Goal: Task Accomplishment & Management: Manage account settings

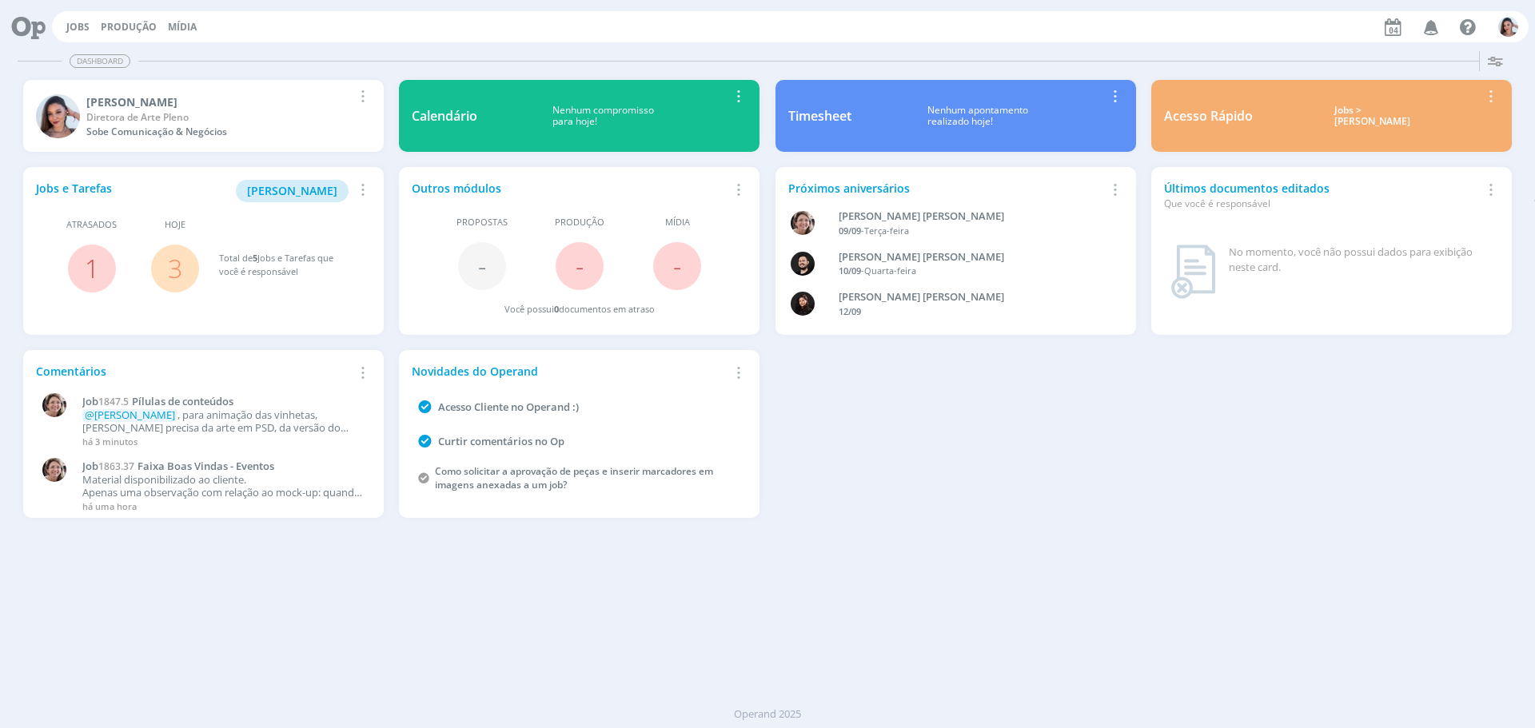
click at [172, 263] on link "3" at bounding box center [175, 268] width 14 height 34
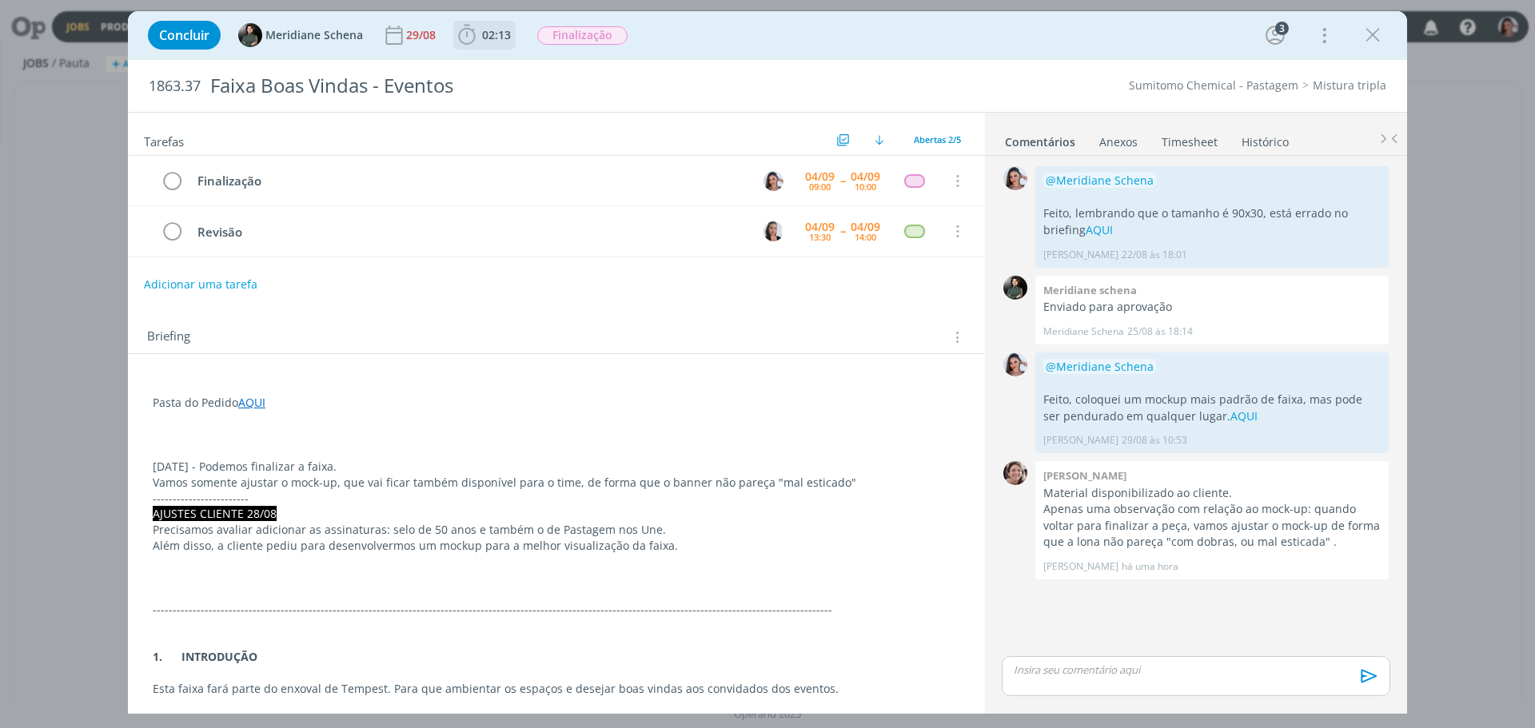
click at [492, 43] on span "02:13" at bounding box center [484, 35] width 59 height 24
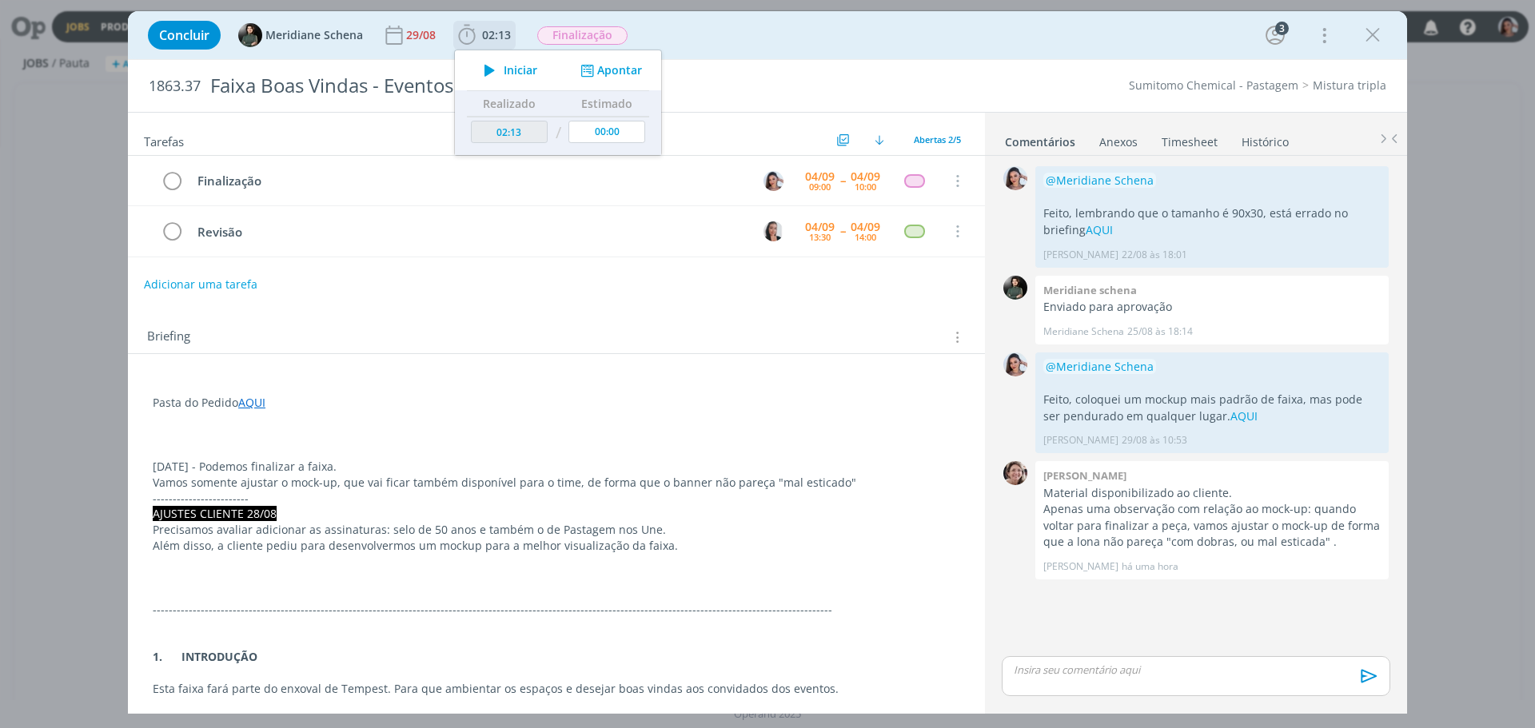
click at [504, 66] on span "Iniciar" at bounding box center [521, 70] width 34 height 11
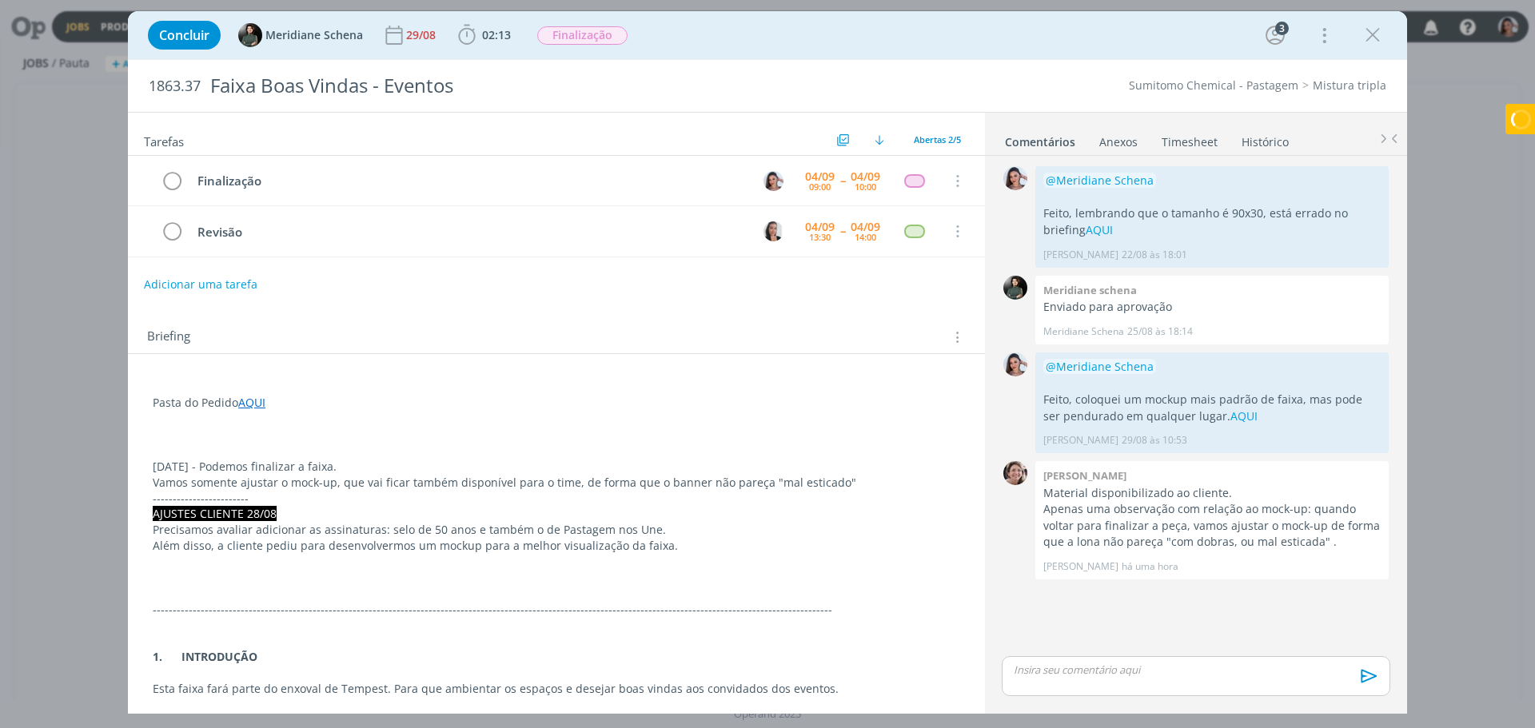
click at [698, 464] on p "04.09.25 - Podemos finalizar a faixa." at bounding box center [556, 467] width 807 height 16
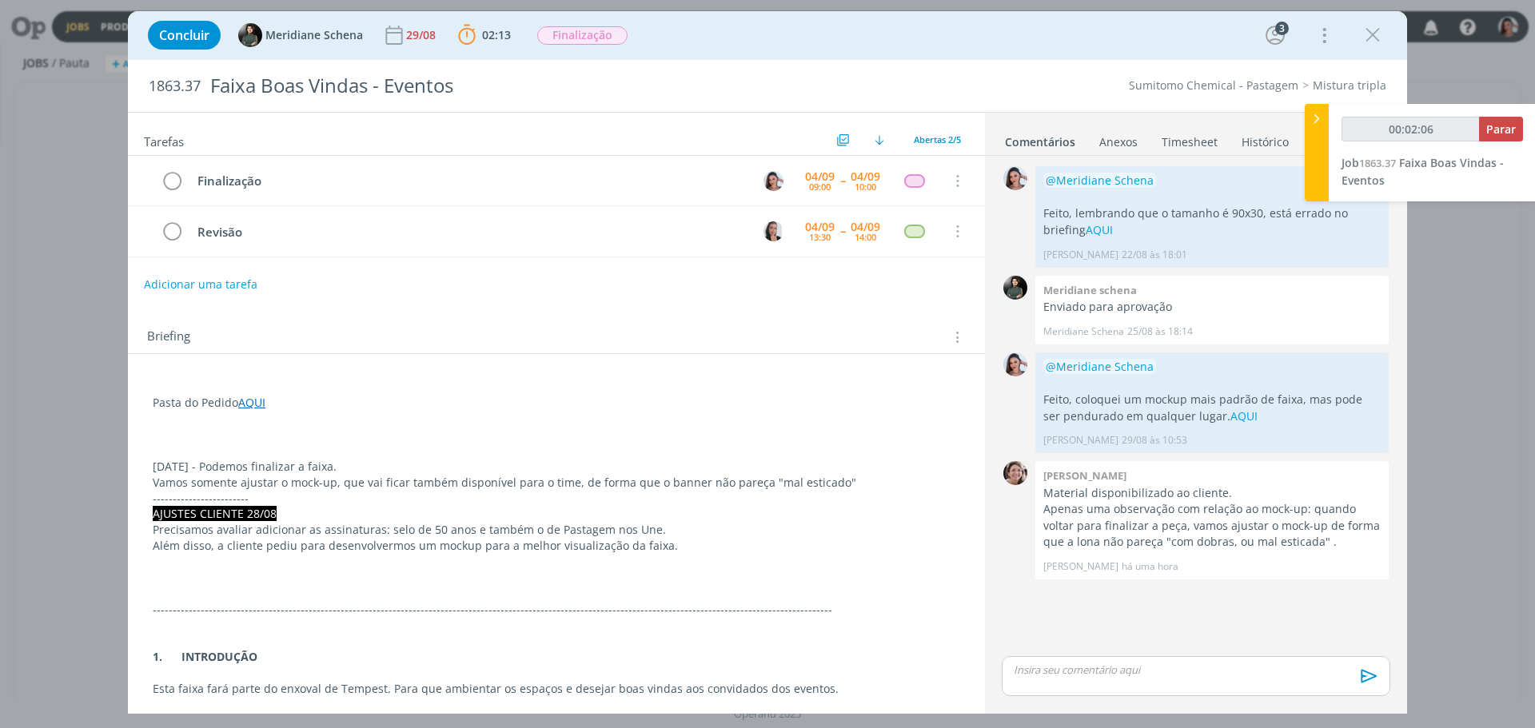
click at [599, 464] on p "04.09.25 - Podemos finalizar a faixa." at bounding box center [556, 467] width 807 height 16
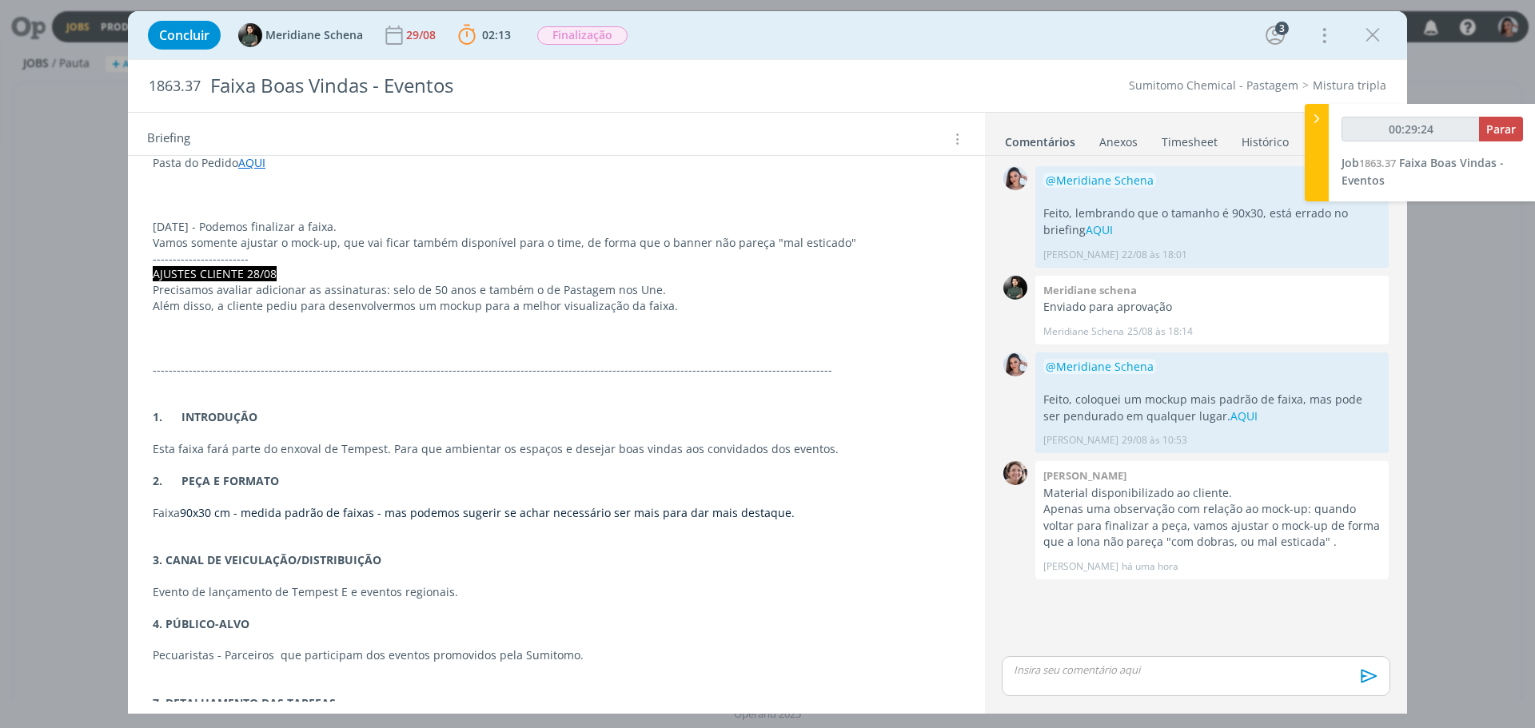
scroll to position [320, 0]
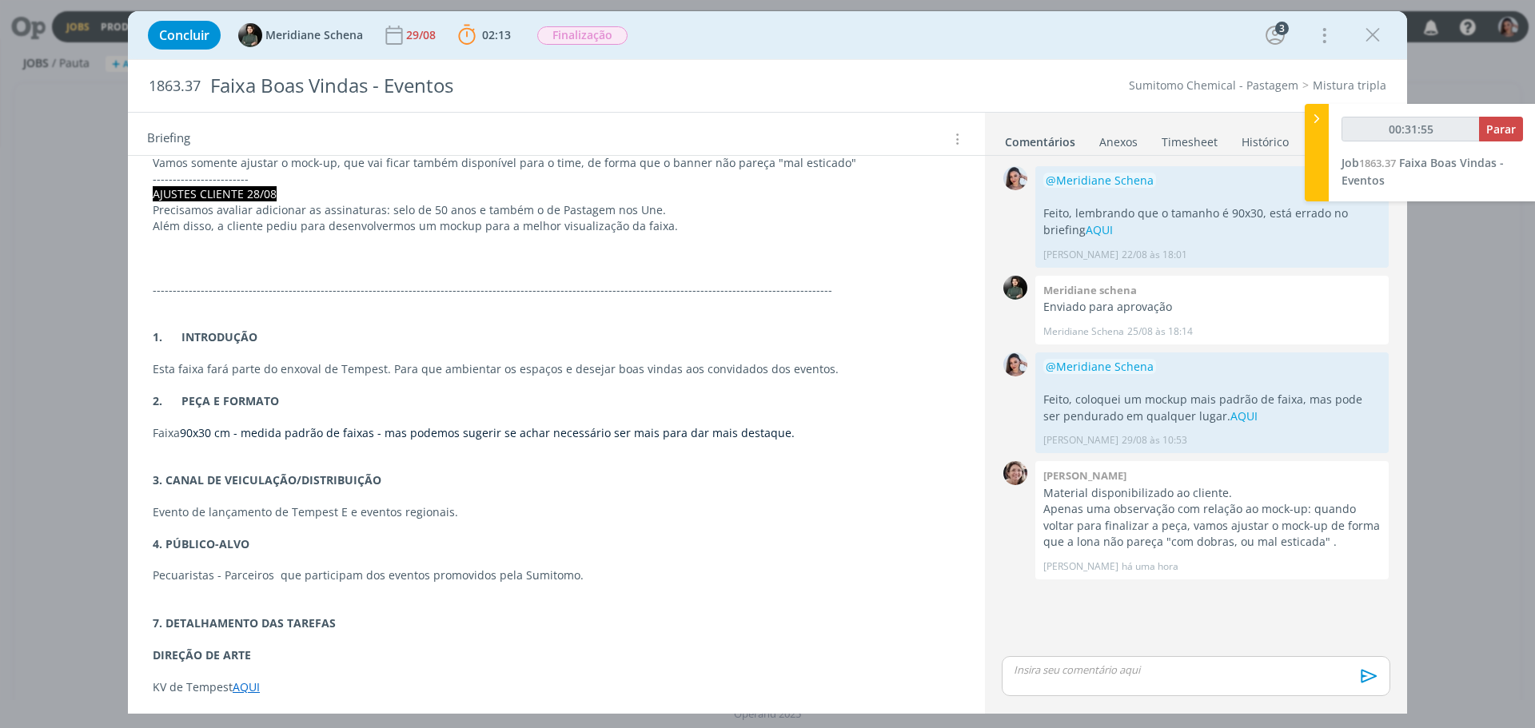
click at [1103, 688] on div "dialog" at bounding box center [1195, 676] width 388 height 40
type input "00:31:56"
click at [1118, 658] on span "Meridiane Schena" at bounding box center [1105, 663] width 108 height 18
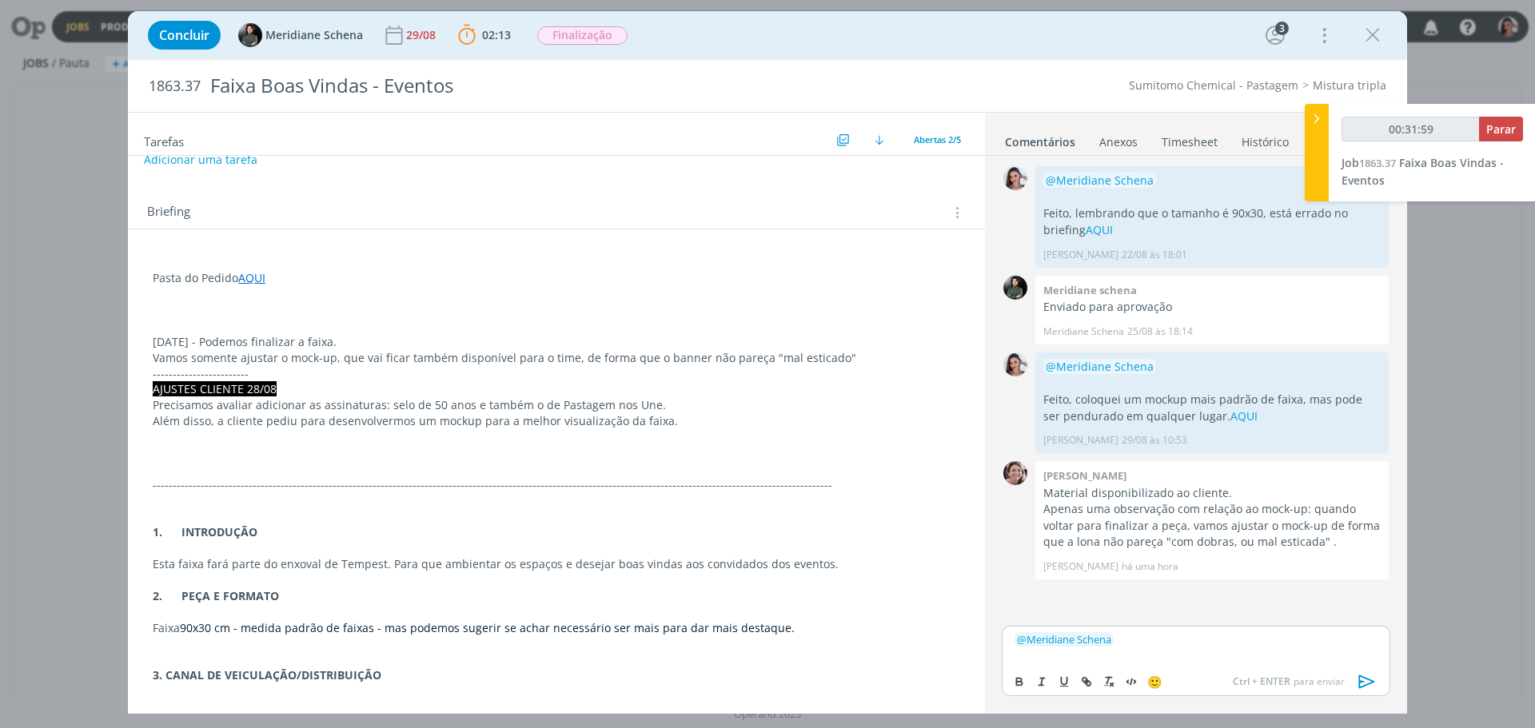
scroll to position [0, 0]
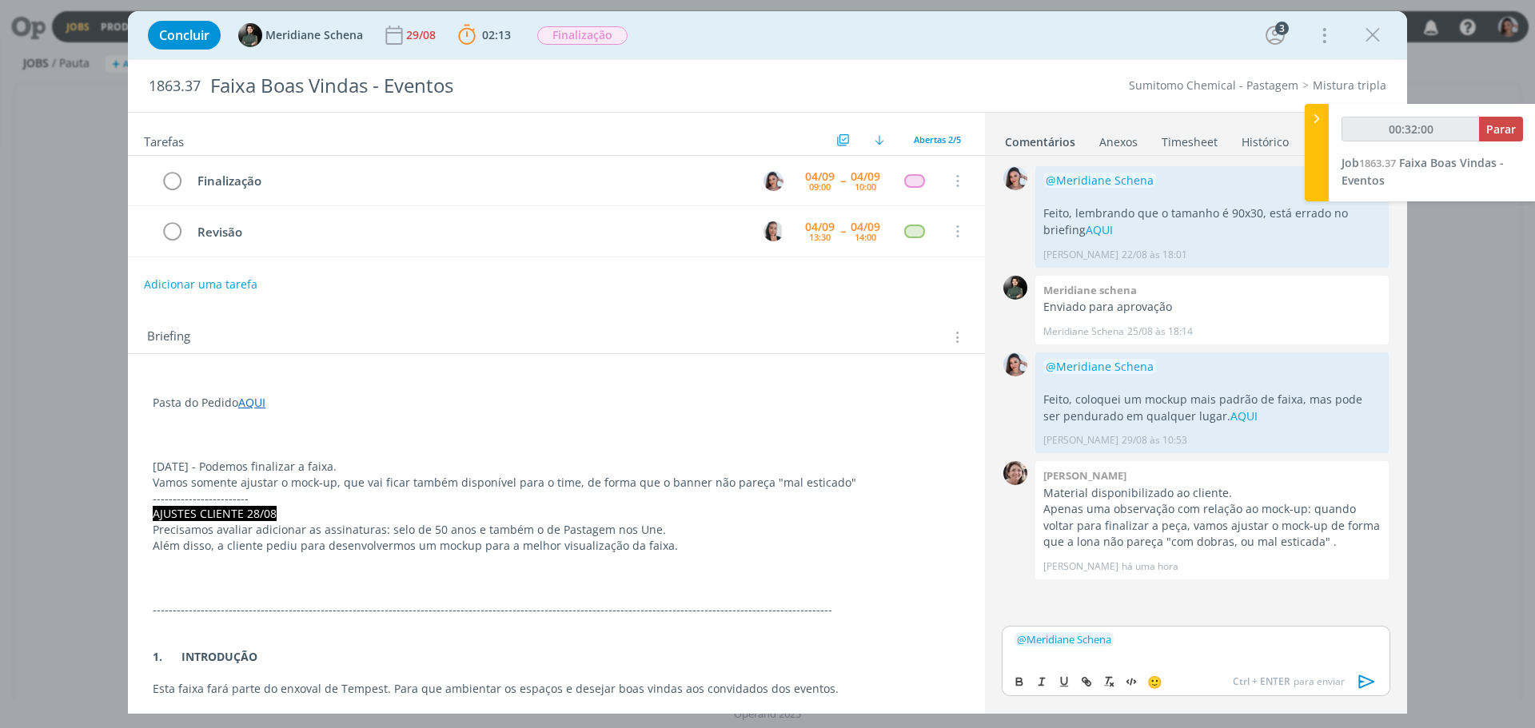
click at [1145, 647] on div "﻿ @ Meridiane Schena ﻿" at bounding box center [1195, 646] width 388 height 40
click at [1183, 687] on span "[PERSON_NAME]" at bounding box center [1203, 692] width 99 height 18
drag, startPoint x: 1038, startPoint y: 651, endPoint x: 1077, endPoint y: 656, distance: 38.7
click at [1077, 656] on p "Feito AQUI" at bounding box center [1195, 653] width 363 height 14
click at [1061, 655] on p "Feito AQUI" at bounding box center [1195, 653] width 363 height 14
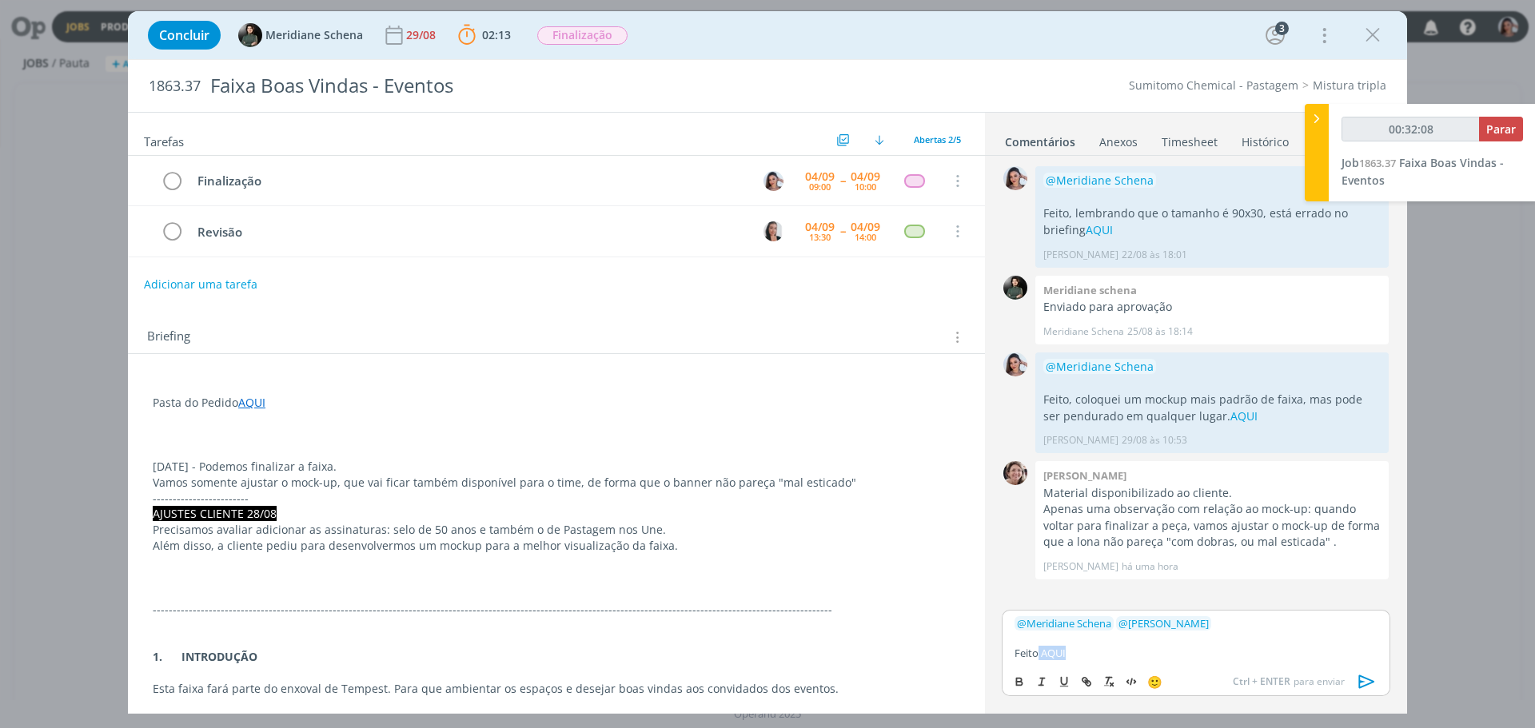
click at [1041, 647] on p "Feito AQUI" at bounding box center [1195, 653] width 363 height 14
type input "00:32:09"
drag, startPoint x: 1042, startPoint y: 650, endPoint x: 1074, endPoint y: 649, distance: 32.0
click at [1074, 649] on p "Feito AQUI" at bounding box center [1195, 653] width 363 height 14
click at [1087, 681] on icon "dialog" at bounding box center [1087, 683] width 5 height 5
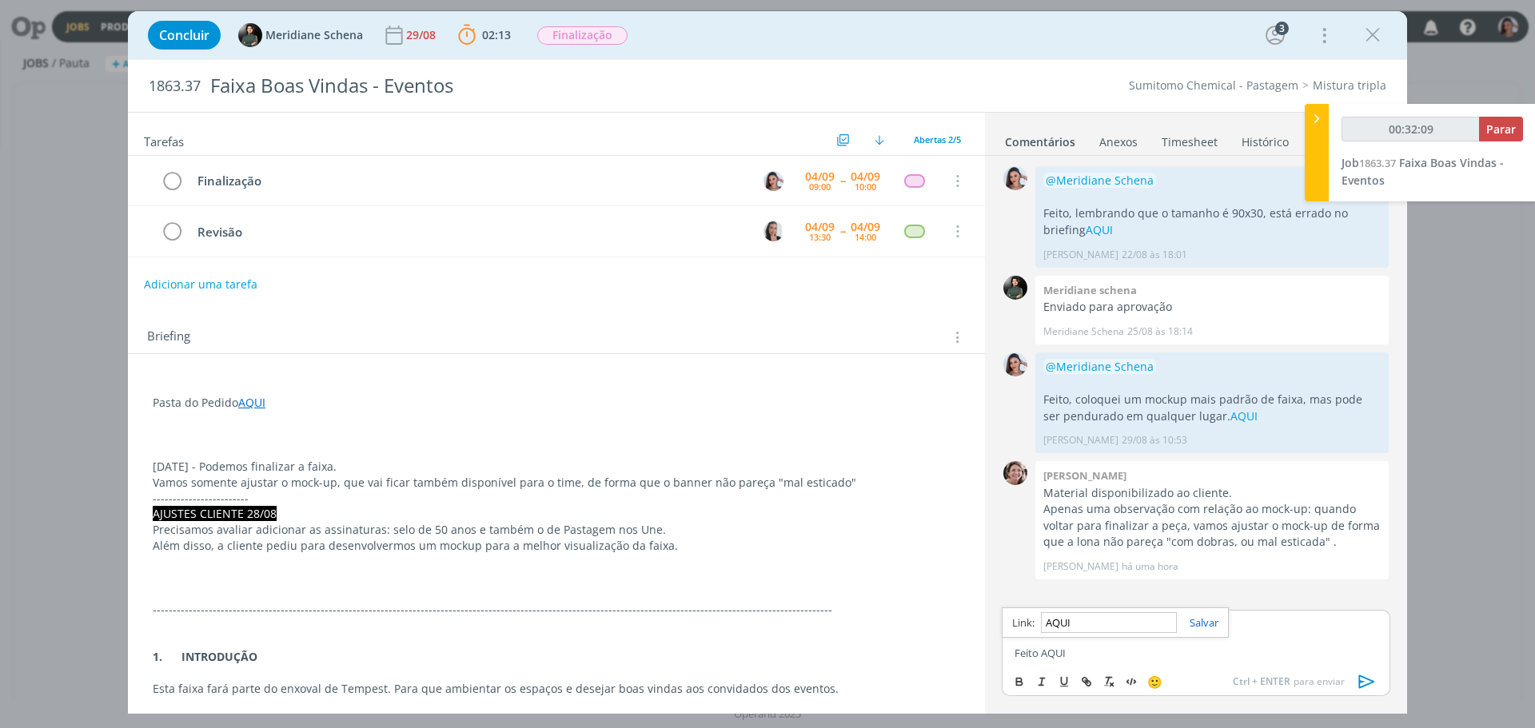
paste input "https://sobeae.sharepoint.com/:f:/s/SOBEAE/EvrpADjUUMtHqiknHTeHchQBaUZ6oZX-F47x…"
type input "https://sobeae.sharepoint.com/:f:/s/SOBEAE/EvrpADjUUMtHqiknHTeHchQBaUZ6oZX-F47x…"
click at [1189, 632] on div "https://sobeae.sharepoint.com/:f:/s/SOBEAE/EvrpADjUUMtHqiknHTeHchQBaUZ6oZX-F47x…" at bounding box center [1114, 622] width 227 height 30
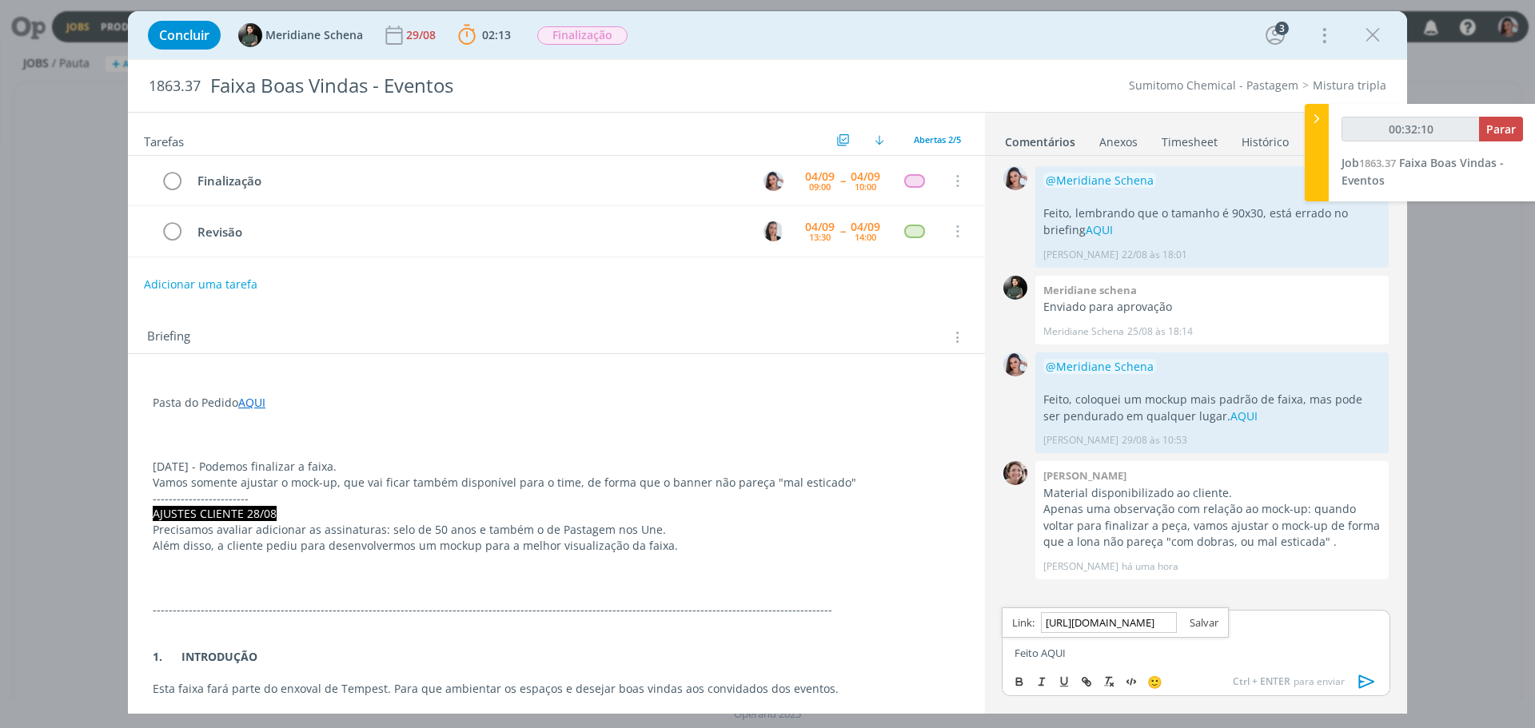
click at [1203, 617] on link "dialog" at bounding box center [1197, 622] width 42 height 14
click at [1356, 681] on icon "dialog" at bounding box center [1367, 682] width 24 height 24
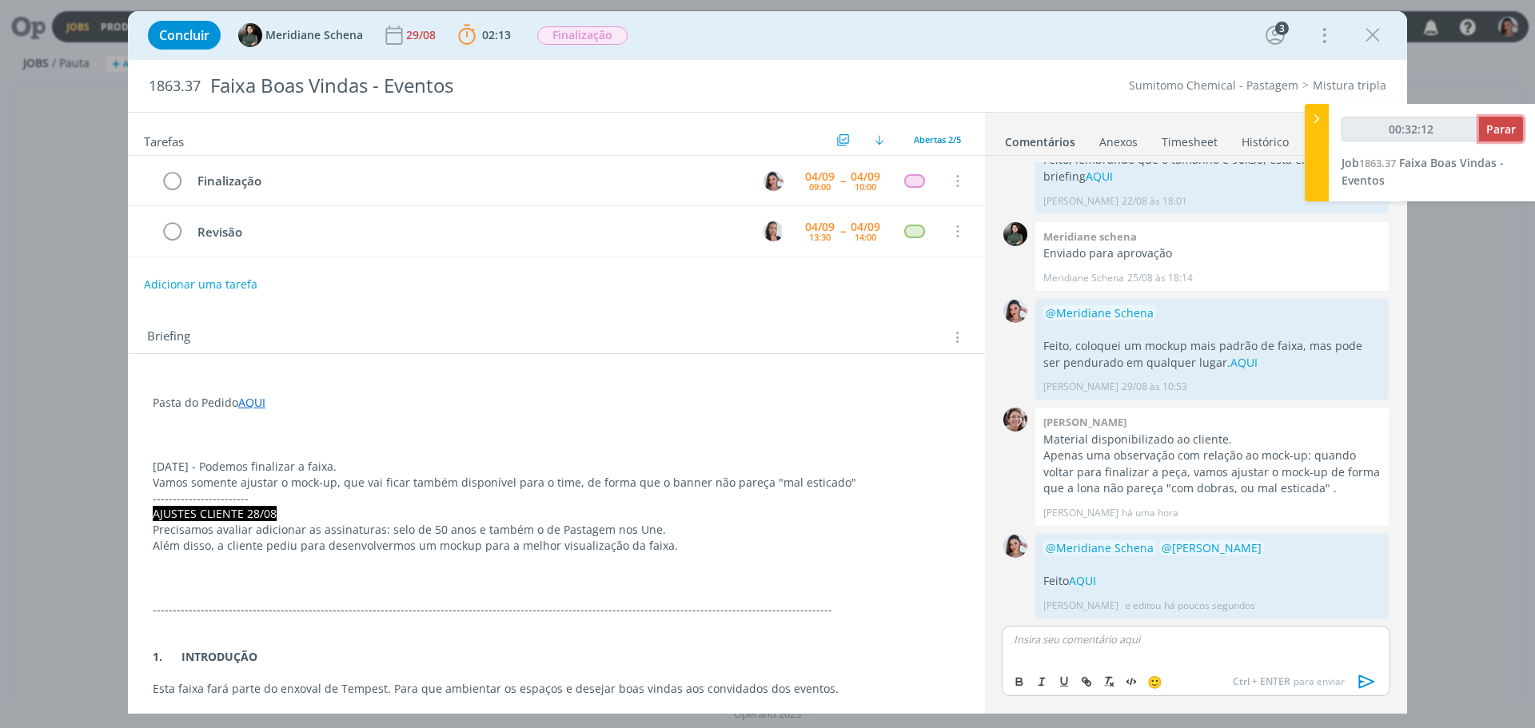
click at [1499, 136] on span "Parar" at bounding box center [1501, 128] width 30 height 15
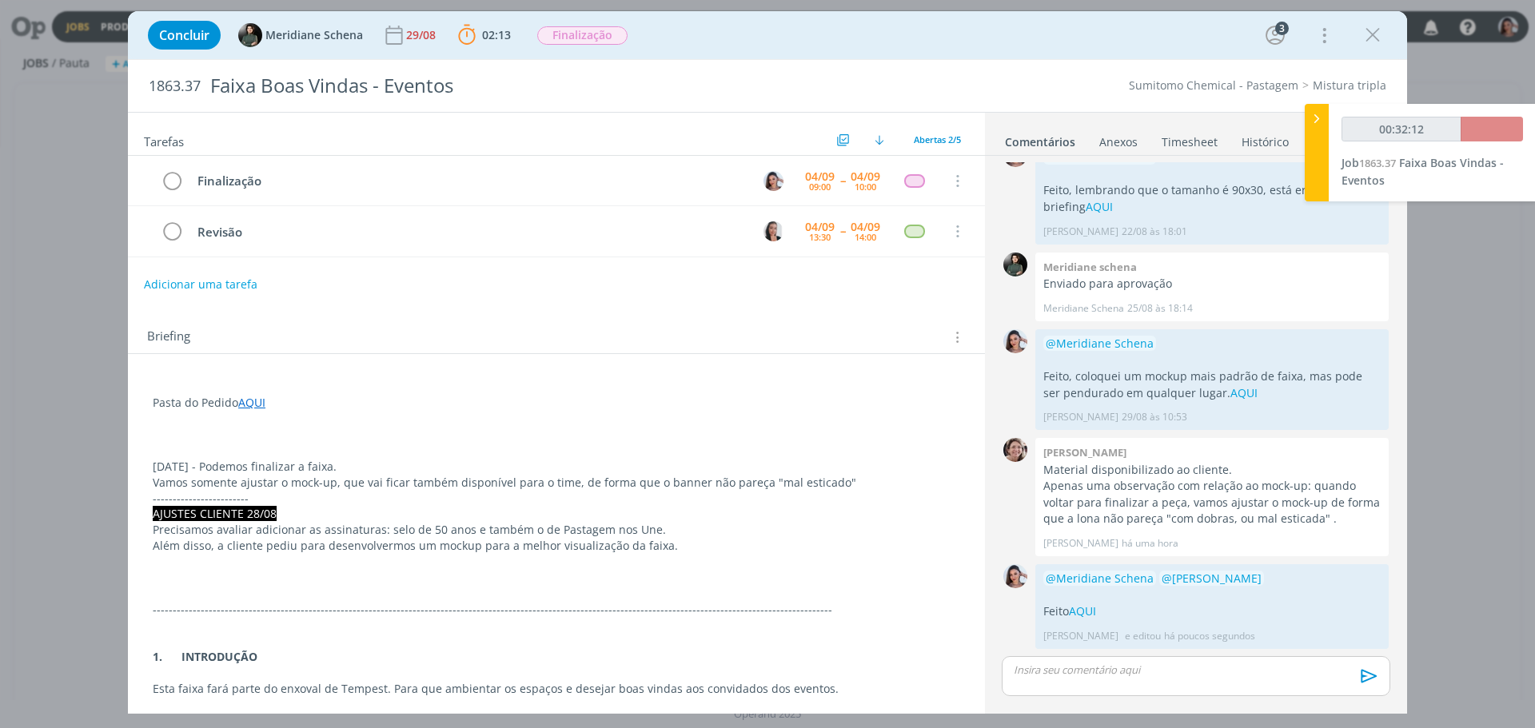
scroll to position [23, 0]
click at [217, 181] on div "Finalização" at bounding box center [469, 181] width 558 height 20
copy div "Finalização"
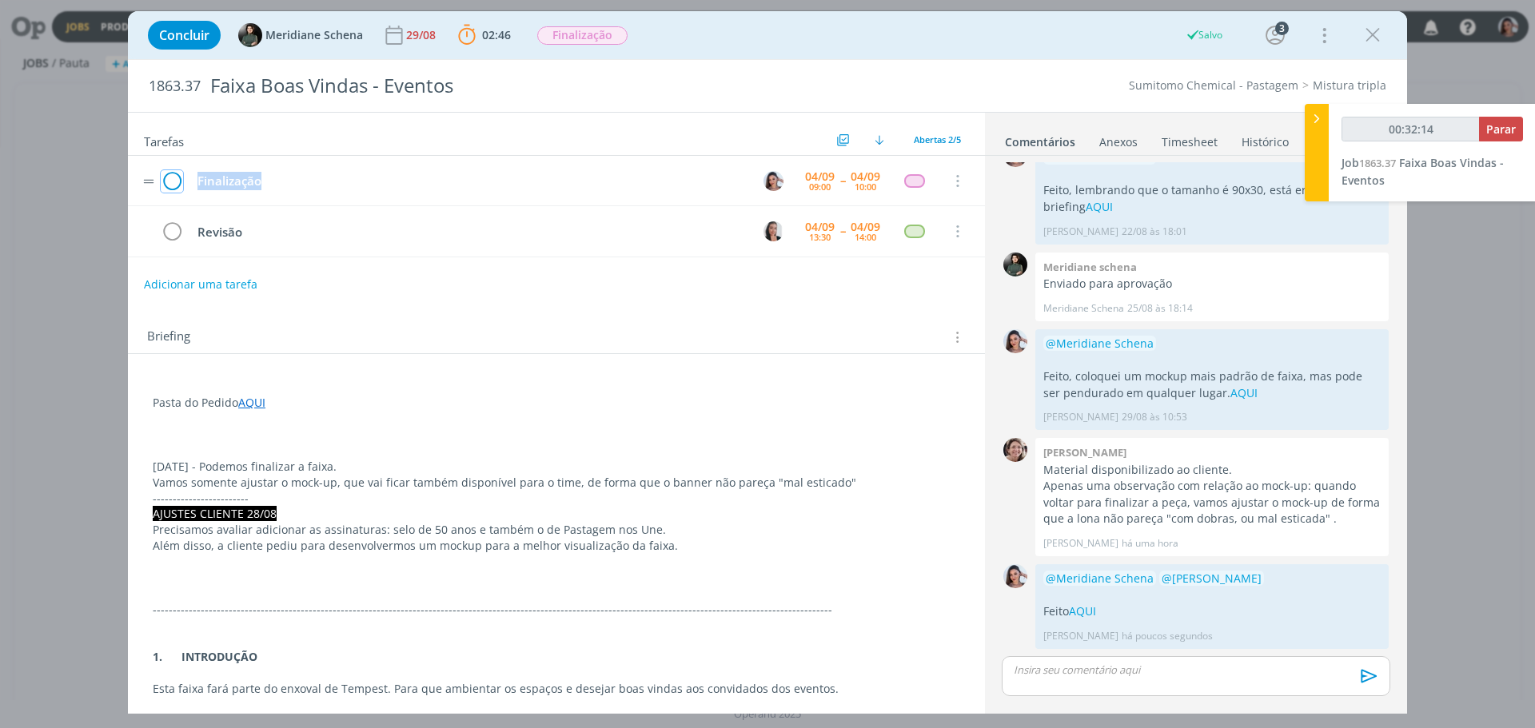
click at [174, 181] on icon "dialog" at bounding box center [172, 181] width 22 height 24
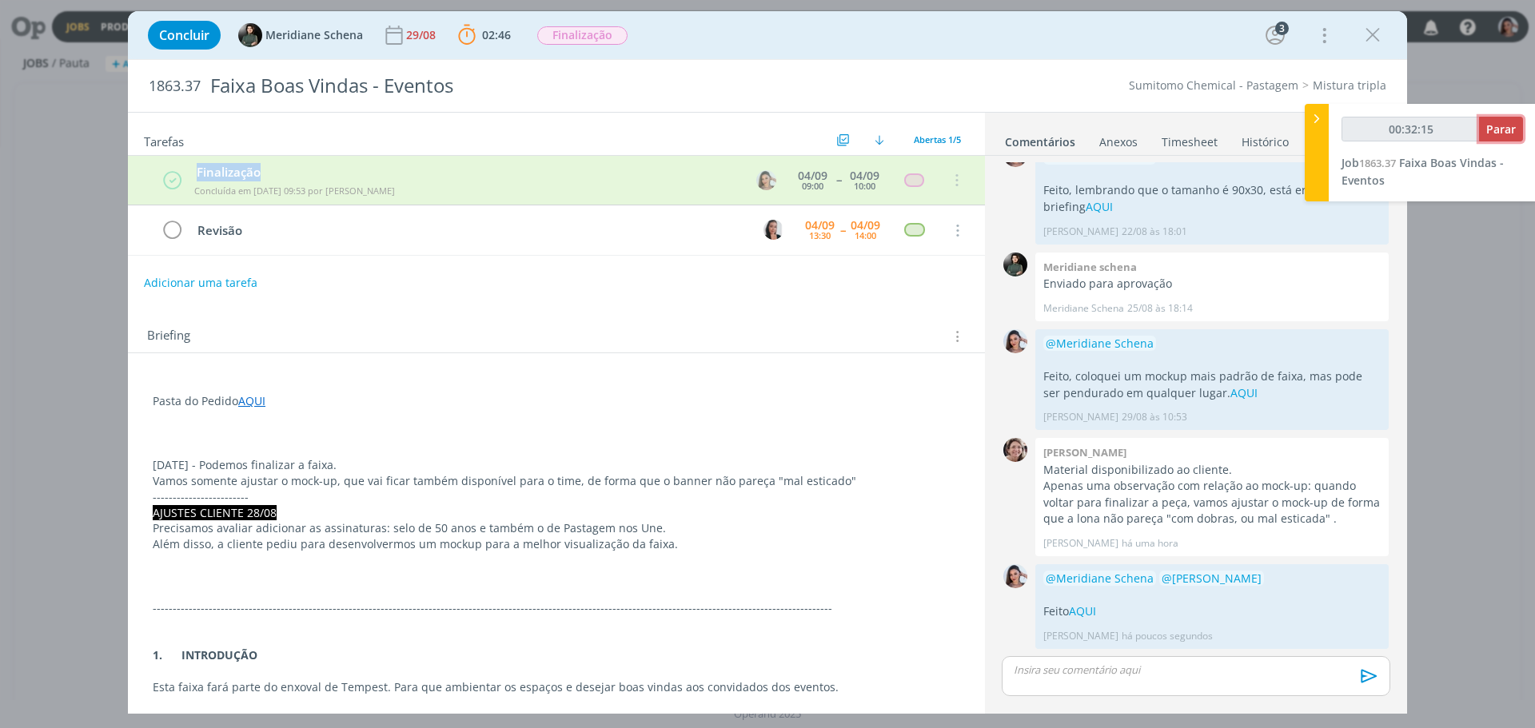
click at [1499, 129] on span "Parar" at bounding box center [1501, 128] width 30 height 15
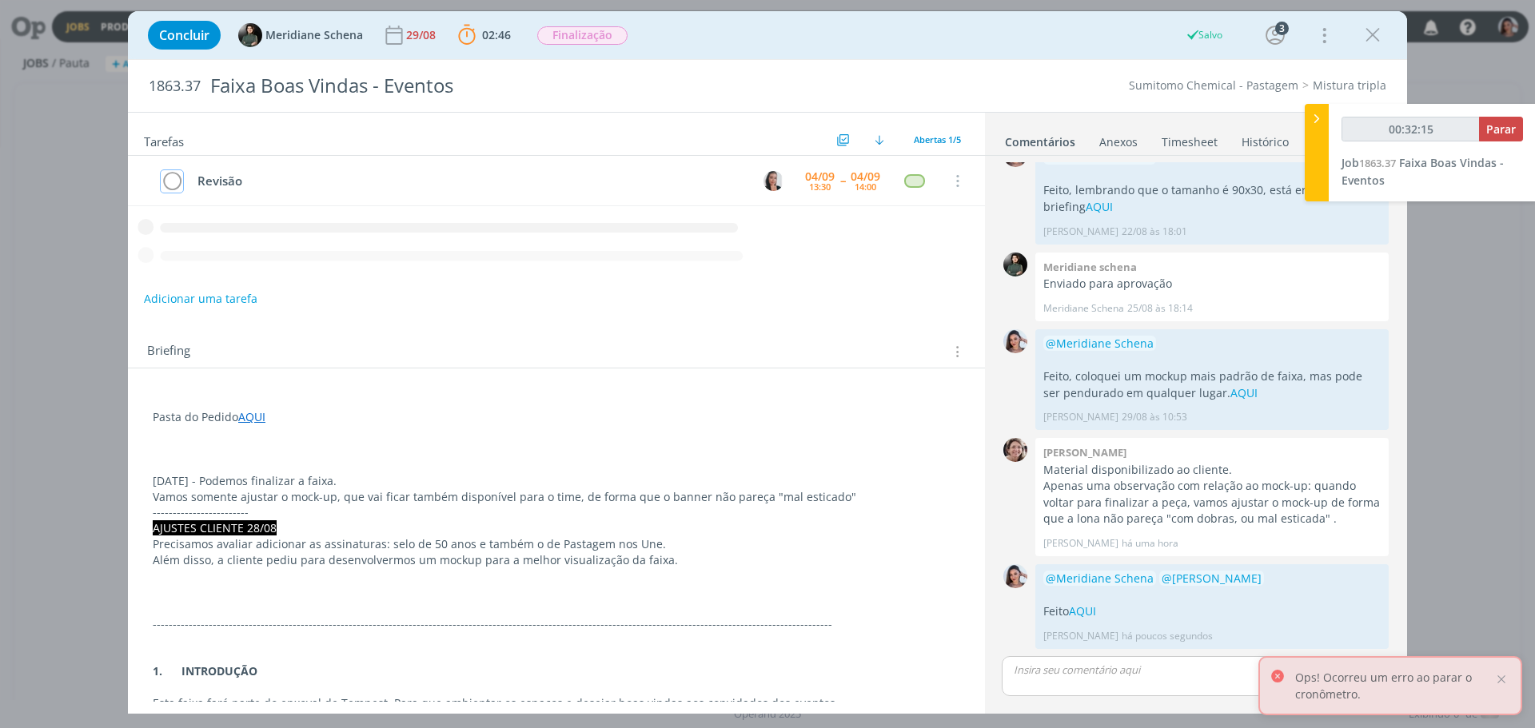
type input "00:32:16"
click at [1190, 129] on link "Timesheet" at bounding box center [1189, 138] width 58 height 23
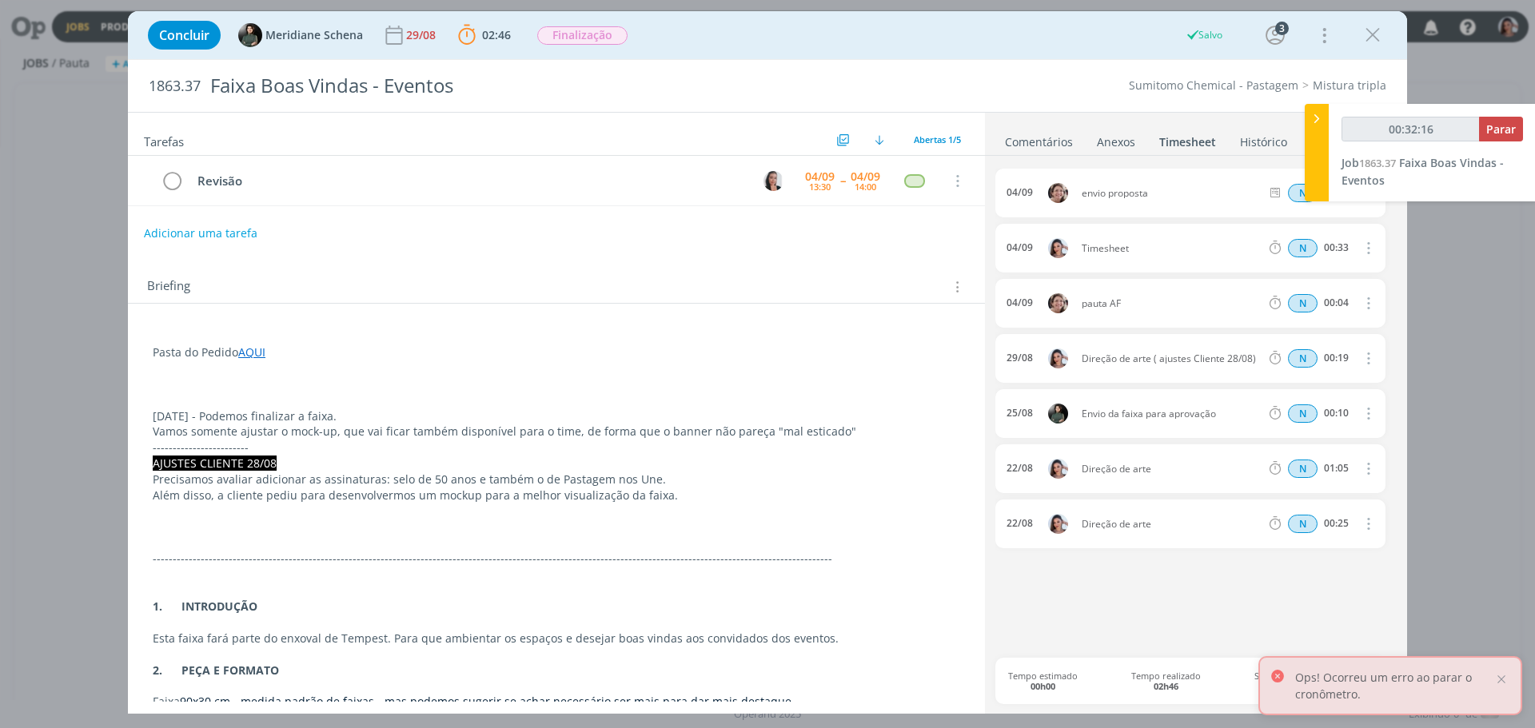
click at [1315, 115] on icon at bounding box center [1316, 118] width 16 height 17
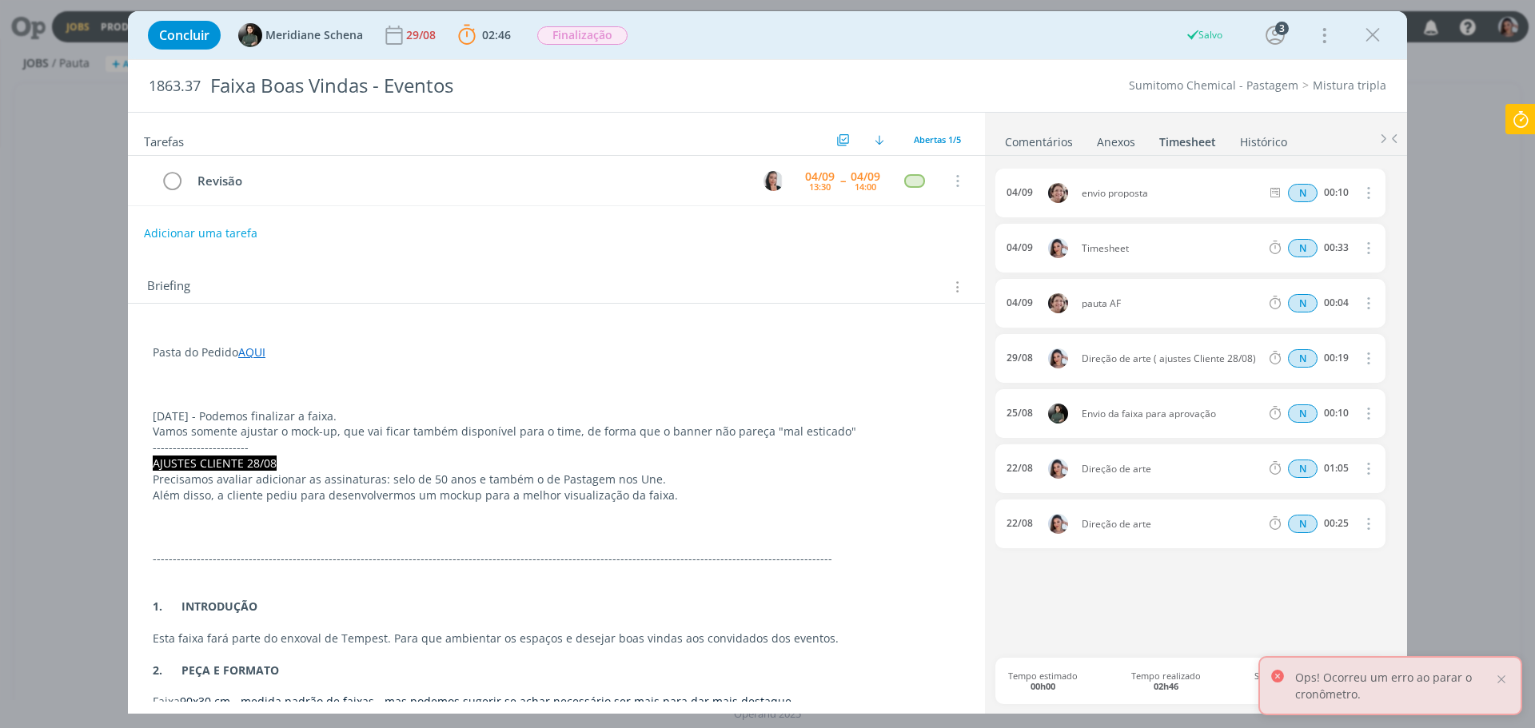
click at [1363, 241] on icon "dialog" at bounding box center [1367, 247] width 18 height 19
click at [1325, 293] on link "Editar" at bounding box center [1322, 302] width 126 height 26
click at [1118, 253] on div "Timesheet" at bounding box center [1124, 249] width 86 height 18
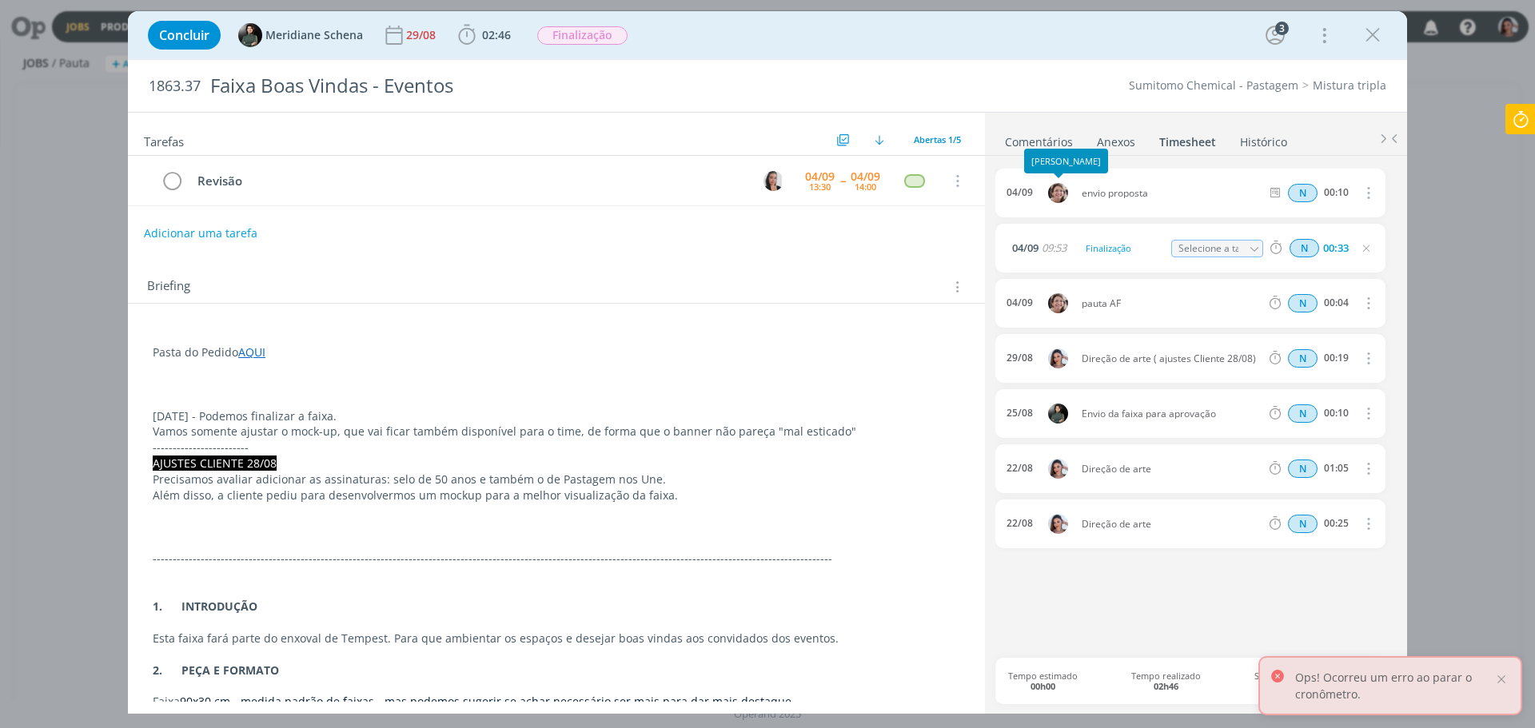
click at [1033, 145] on link "Comentários" at bounding box center [1039, 138] width 70 height 23
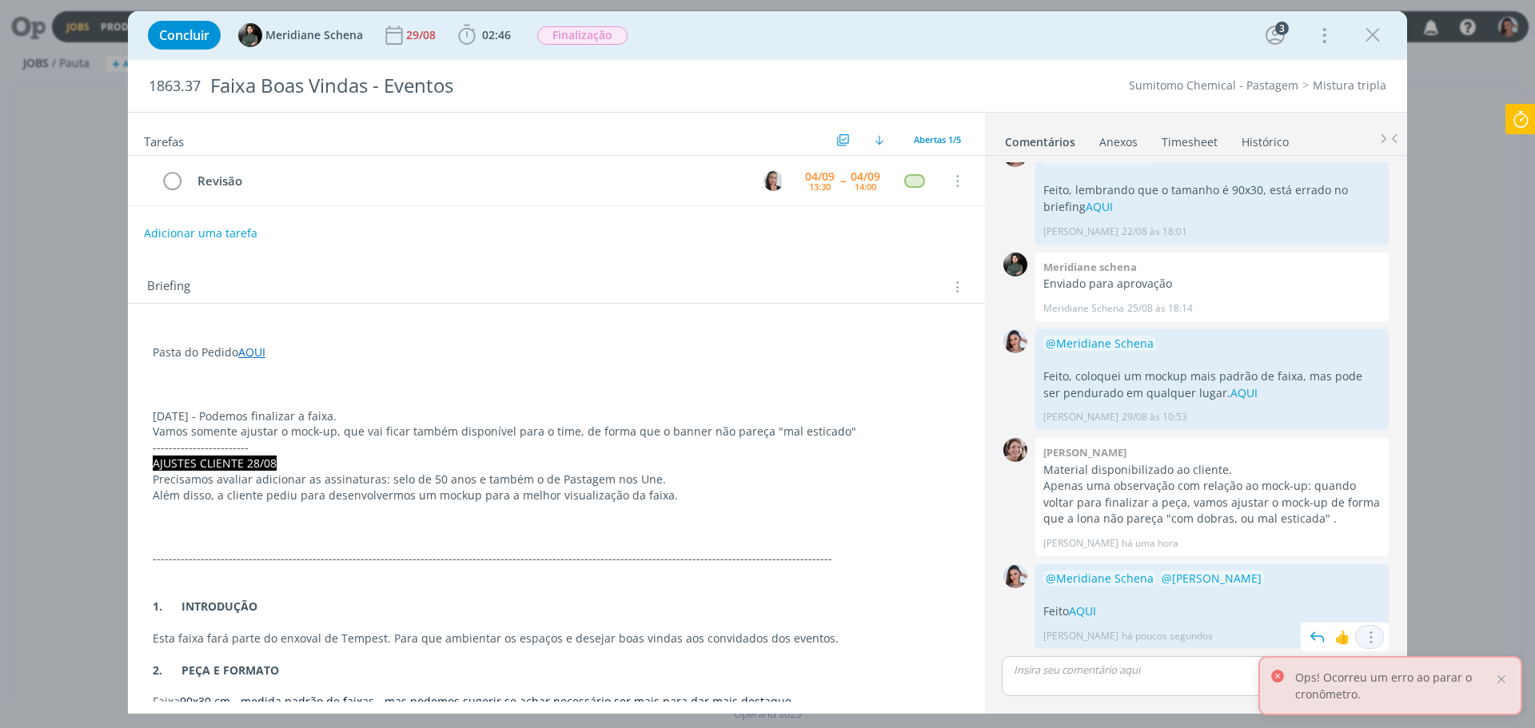
click at [1360, 635] on icon "dialog" at bounding box center [1369, 637] width 18 height 15
click at [1332, 595] on link "Editar" at bounding box center [1315, 590] width 126 height 26
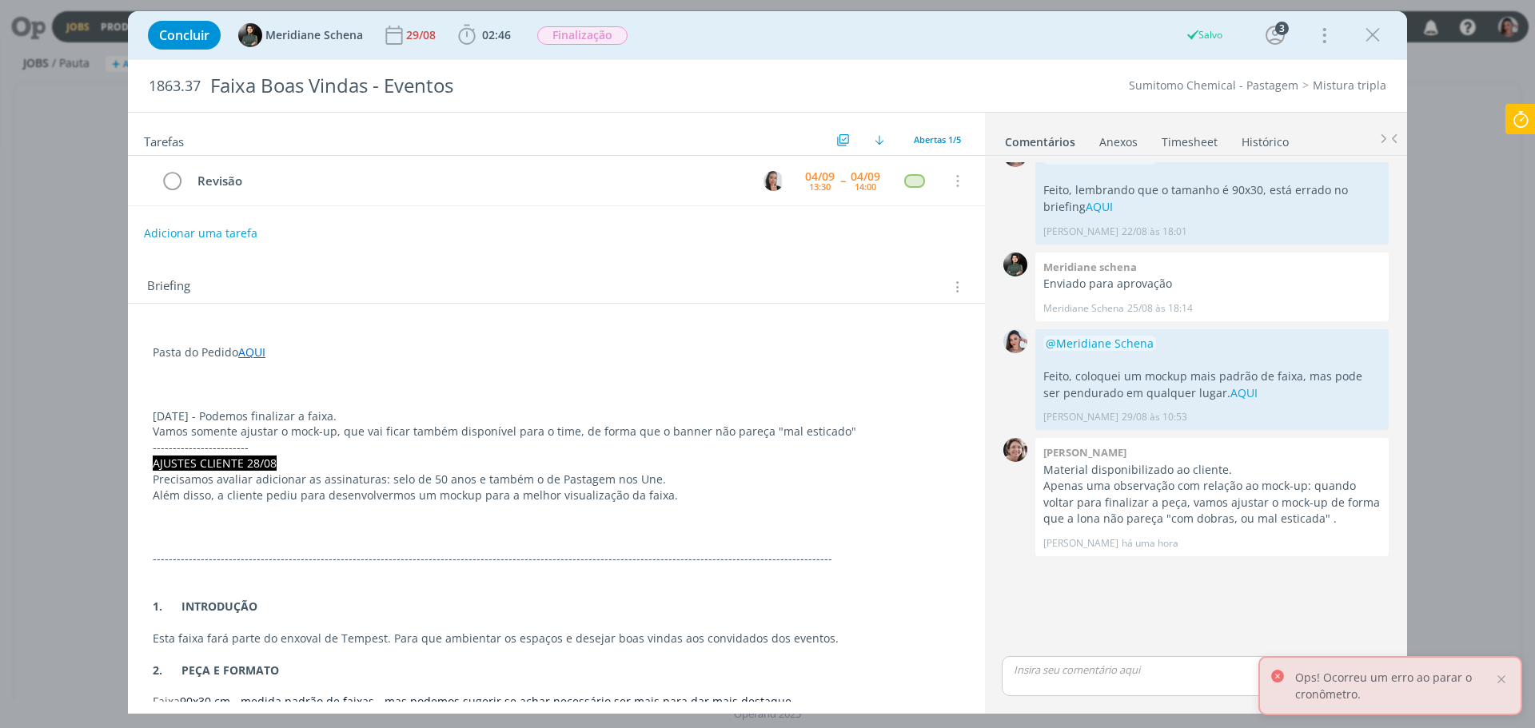
scroll to position [0, 0]
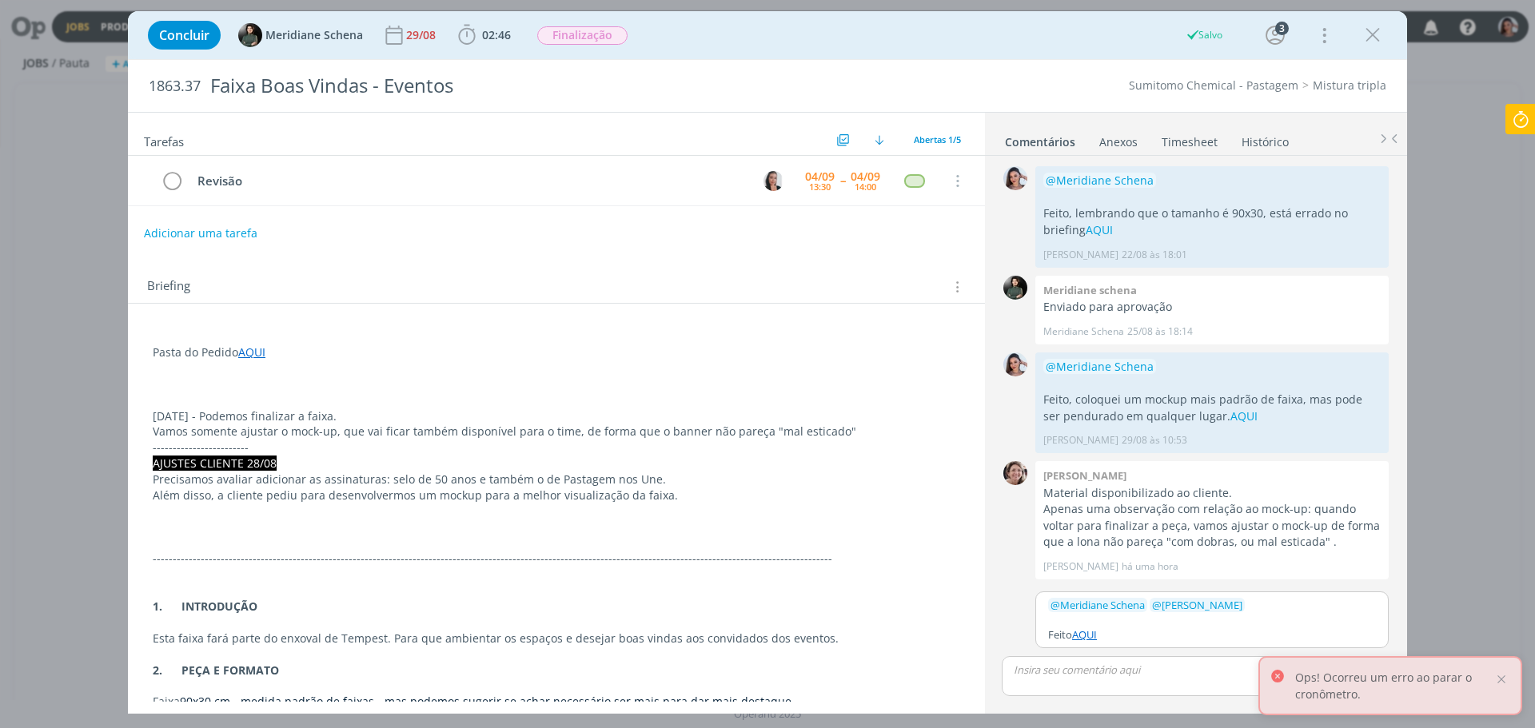
click at [1129, 635] on p "Feito AQUI" at bounding box center [1212, 634] width 328 height 14
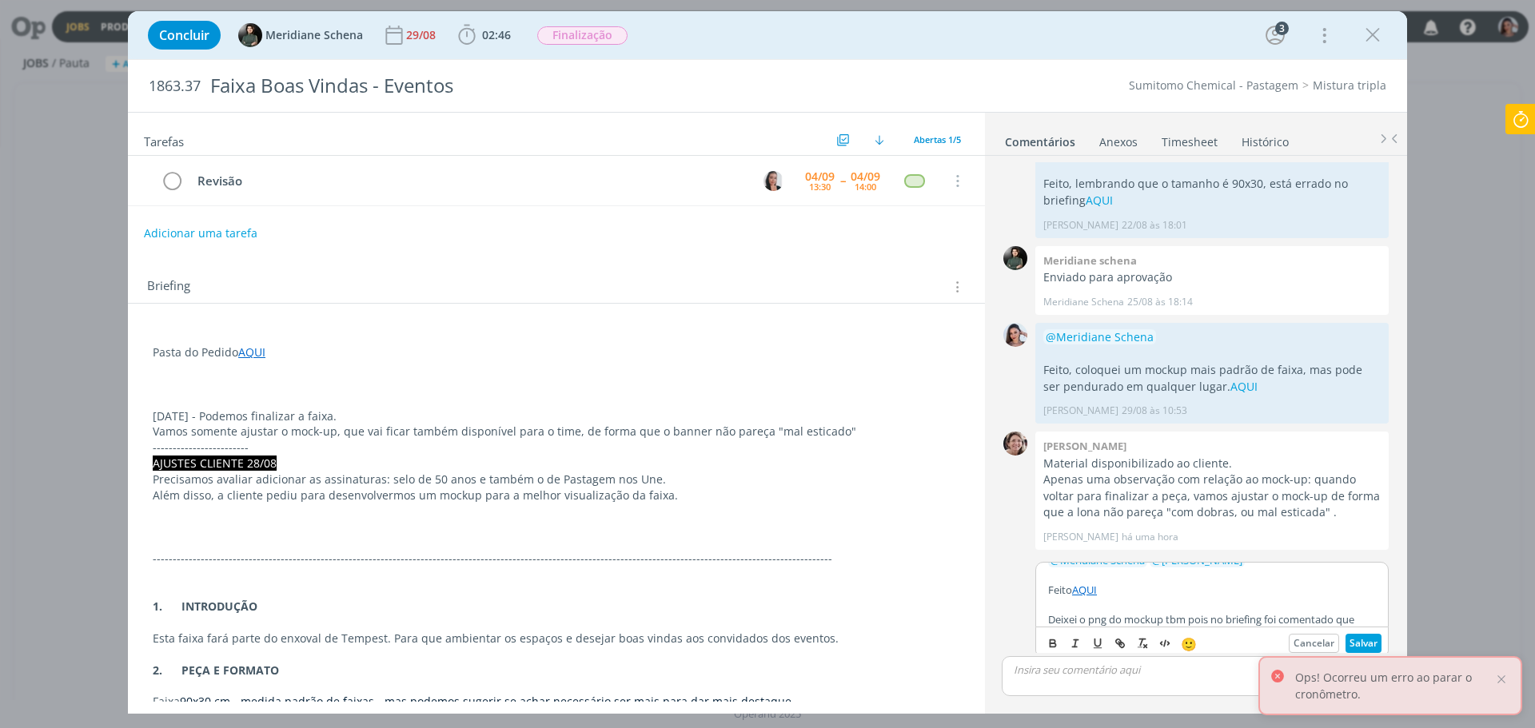
scroll to position [30, 0]
click at [1346, 643] on button "Salvar" at bounding box center [1363, 643] width 36 height 19
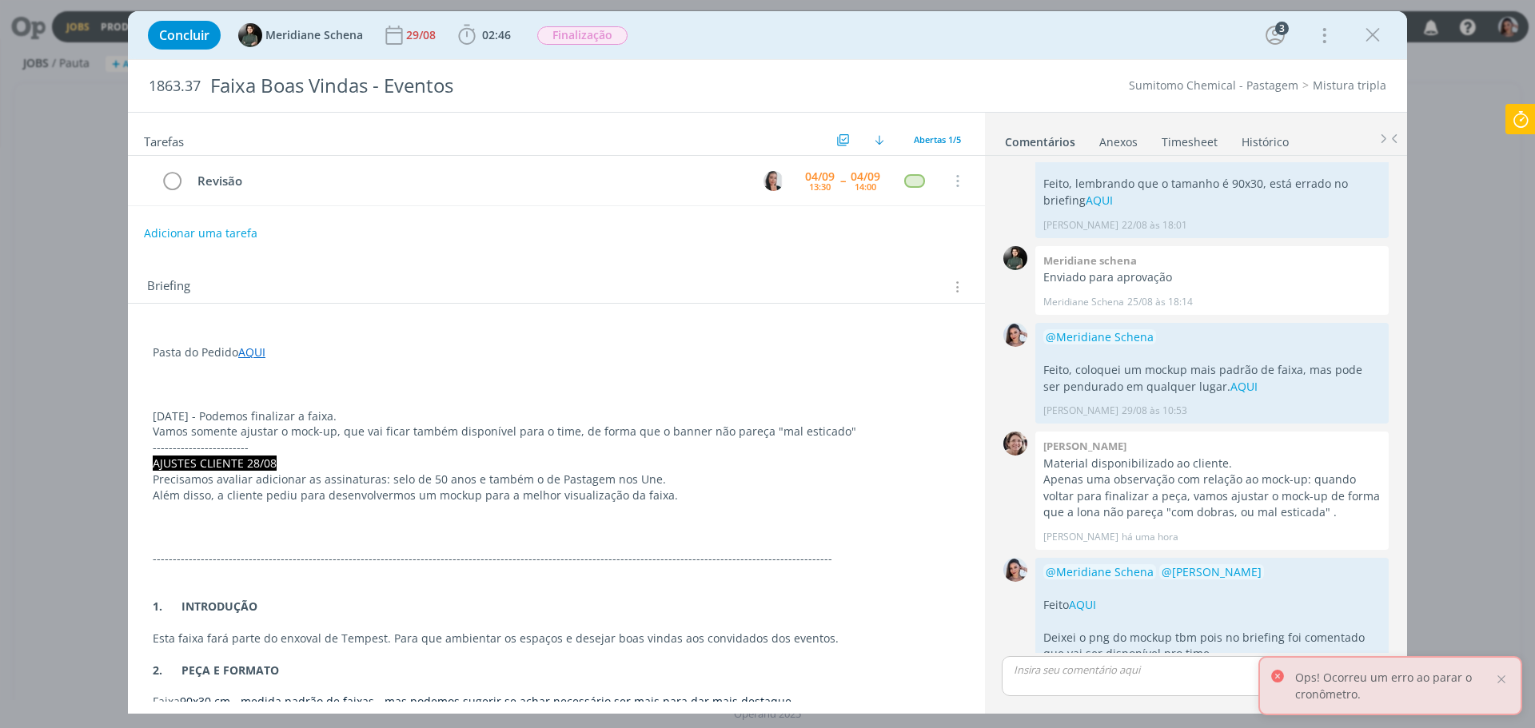
click at [1526, 110] on icon at bounding box center [1520, 119] width 29 height 31
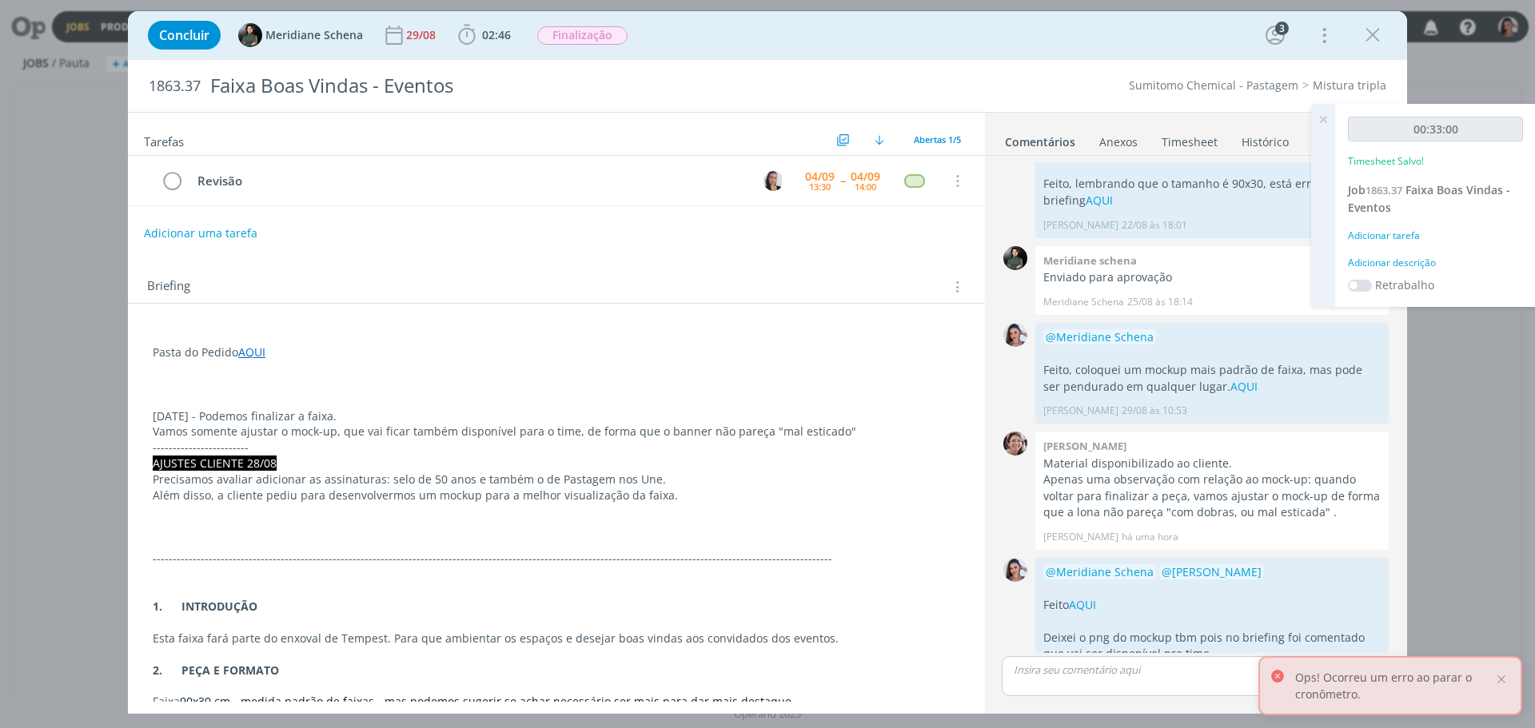
click at [437, 380] on p "dialog" at bounding box center [556, 384] width 807 height 16
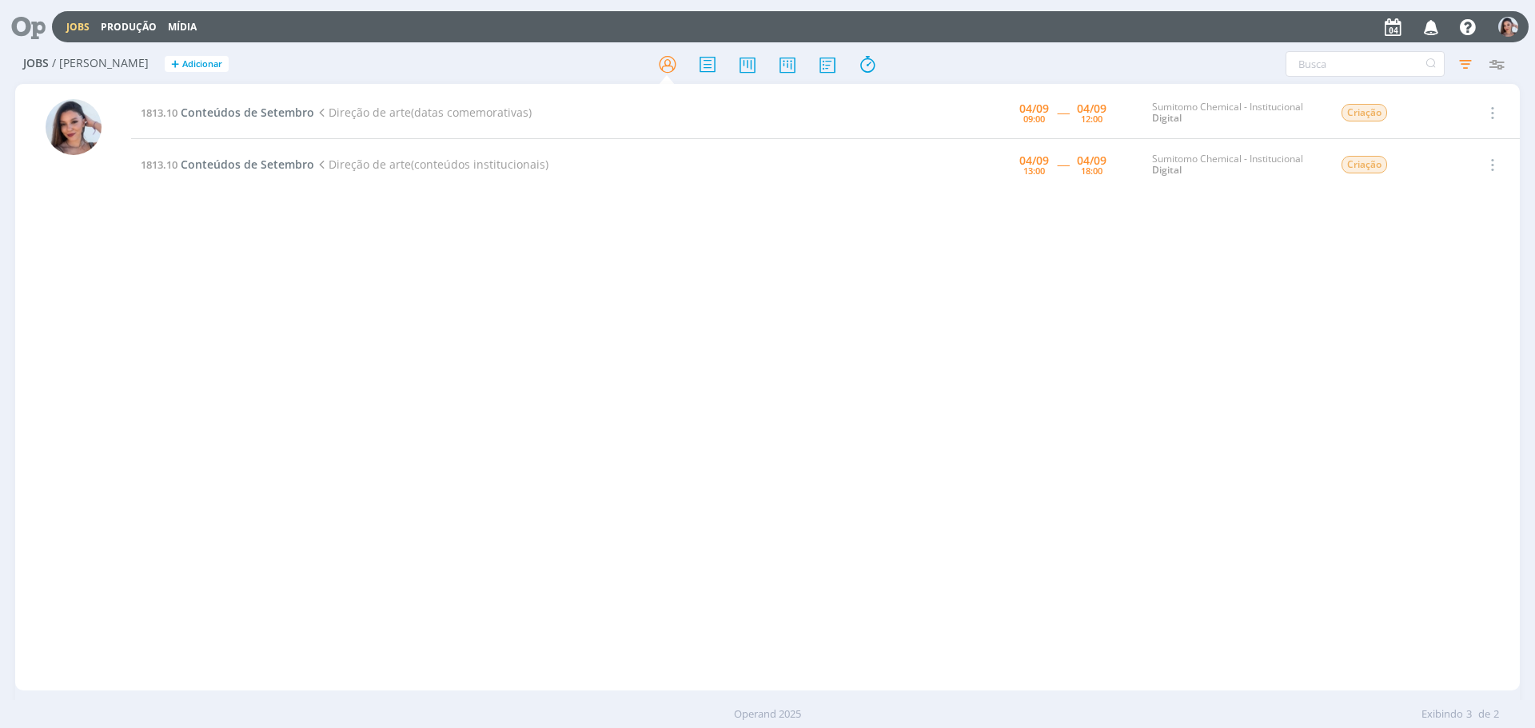
click at [14, 13] on icon at bounding box center [22, 26] width 33 height 31
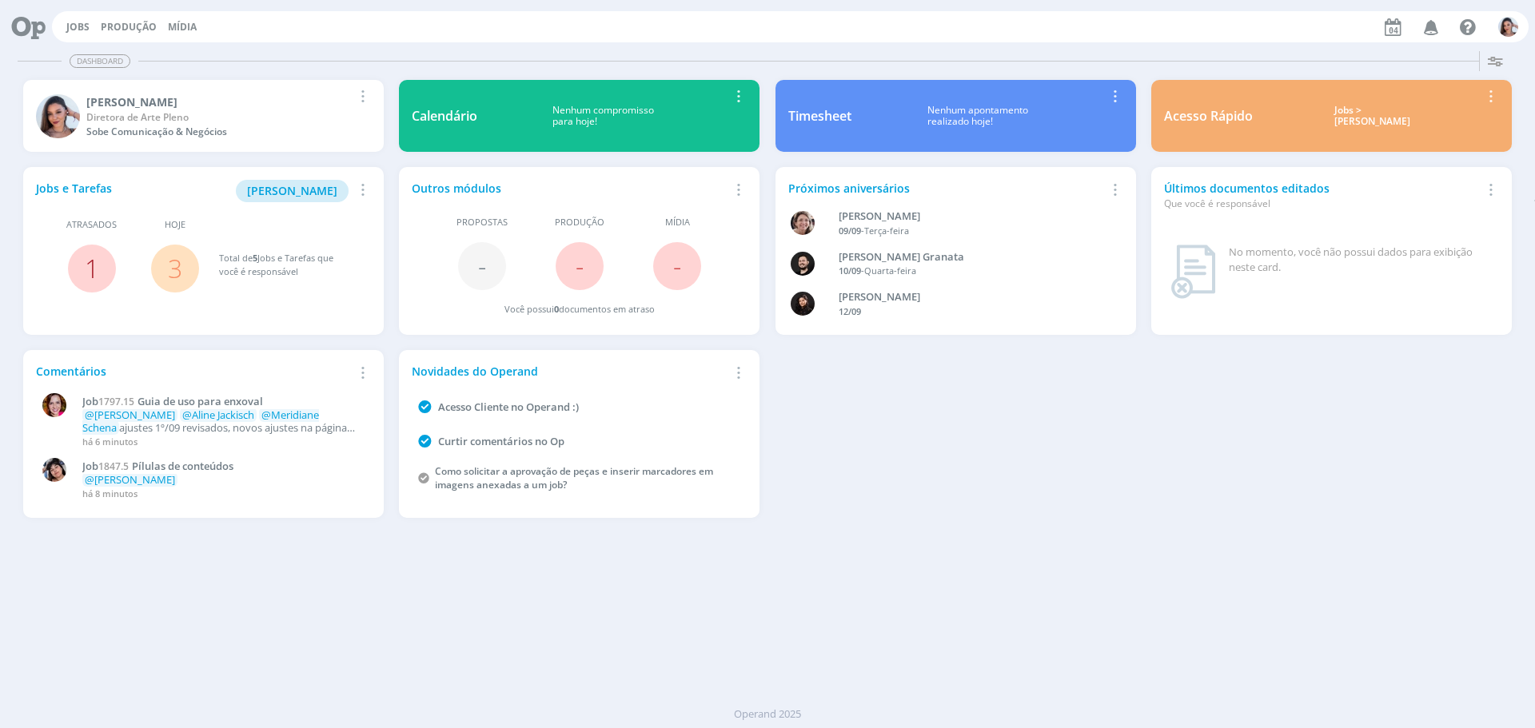
click at [97, 270] on link "1" at bounding box center [92, 268] width 14 height 34
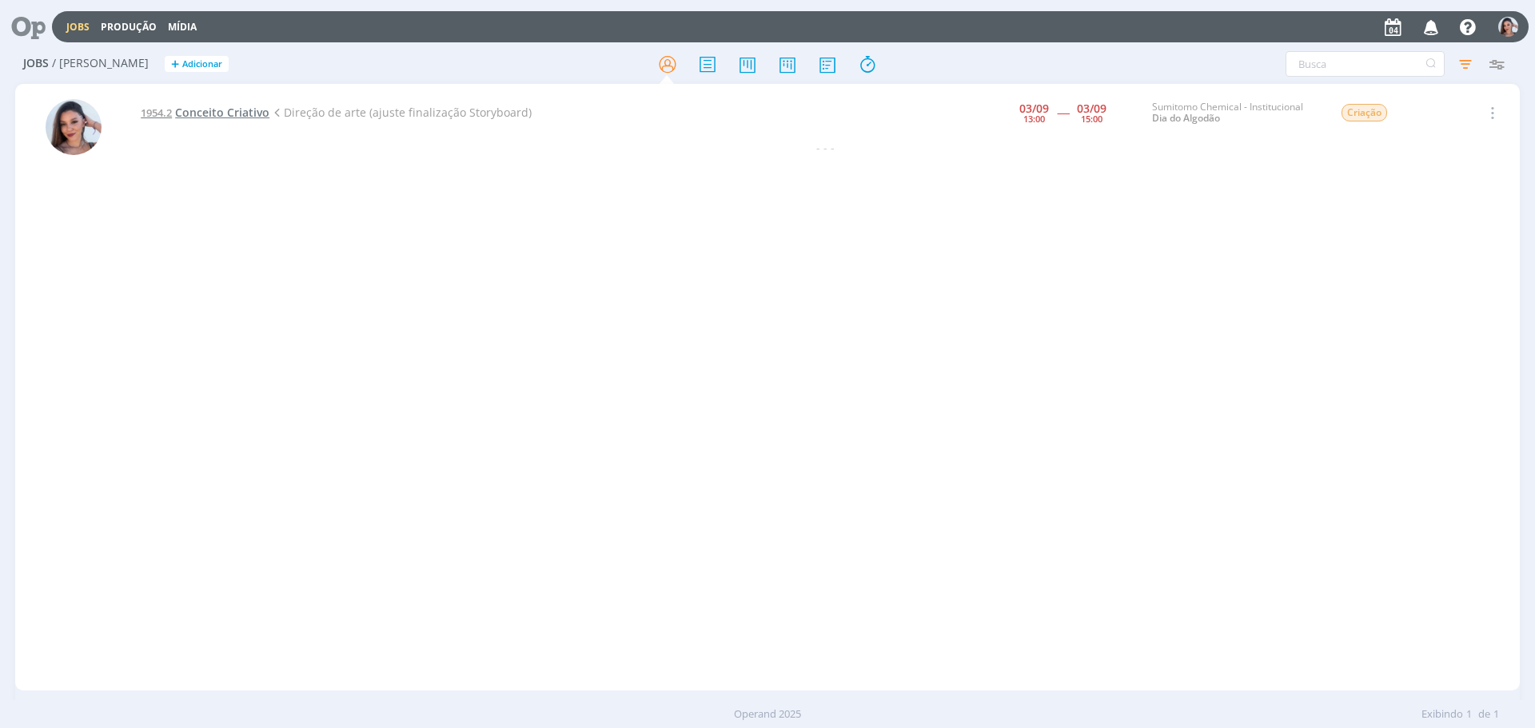
click at [221, 107] on span "Conceito Criativo" at bounding box center [222, 112] width 94 height 15
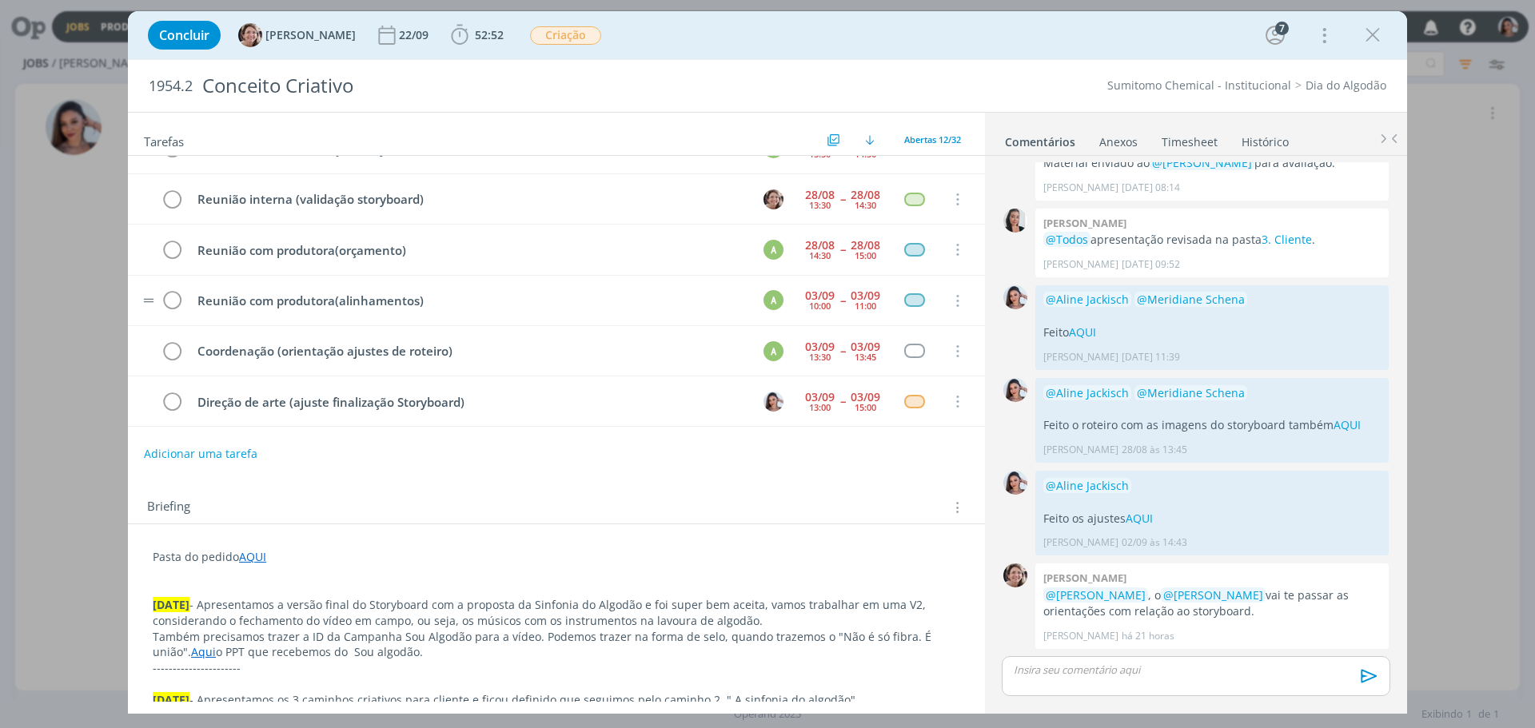
scroll to position [96, 0]
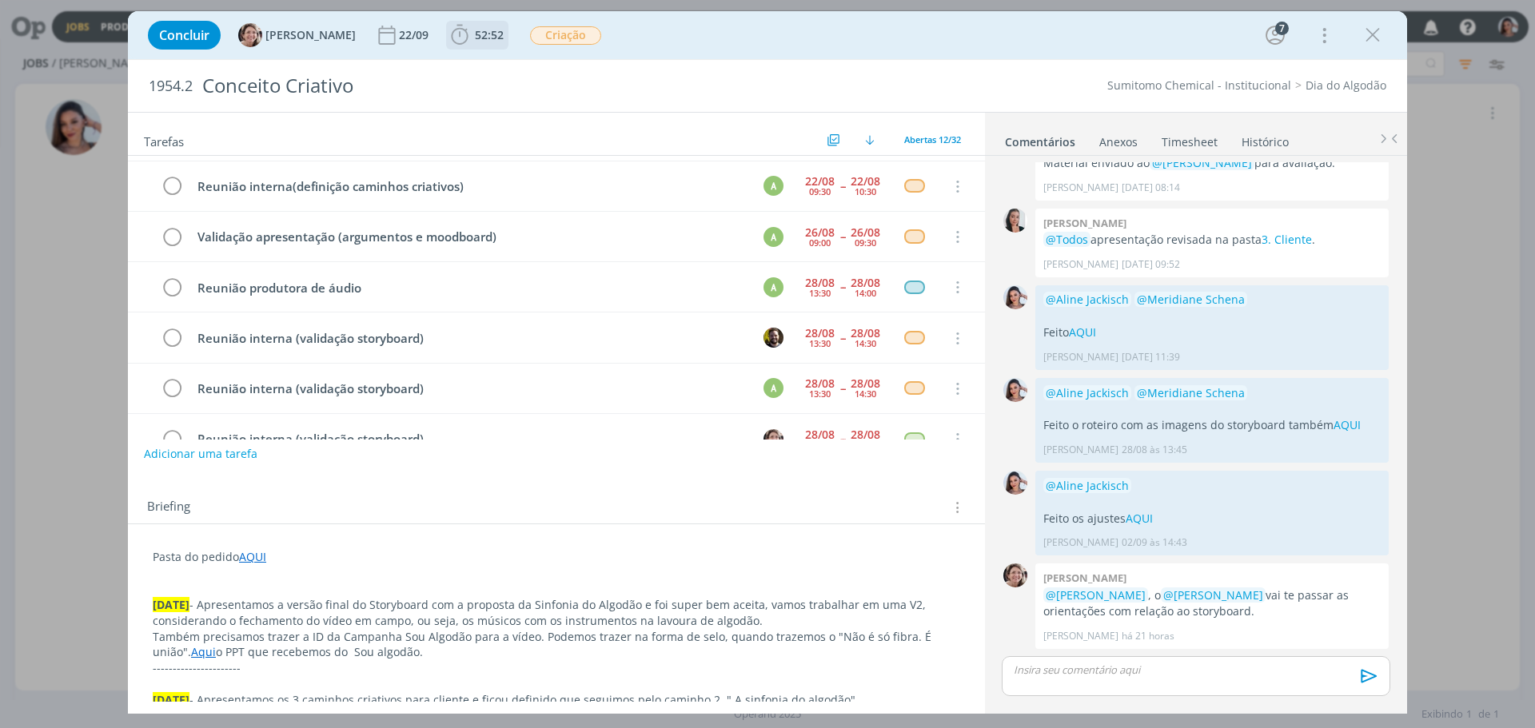
click at [451, 34] on icon "dialog" at bounding box center [459, 35] width 17 height 20
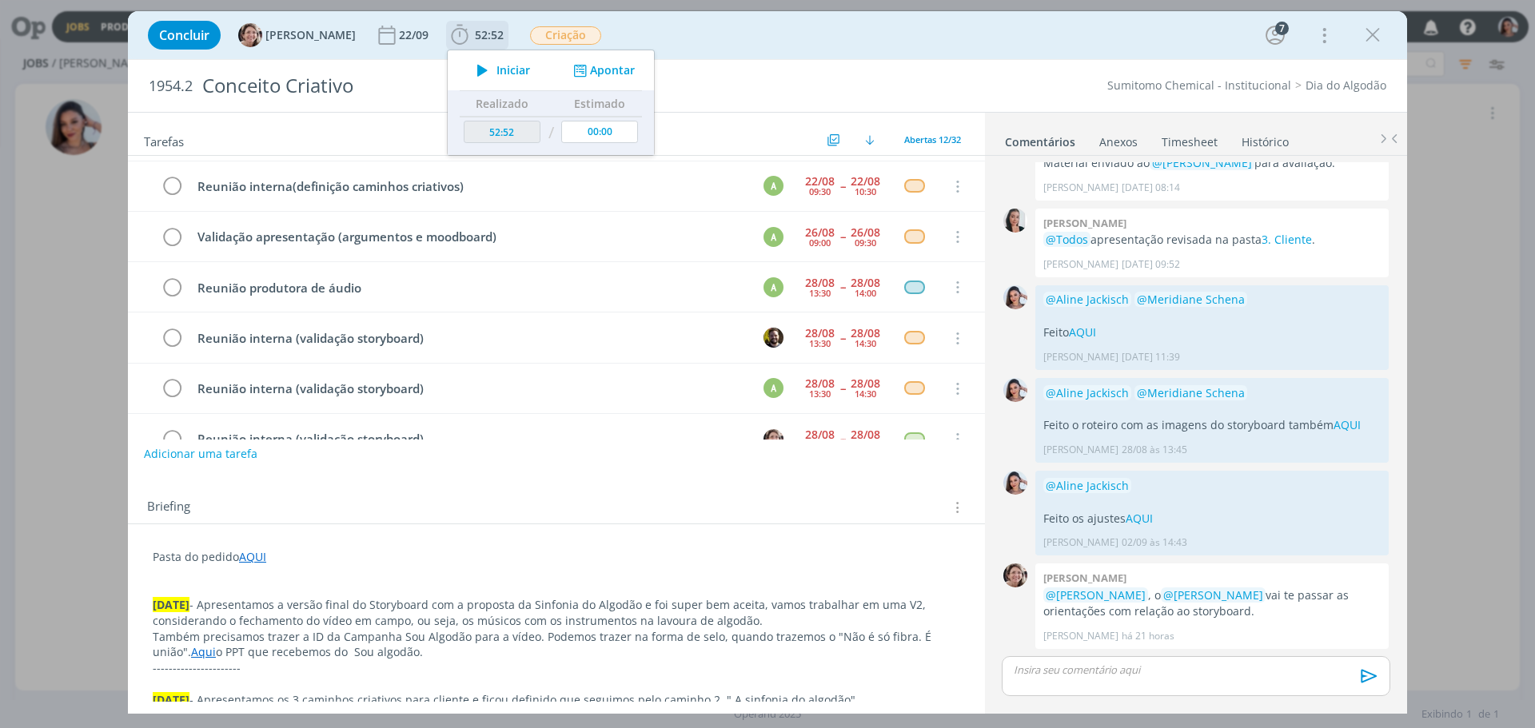
click at [477, 62] on icon "dialog" at bounding box center [482, 70] width 28 height 21
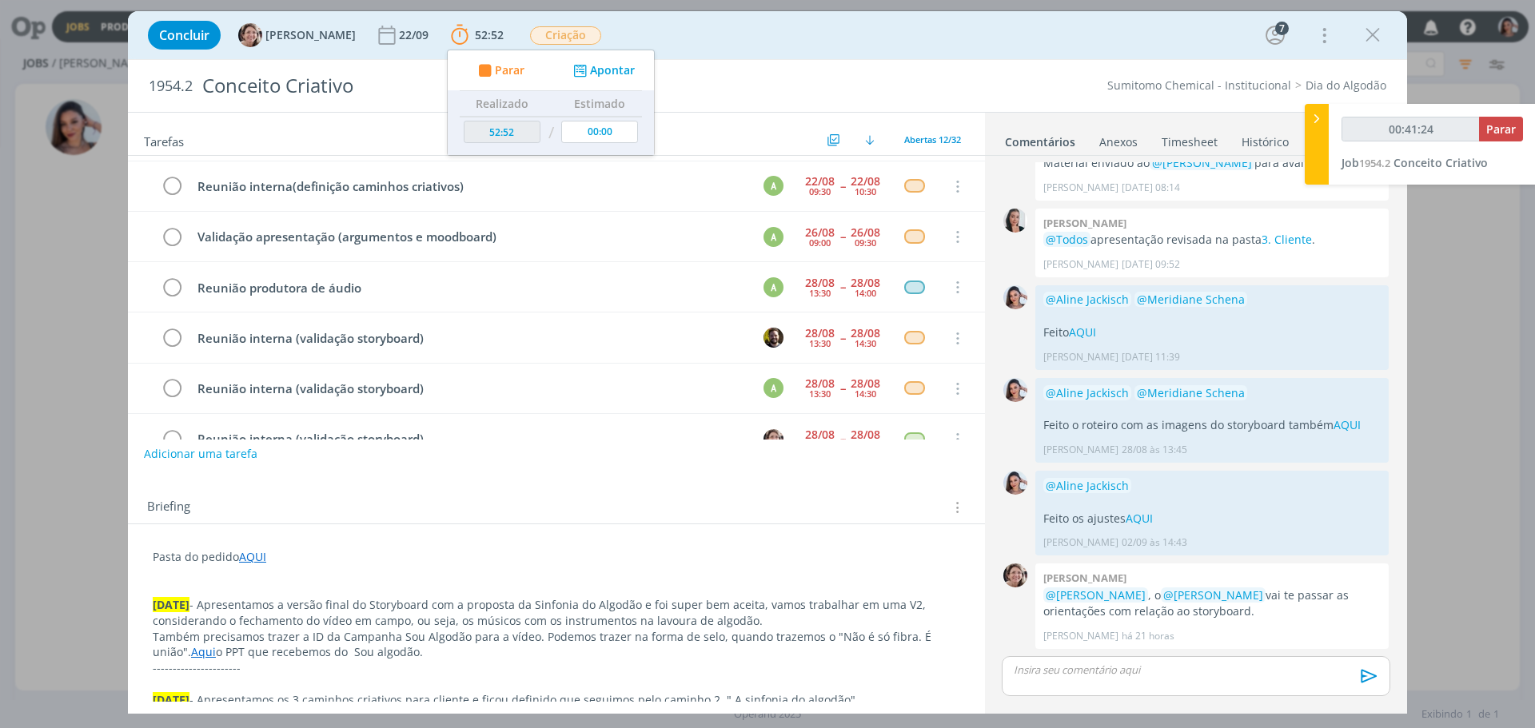
click at [252, 566] on p "dialog" at bounding box center [556, 573] width 807 height 16
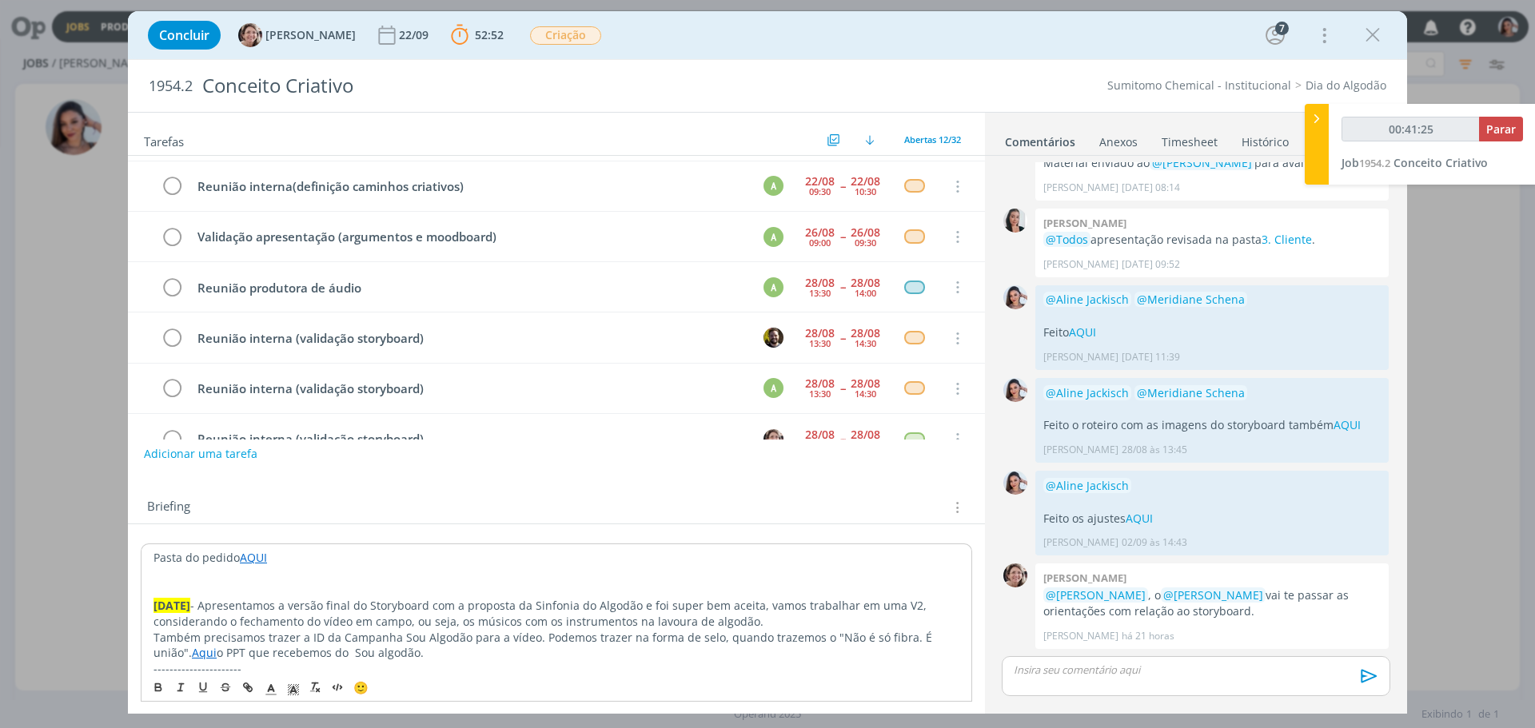
click at [254, 554] on link "AQUI" at bounding box center [253, 557] width 27 height 15
click at [285, 581] on link "https://sobeae.sharepoint.com/:f:/s/SOBEAE/ErRMfH8eqi9FswRMCwlcSuoBAscwj3F_9ryJ…" at bounding box center [257, 588] width 121 height 21
click at [301, 592] on link "https://sobeae.sharepoint.com/:f:/s/SOBEAE/ErRMfH8eqi9FswRMCwlcSuoBAscwj3F_9ryJ…" at bounding box center [257, 588] width 121 height 21
type input "00:47:13"
click at [1161, 675] on p "dialog" at bounding box center [1195, 670] width 363 height 14
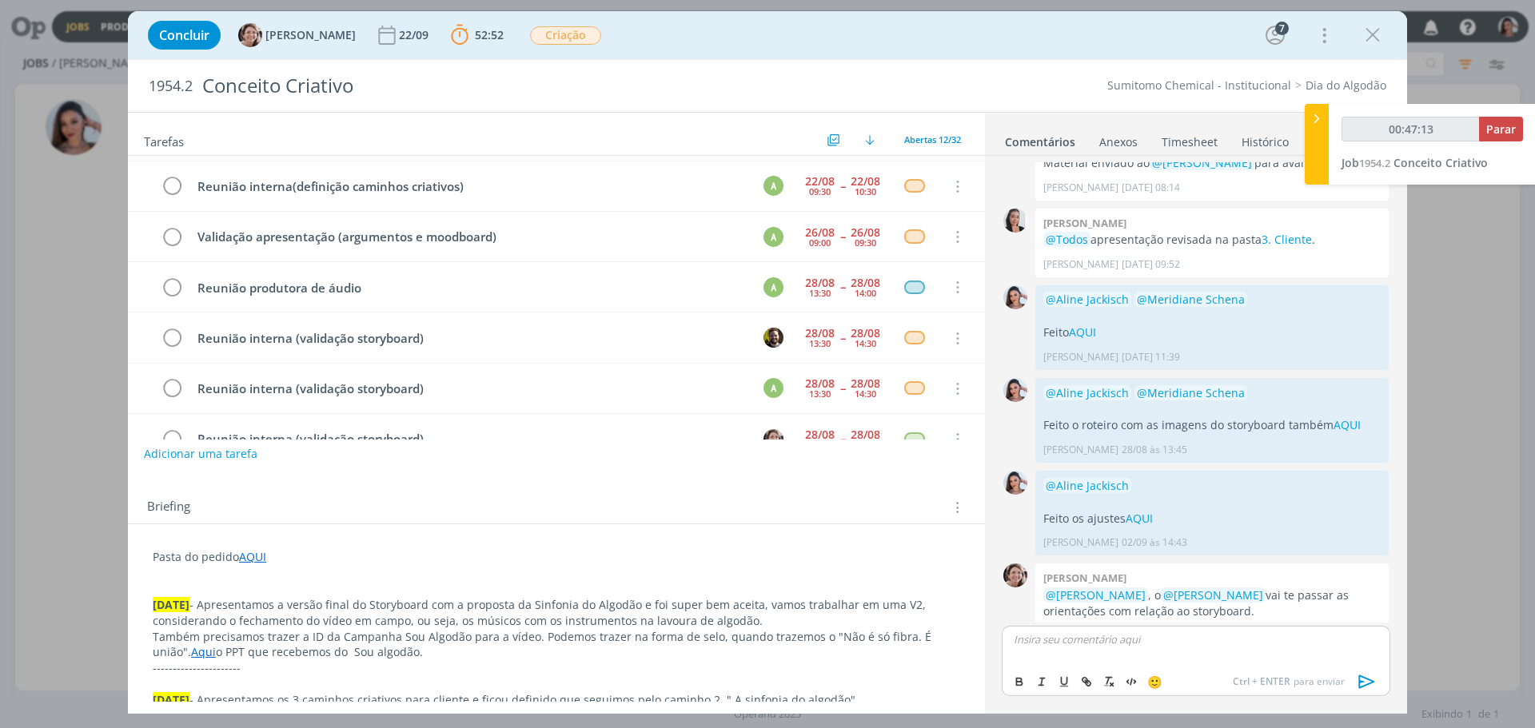
scroll to position [312, 0]
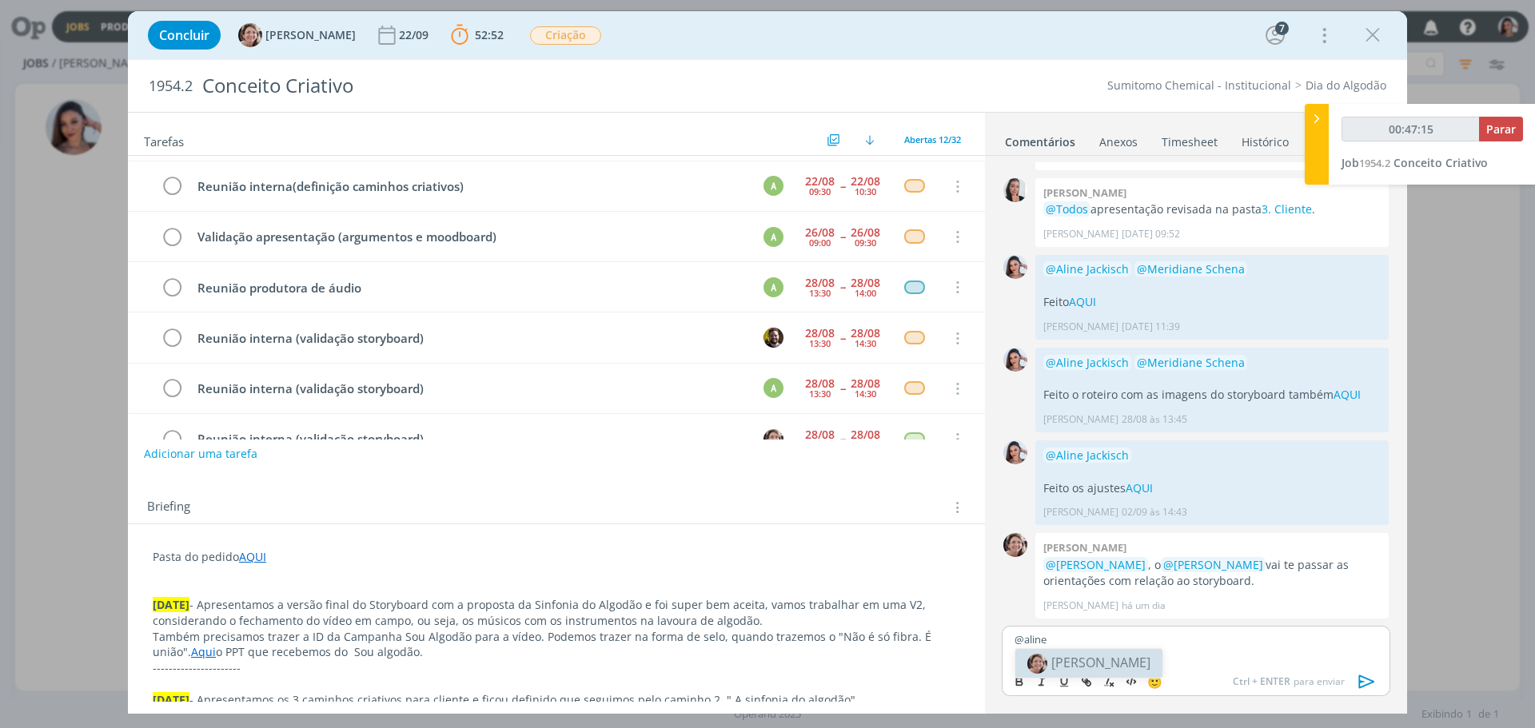
click at [1134, 659] on li "[PERSON_NAME]" at bounding box center [1088, 663] width 147 height 29
type input "00:47:22"
drag, startPoint x: 1040, startPoint y: 650, endPoint x: 1067, endPoint y: 655, distance: 27.6
click at [1067, 655] on p "Feito AQUI" at bounding box center [1195, 653] width 363 height 14
click at [1093, 683] on button "dialog" at bounding box center [1087, 681] width 22 height 19
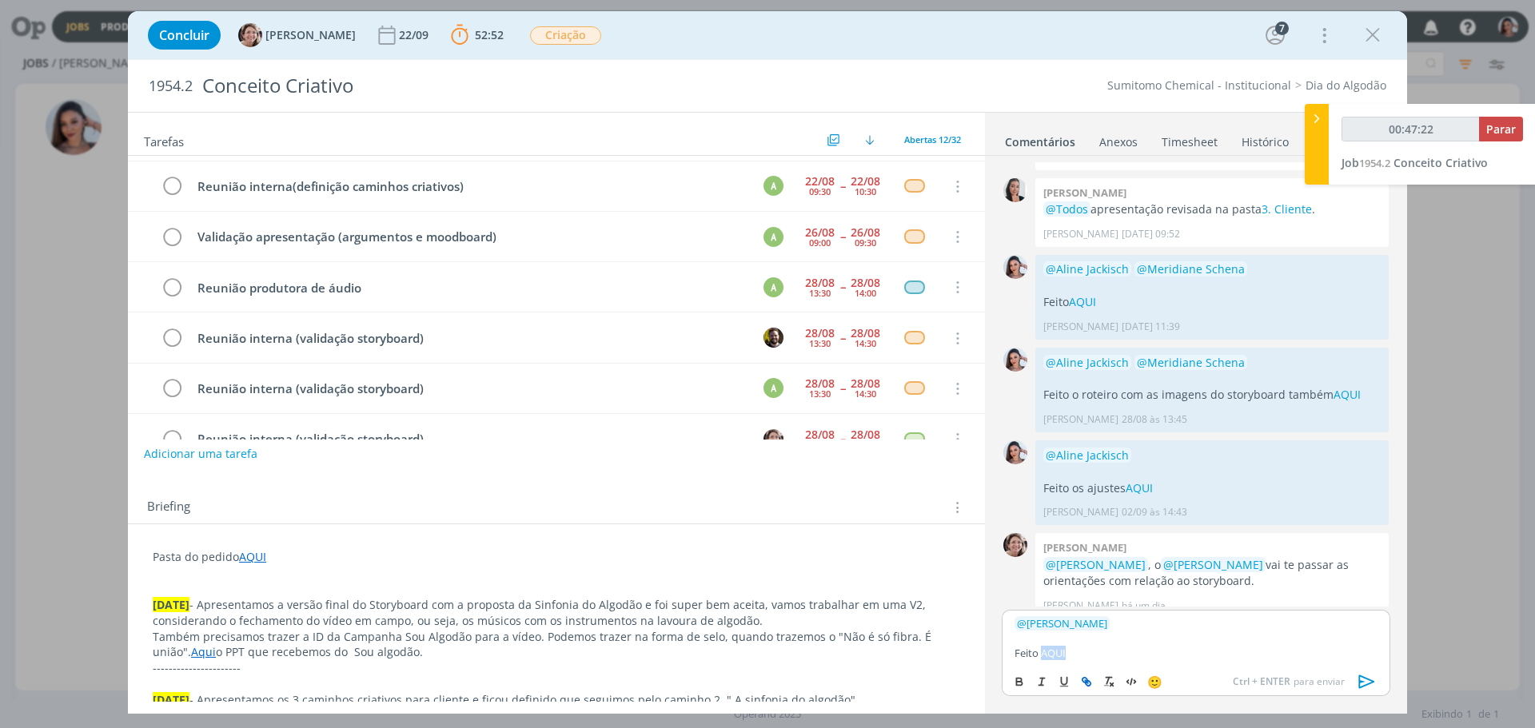
type input "AQUI"
type input "00:47:23"
paste input "https://sobeae.sharepoint.com/:f:/s/SOBEAE/EgV7WInXnSpLkYVXxzum6TUBA6YcSTaZq-Gg…"
type input "https://sobeae.sharepoint.com/:f:/s/SOBEAE/EgV7WInXnSpLkYVXxzum6TUBA6YcSTaZq-Gg…"
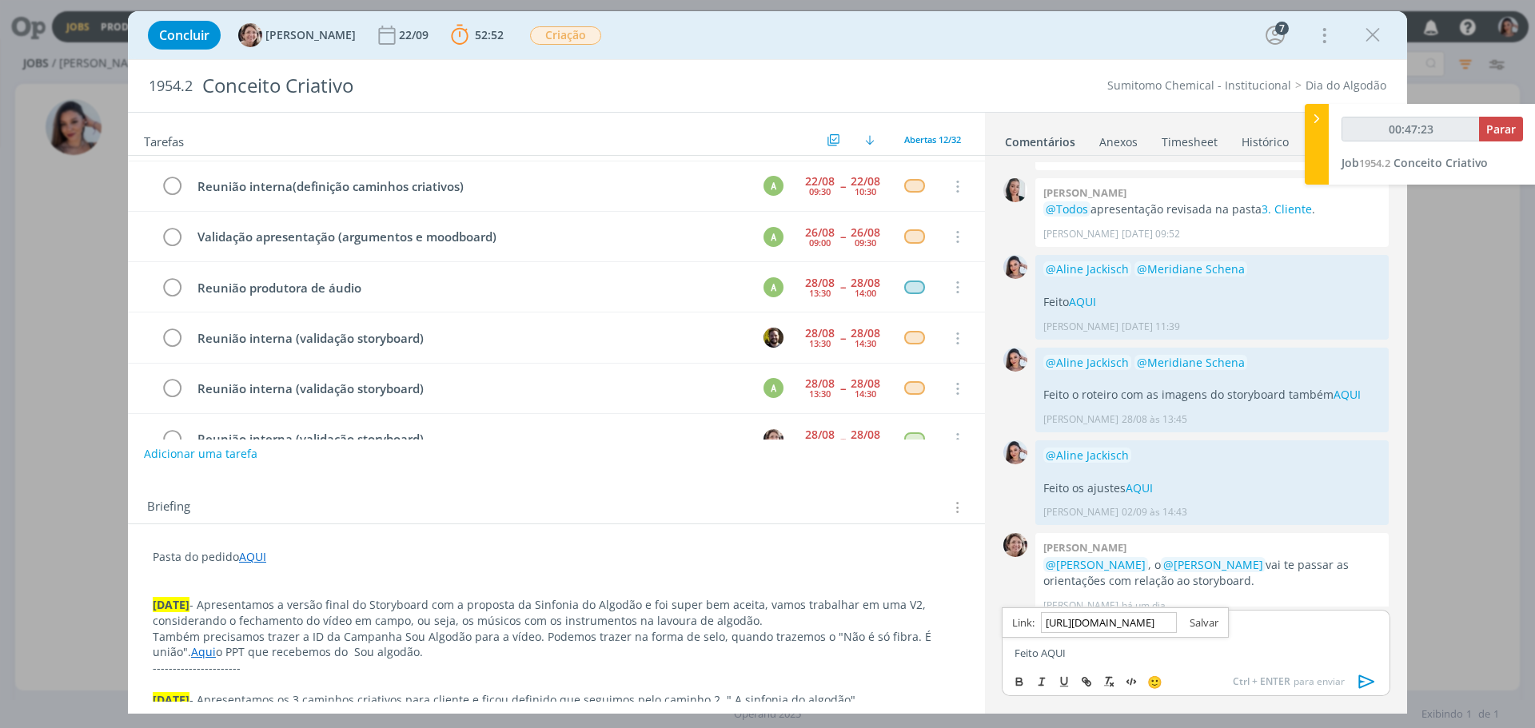
click at [1209, 617] on link "dialog" at bounding box center [1197, 622] width 42 height 14
click at [1112, 648] on p "Feito AQUI" at bounding box center [1195, 653] width 363 height 14
type input "00:47:58"
drag, startPoint x: 1168, startPoint y: 651, endPoint x: 1141, endPoint y: 649, distance: 28.1
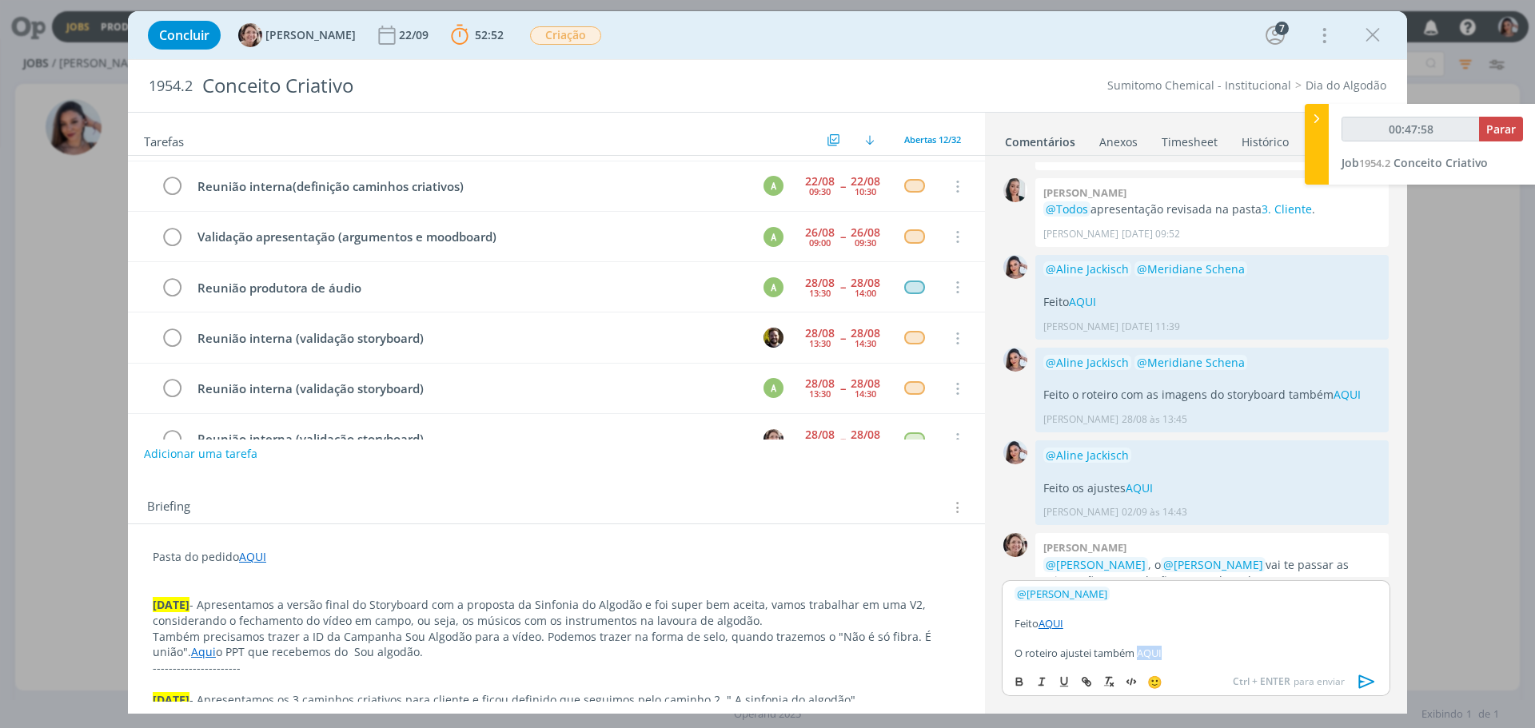
click at [1141, 649] on p "O roteiro ajustei também AQUI" at bounding box center [1195, 653] width 363 height 14
click at [1097, 679] on button "dialog" at bounding box center [1087, 681] width 22 height 19
type input "AQUI"
type input "00:47:59"
paste input "https://sobeae.sharepoint.com/:f:/s/SOBEAE/EgV7WInXnSpLkYVXxzum6TUBA6YcSTaZq-Gg…"
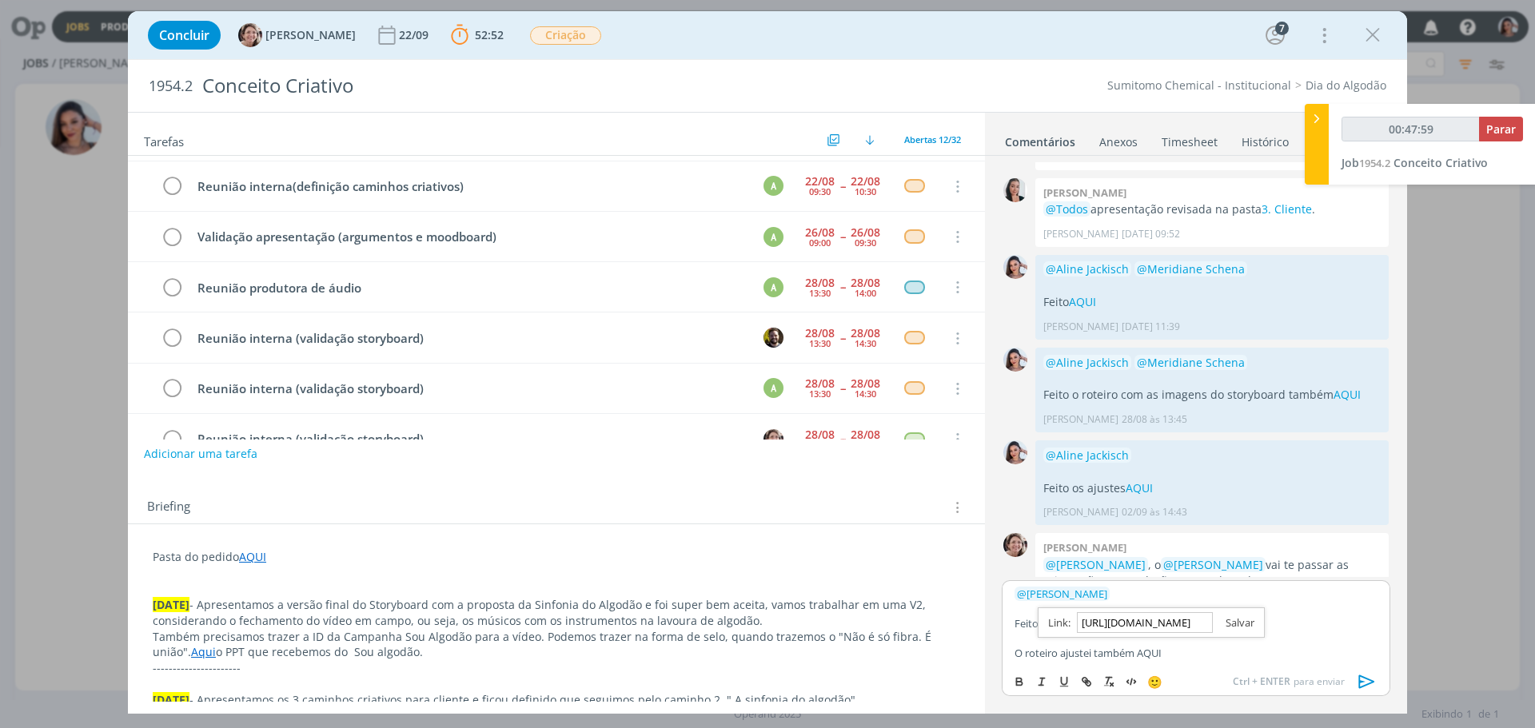
scroll to position [0, 427]
type input "https://sobeae.sharepoint.com/:f:/s/SOBEAE/EgV7WInXnSpLkYVXxzum6TUBA6YcSTaZq-Gg…"
click at [1236, 626] on link "dialog" at bounding box center [1233, 622] width 42 height 14
click at [1220, 665] on div "﻿ @ Aline Jackisch ﻿ Feito AQUI O roteiro ajustei também AQUI" at bounding box center [1195, 623] width 388 height 86
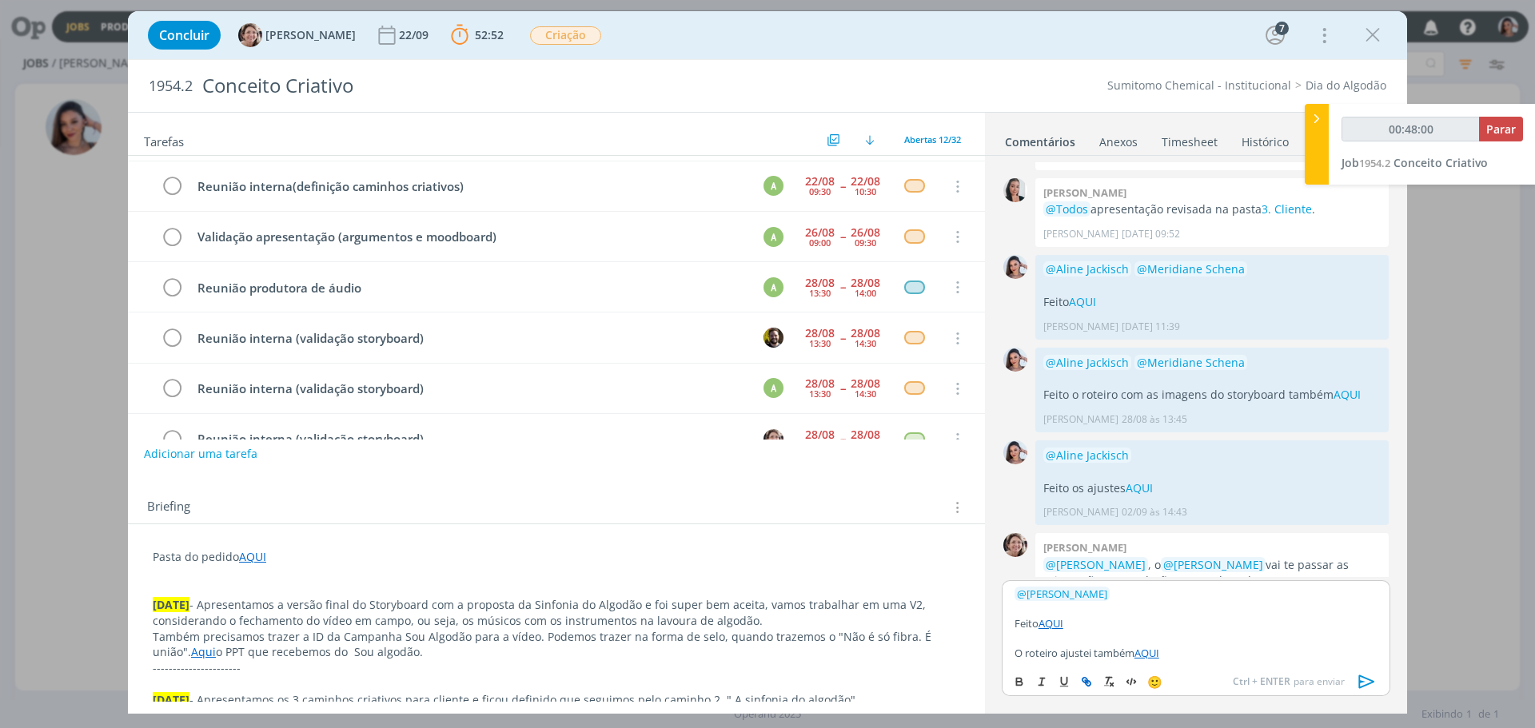
click at [1357, 680] on icon "dialog" at bounding box center [1367, 682] width 24 height 24
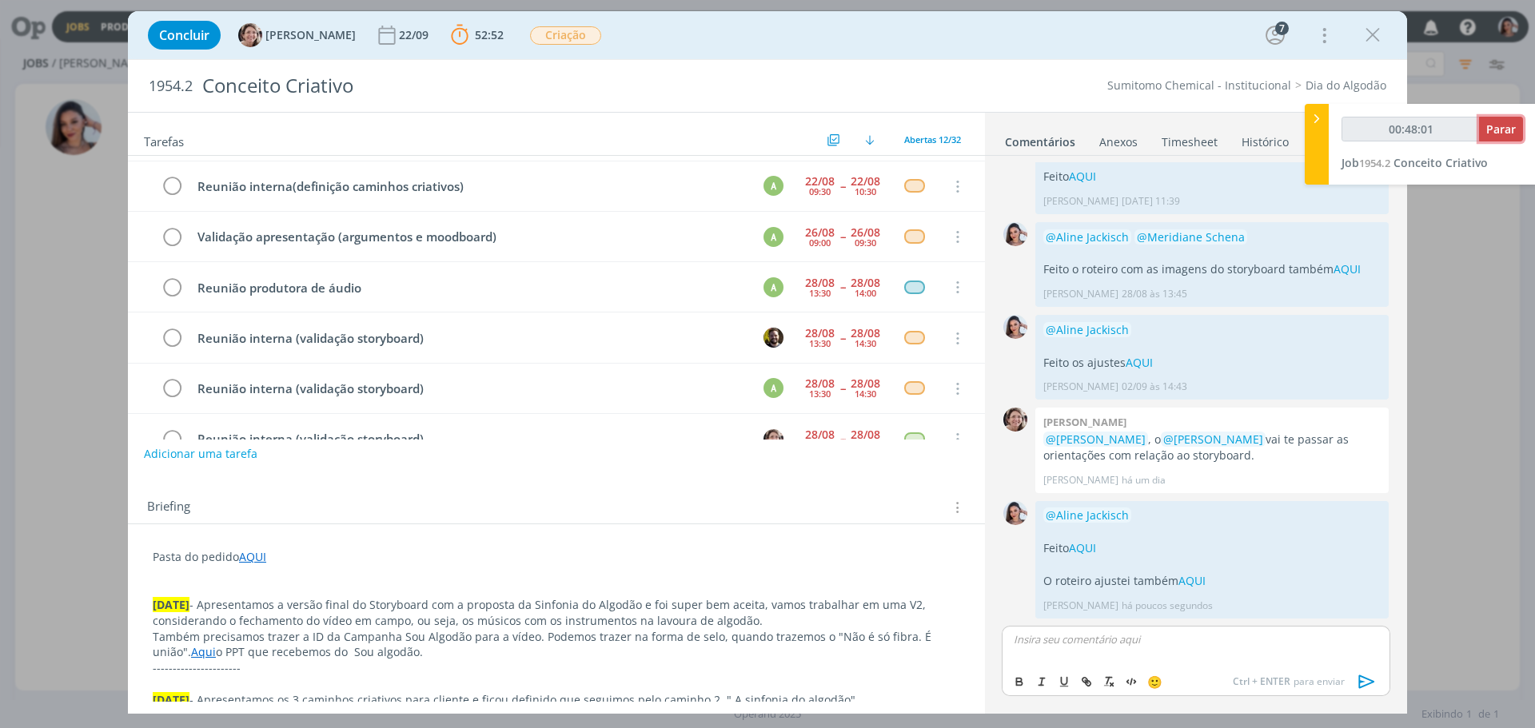
type input "00:48:02"
click at [1501, 131] on span "Parar" at bounding box center [1501, 128] width 30 height 15
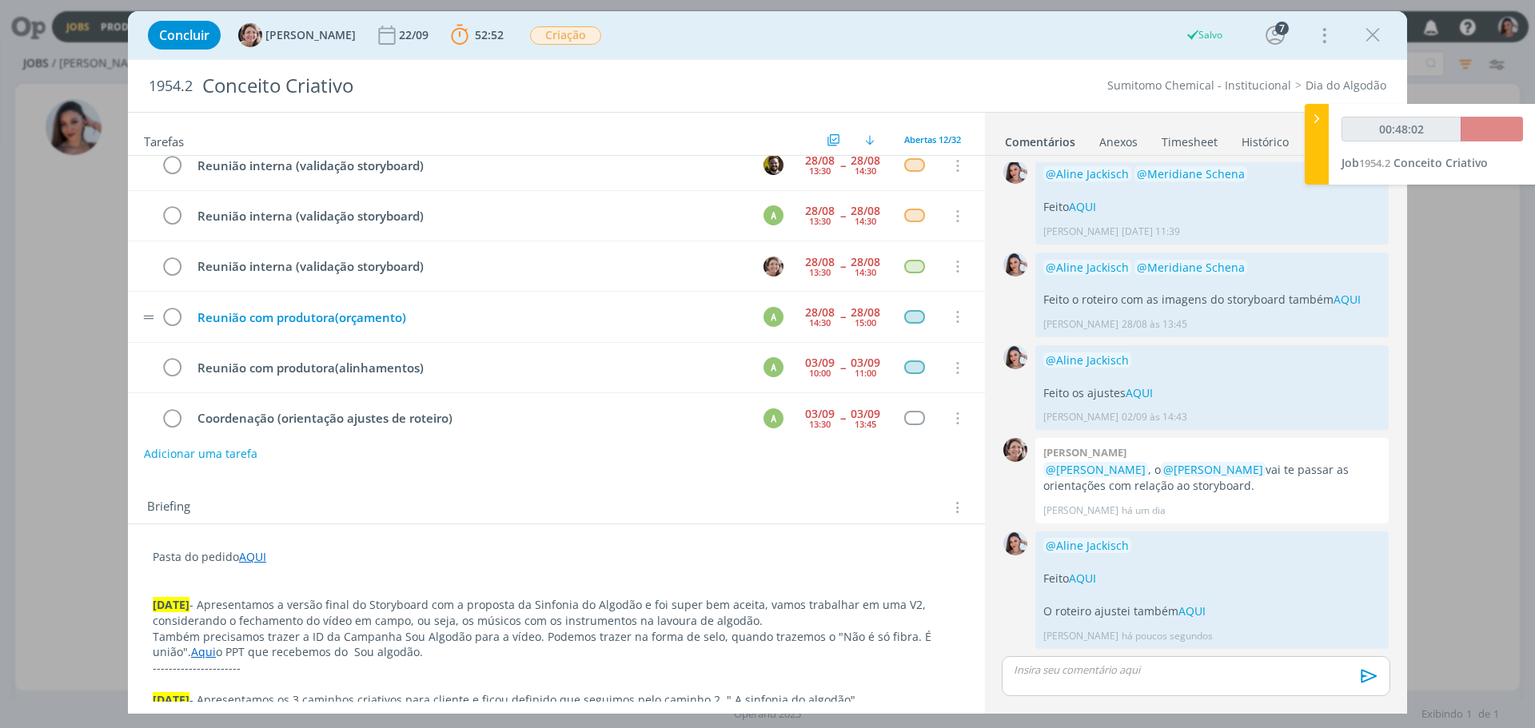
scroll to position [336, 0]
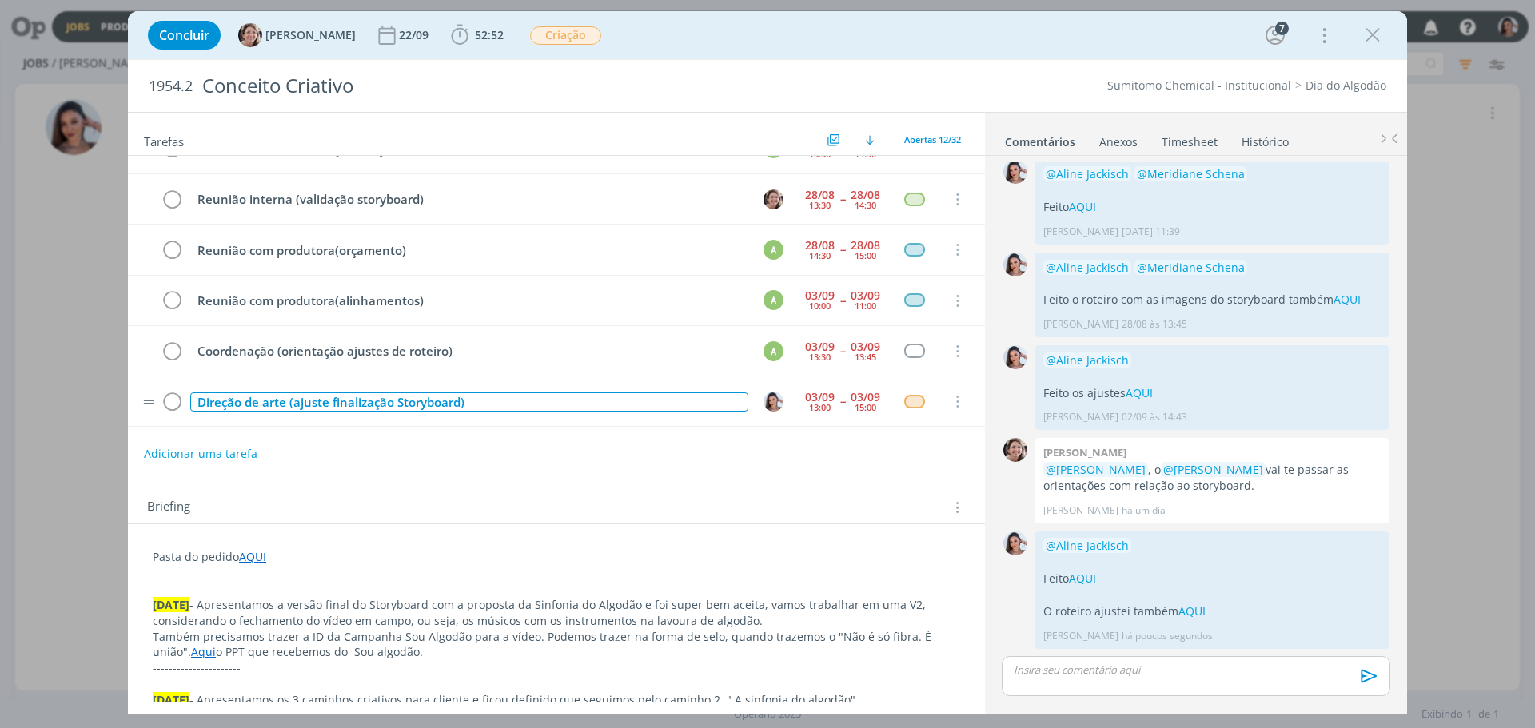
click at [314, 409] on div "Direção de arte (ajuste finalização Storyboard)" at bounding box center [469, 402] width 558 height 20
copy div "Direção de arte (ajuste finalização Storyboard)"
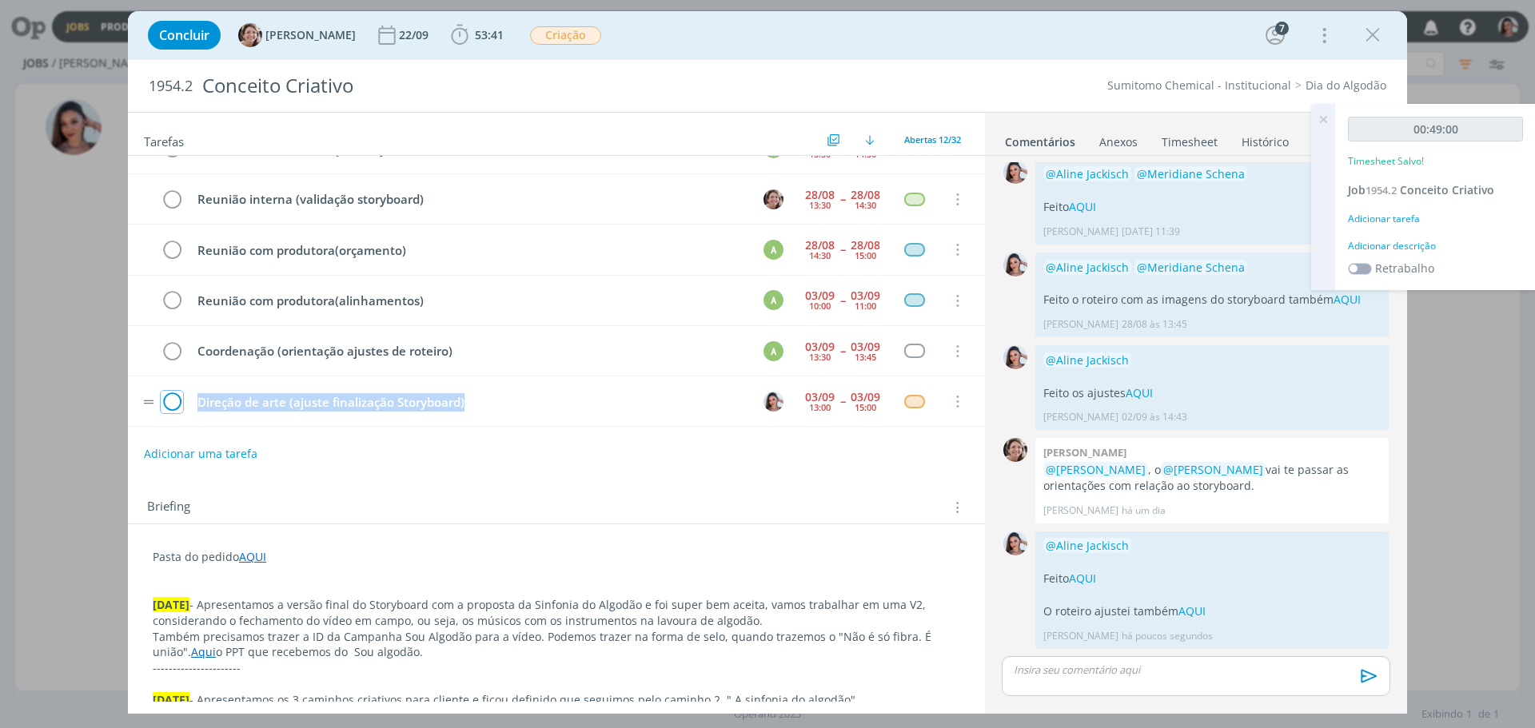
click at [175, 403] on icon "dialog" at bounding box center [172, 402] width 22 height 24
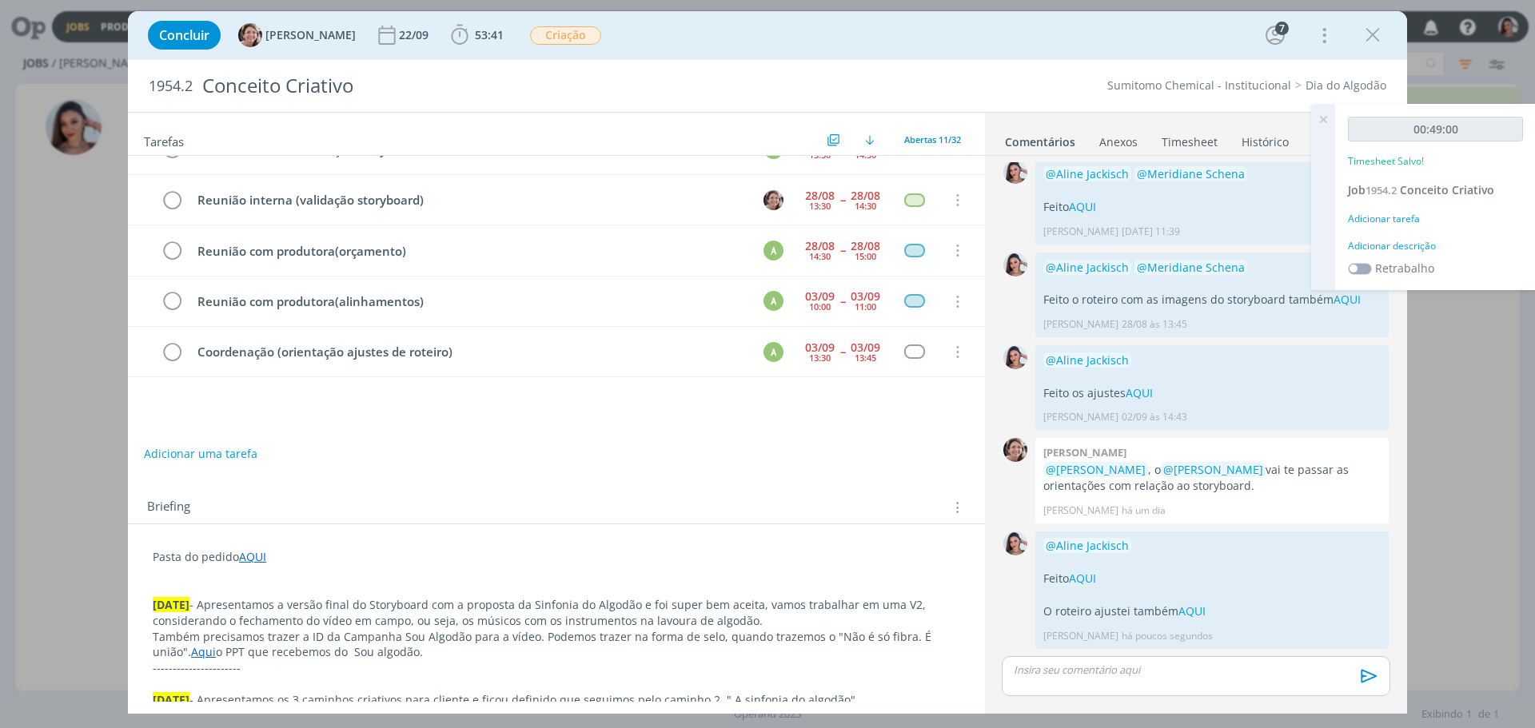
click at [1184, 144] on link "Timesheet" at bounding box center [1189, 138] width 58 height 23
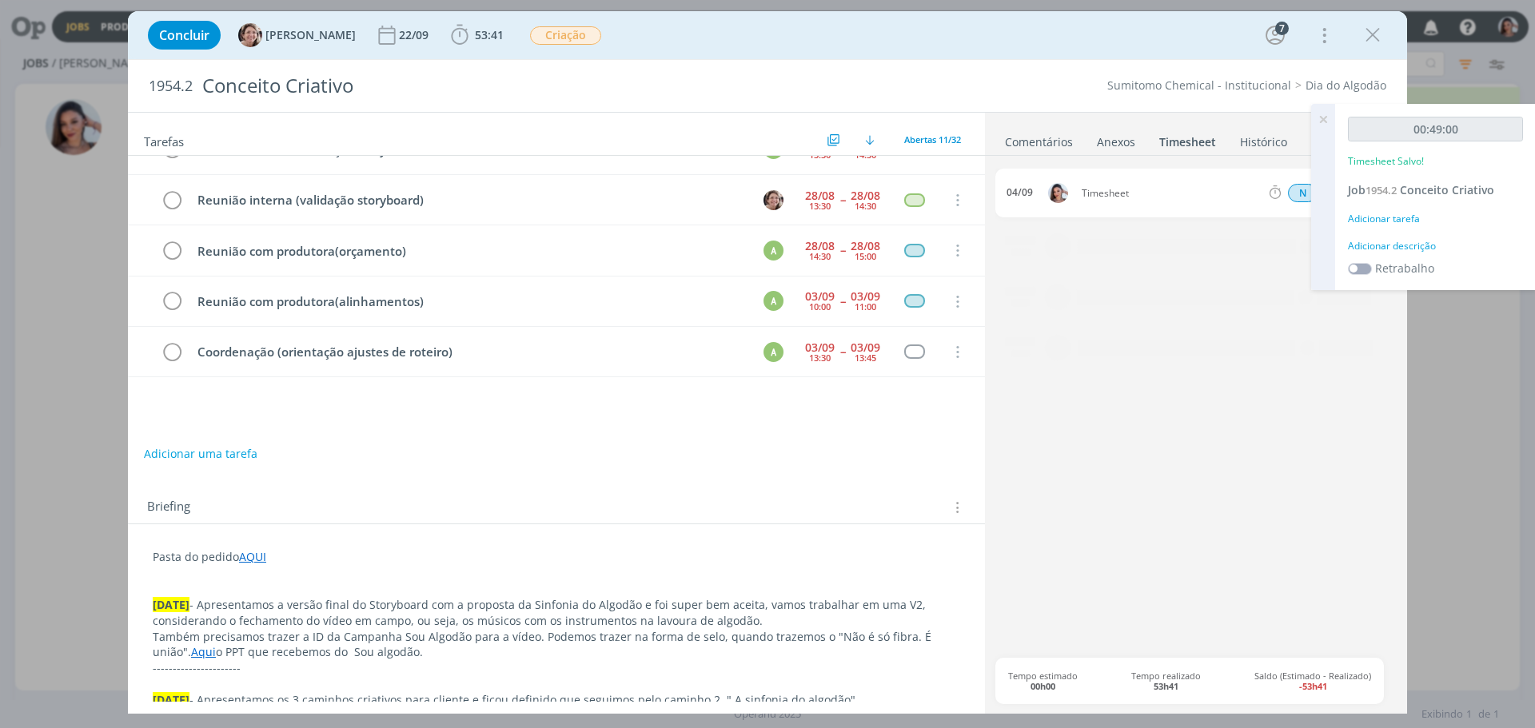
scroll to position [285, 0]
click at [1325, 113] on icon at bounding box center [1322, 119] width 29 height 31
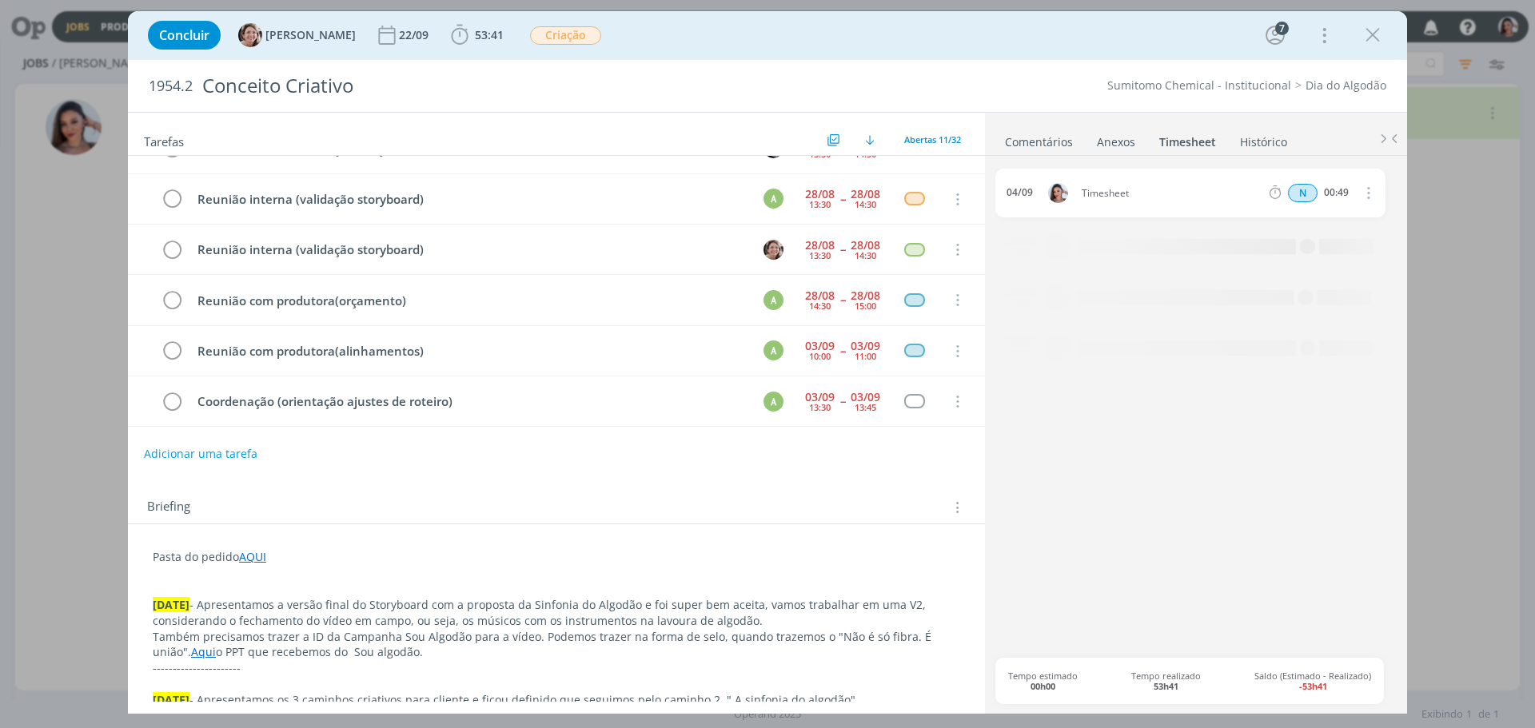
click at [1366, 197] on icon "dialog" at bounding box center [1367, 192] width 18 height 19
click at [1300, 248] on link "Editar" at bounding box center [1322, 247] width 126 height 26
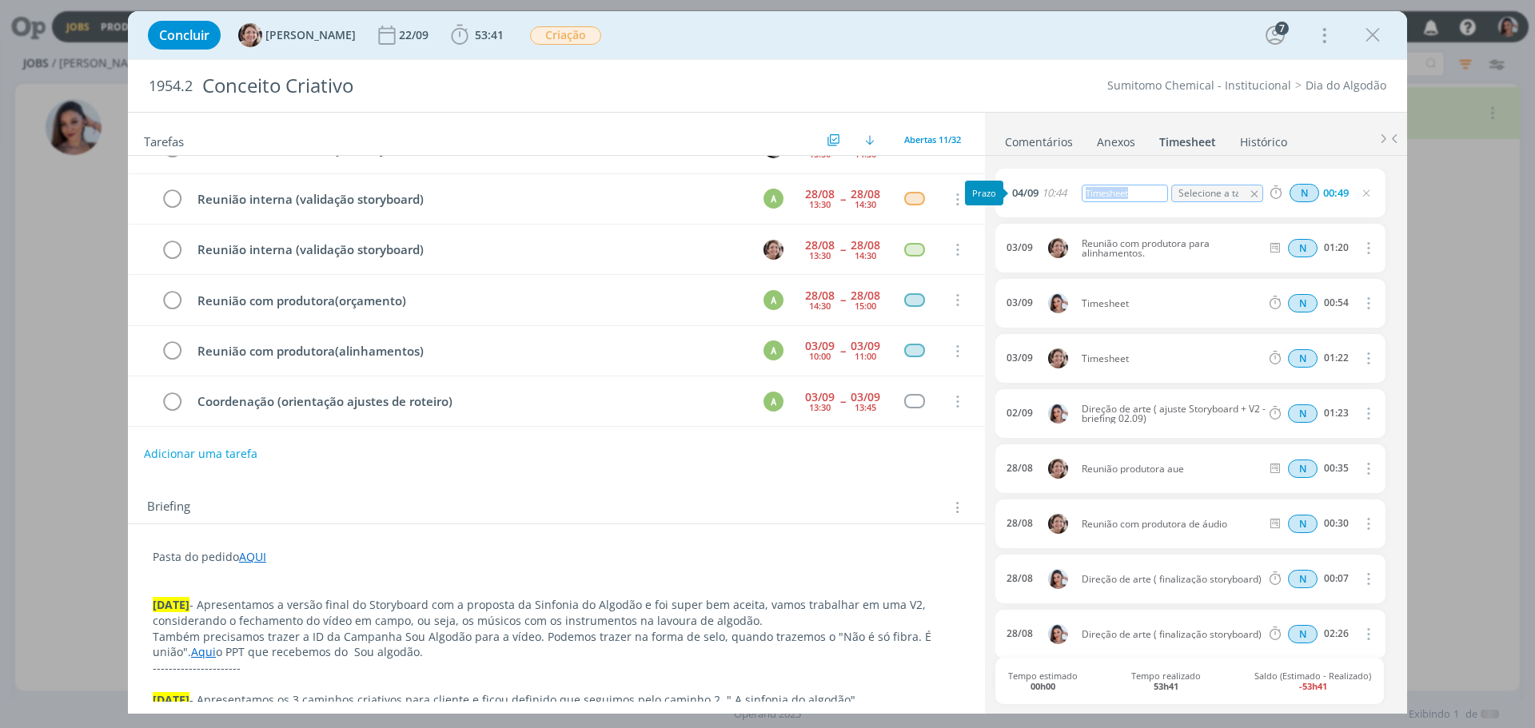
click at [1025, 192] on div "04/09 10:44 Timesheet Selecione a tarefa N 00:49" at bounding box center [1190, 193] width 390 height 49
click at [1358, 308] on icon "dialog" at bounding box center [1367, 302] width 18 height 19
click at [1309, 339] on link "Excluir" at bounding box center [1322, 332] width 126 height 26
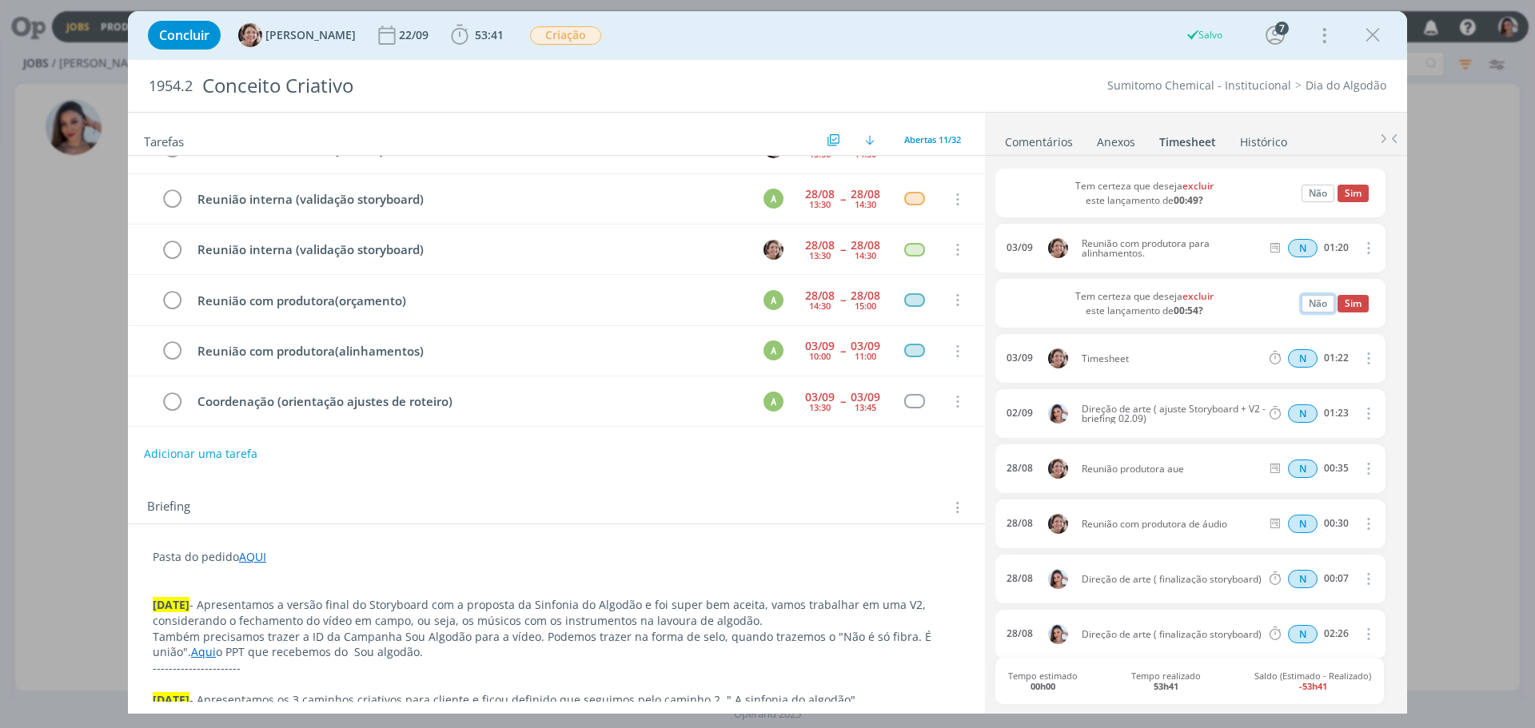
click at [1315, 309] on button "Não" at bounding box center [1317, 304] width 33 height 18
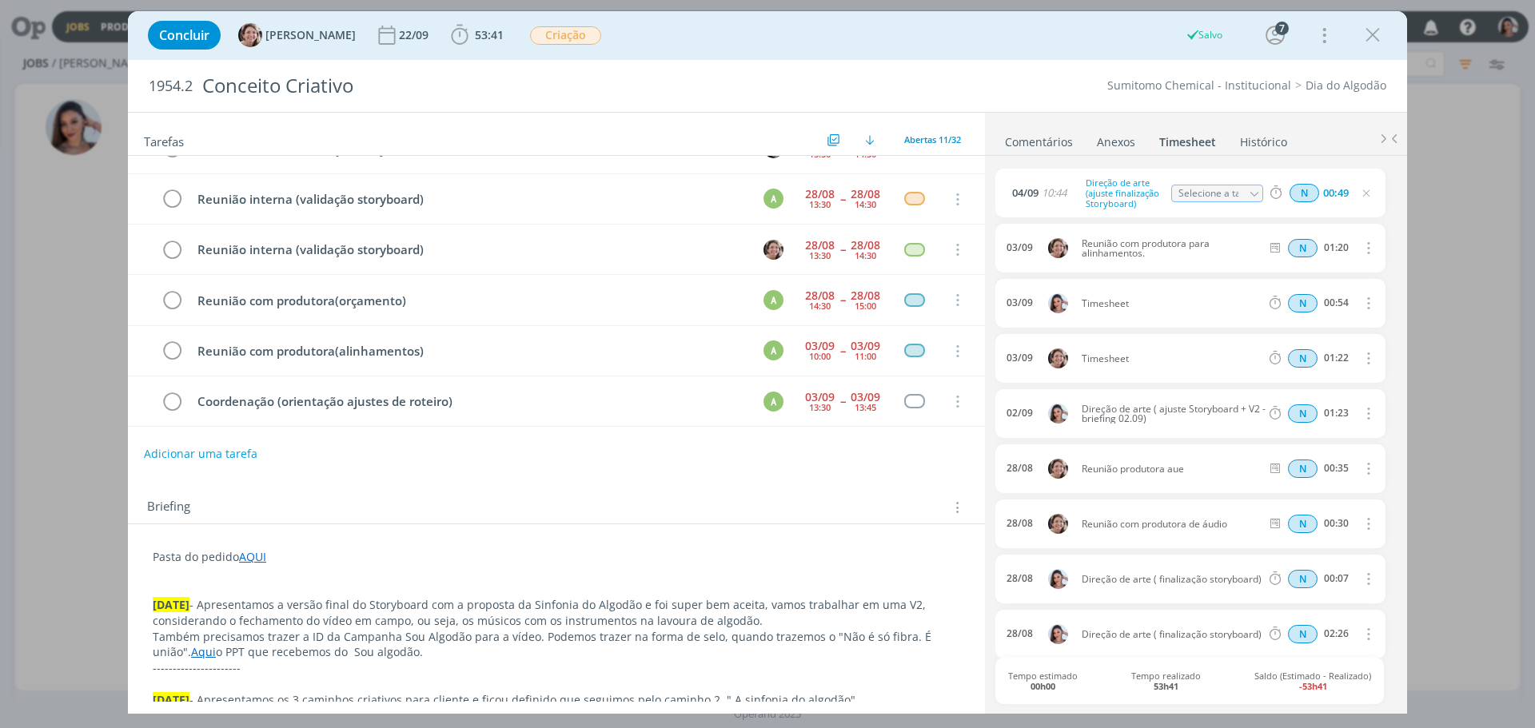
click at [1358, 309] on icon "dialog" at bounding box center [1367, 302] width 18 height 19
drag, startPoint x: 1303, startPoint y: 355, endPoint x: 1248, endPoint y: 343, distance: 56.4
click at [1302, 355] on link "Editar" at bounding box center [1322, 357] width 126 height 26
drag, startPoint x: 1137, startPoint y: 297, endPoint x: 1013, endPoint y: 304, distance: 124.1
click at [1015, 301] on div "03/09 17:51 Timesheet Selecione a tarefa N 00:54" at bounding box center [1190, 303] width 390 height 49
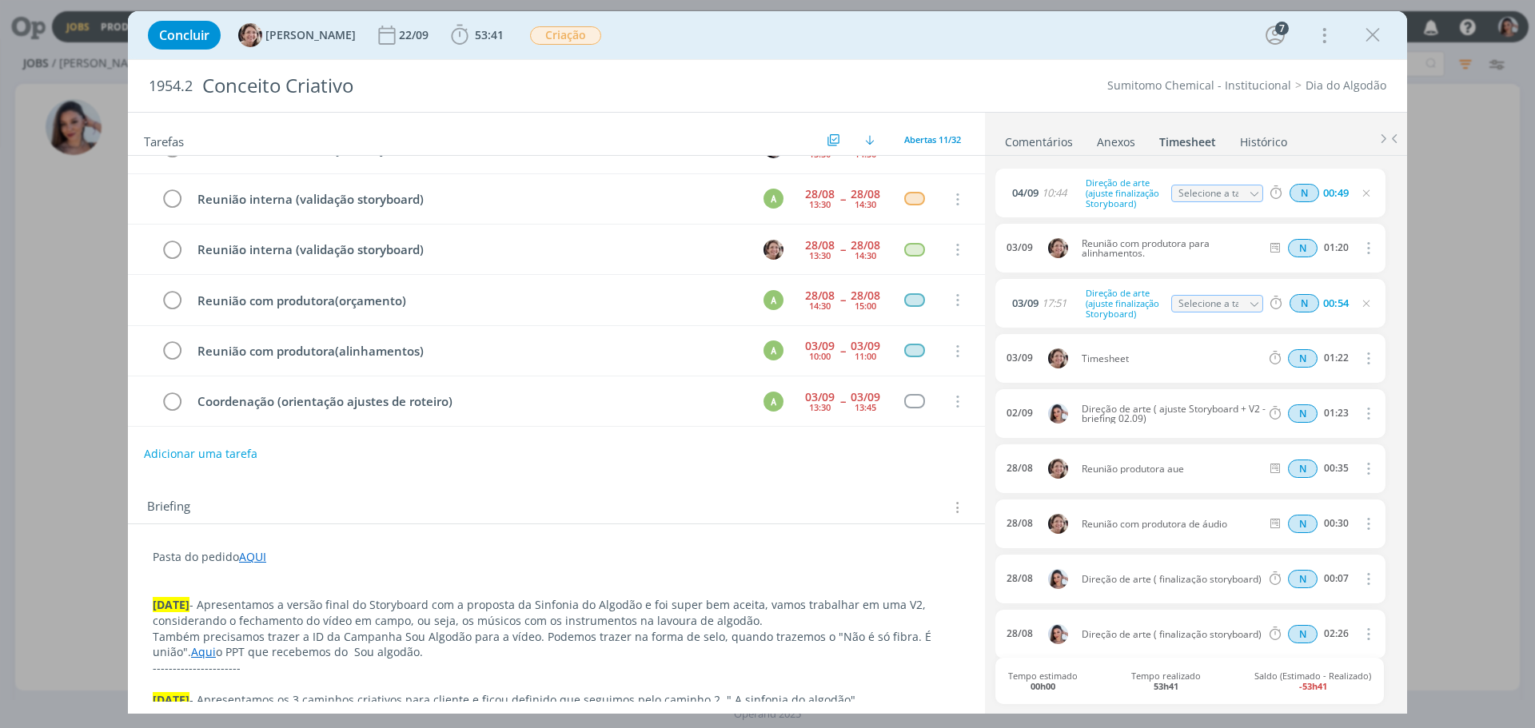
click at [738, 569] on p "dialog" at bounding box center [556, 573] width 807 height 16
click at [1040, 144] on link "Comentários" at bounding box center [1039, 138] width 70 height 23
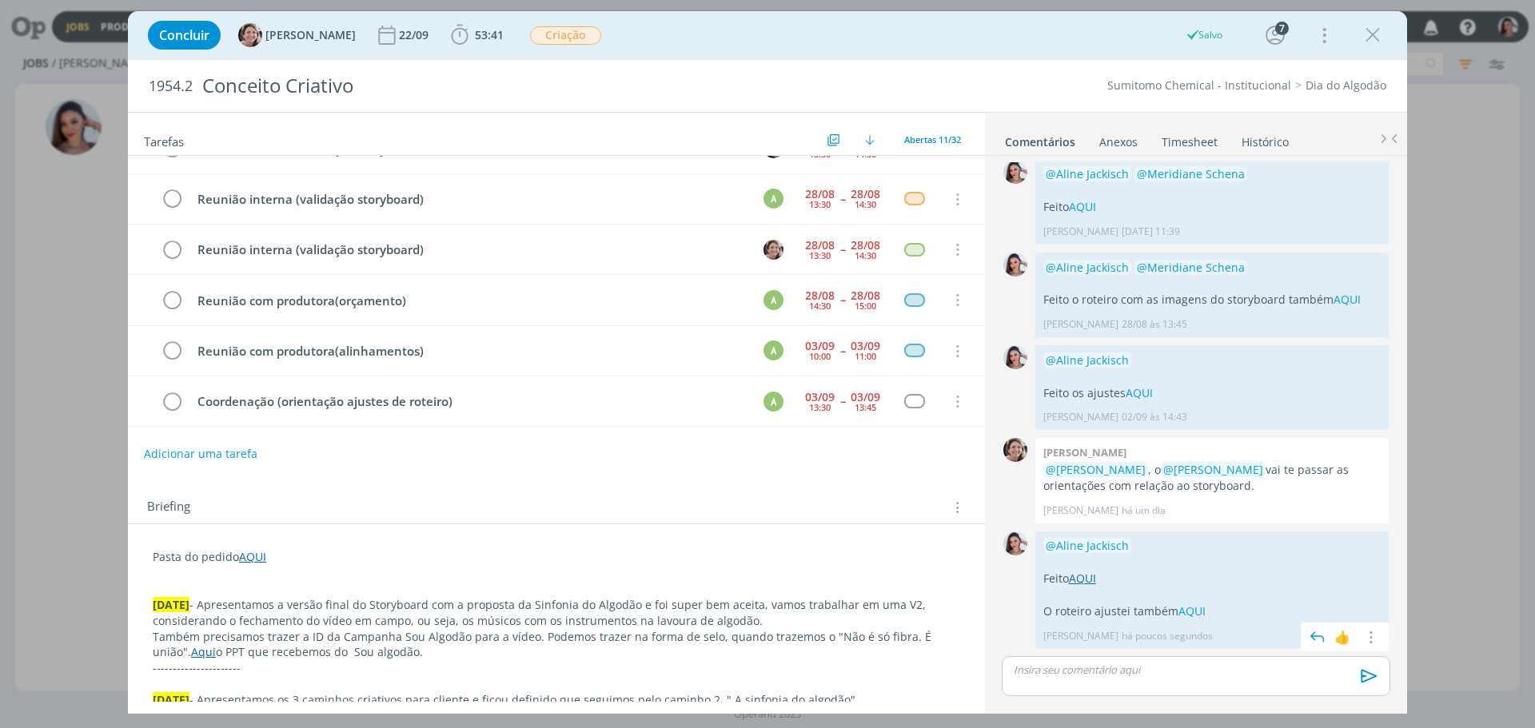
click at [1088, 580] on link "AQUI" at bounding box center [1082, 578] width 27 height 15
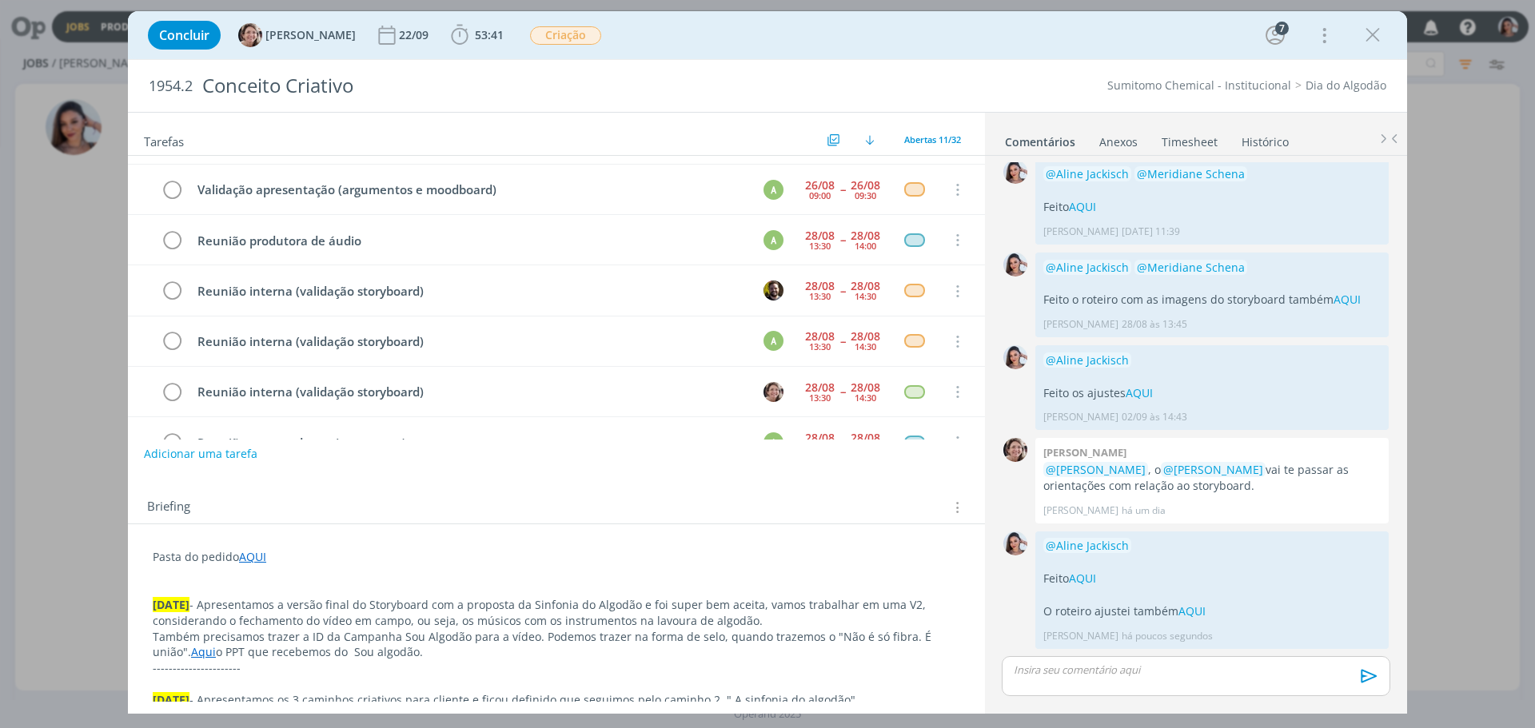
scroll to position [0, 0]
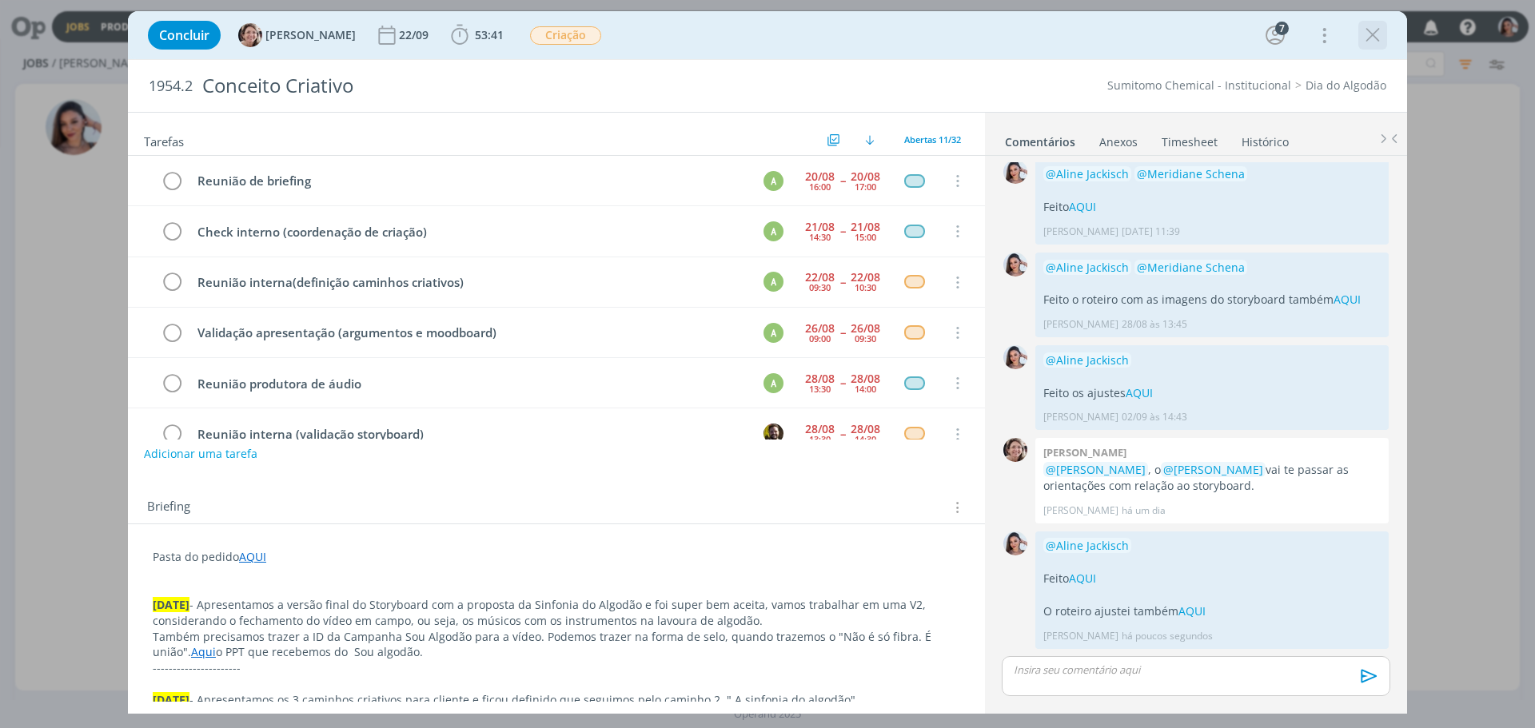
click at [1373, 38] on icon "dialog" at bounding box center [1372, 35] width 24 height 24
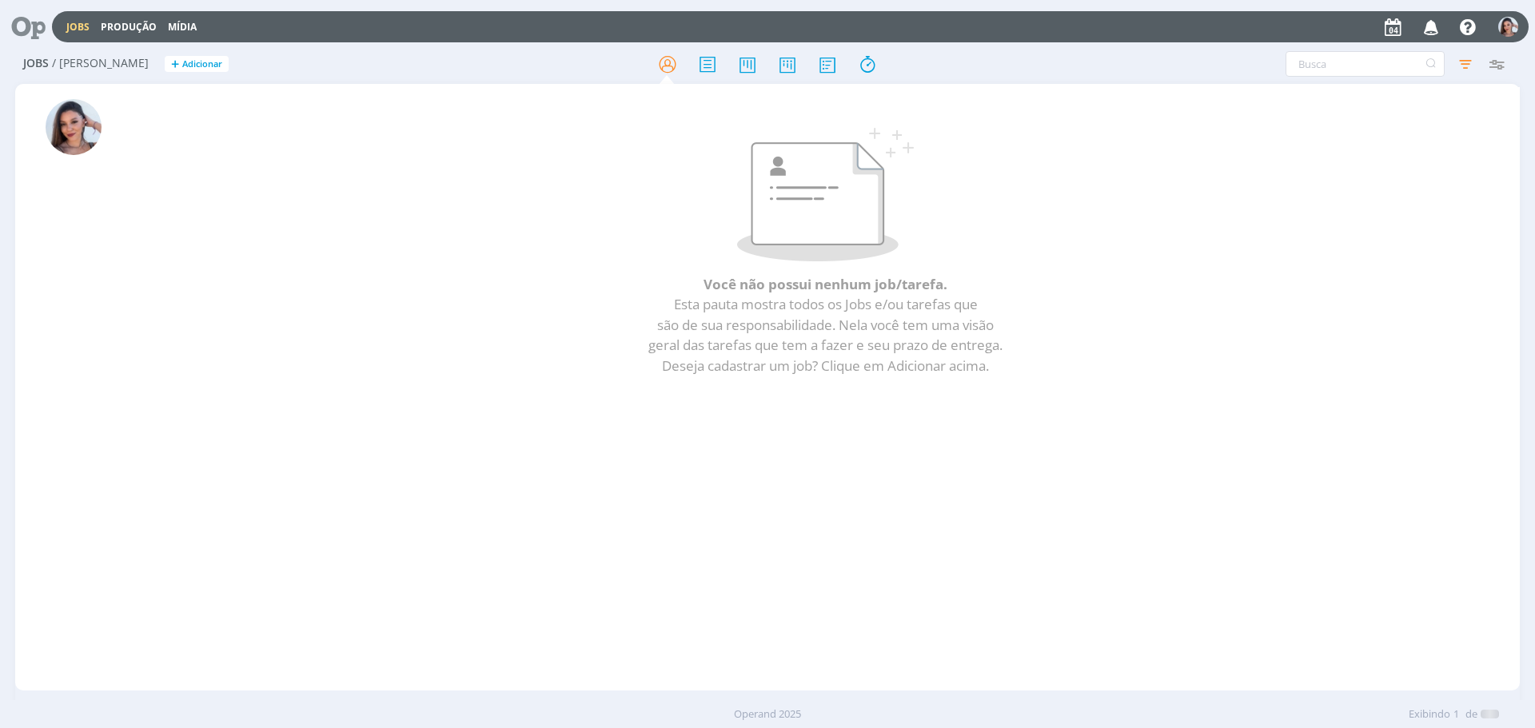
click at [17, 30] on icon at bounding box center [22, 26] width 33 height 31
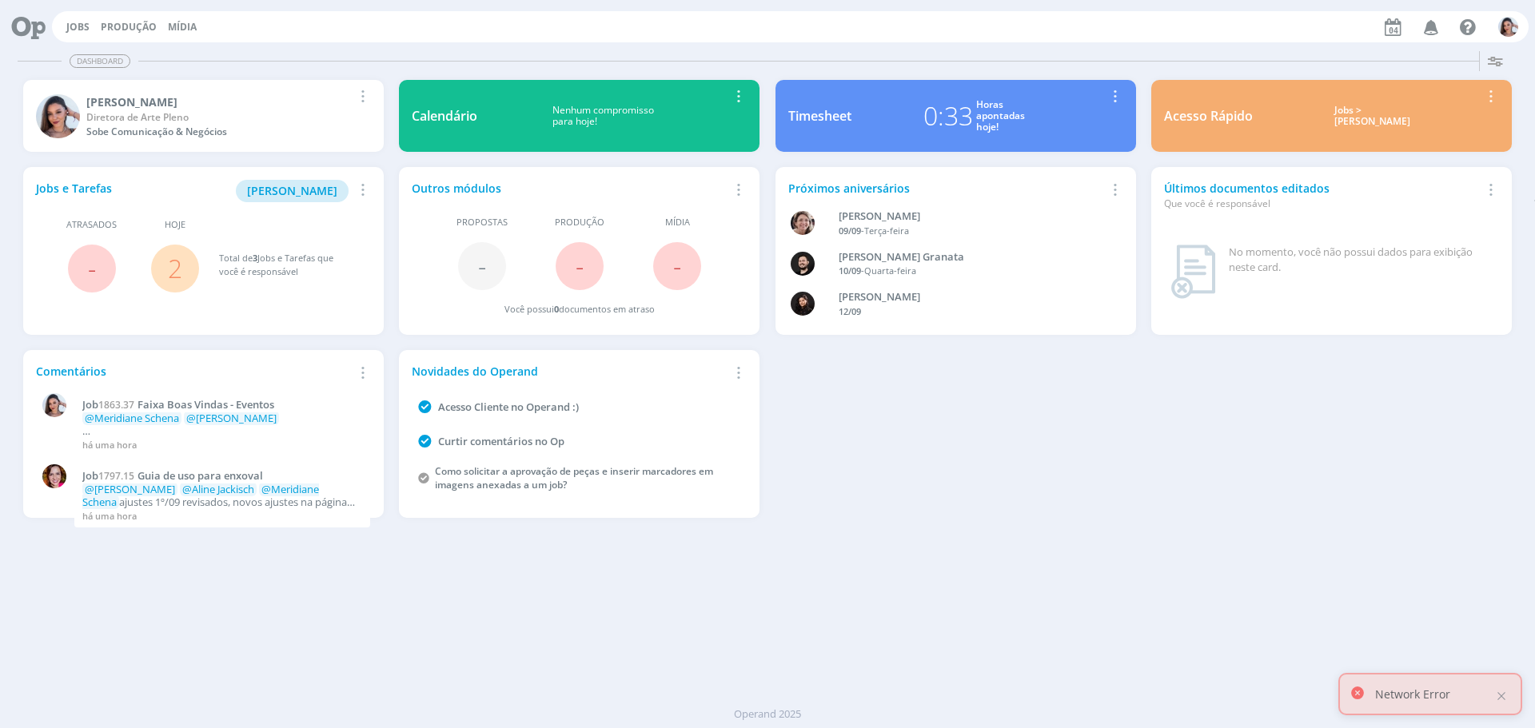
click at [177, 266] on link "2" at bounding box center [175, 268] width 14 height 34
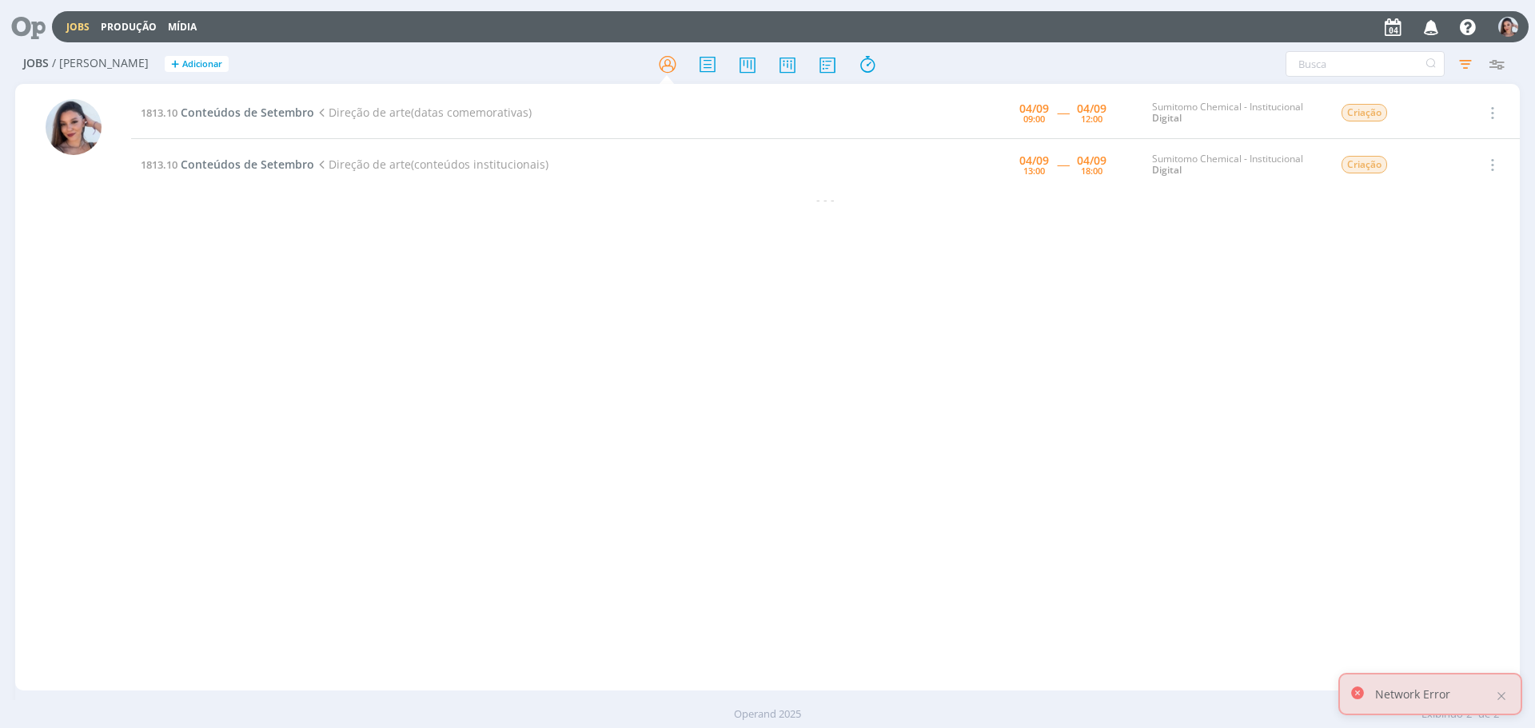
click at [461, 358] on div "1813.10 Conteúdos de Setembro Direção de arte(datas comemorativas) 04/09 09:00 …" at bounding box center [825, 387] width 1388 height 600
click at [24, 20] on icon at bounding box center [22, 26] width 33 height 31
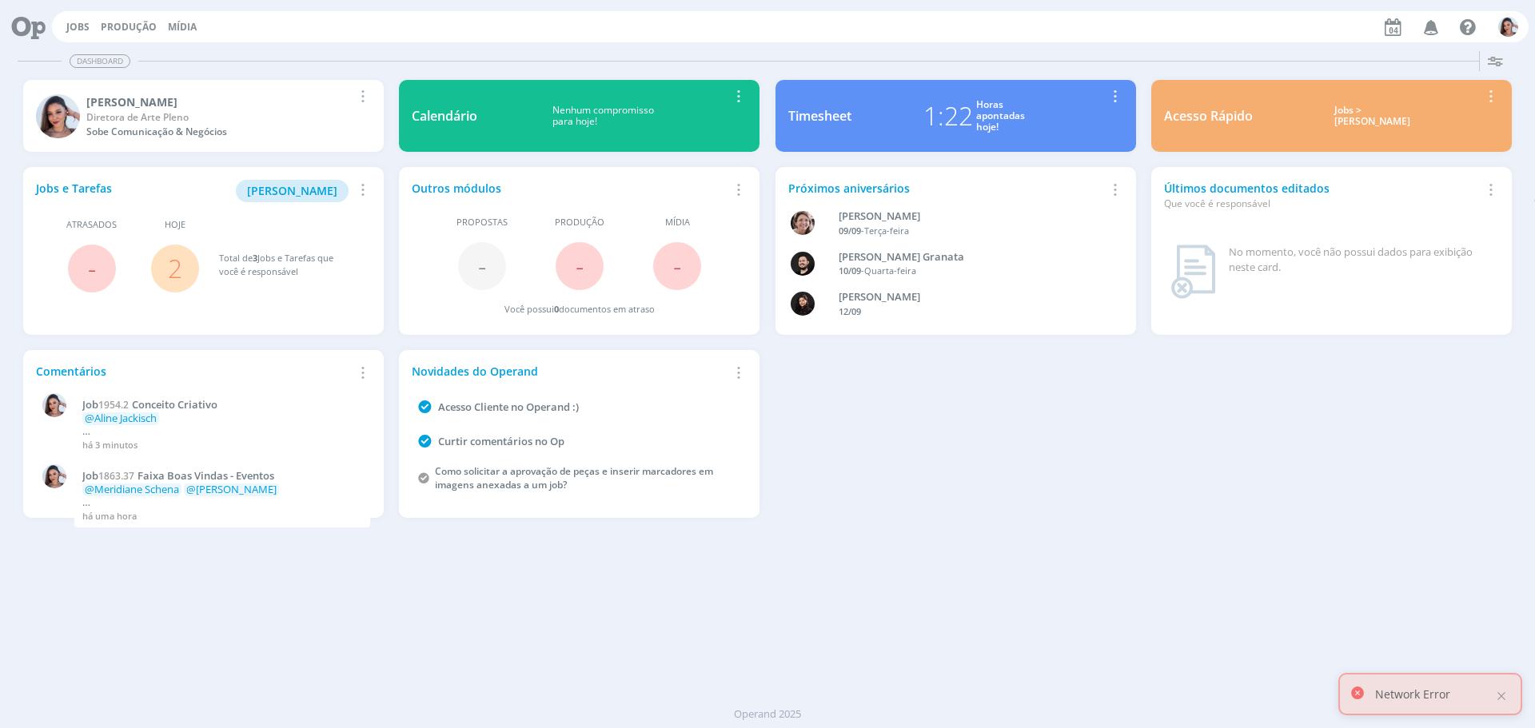
click at [176, 261] on link "2" at bounding box center [175, 268] width 14 height 34
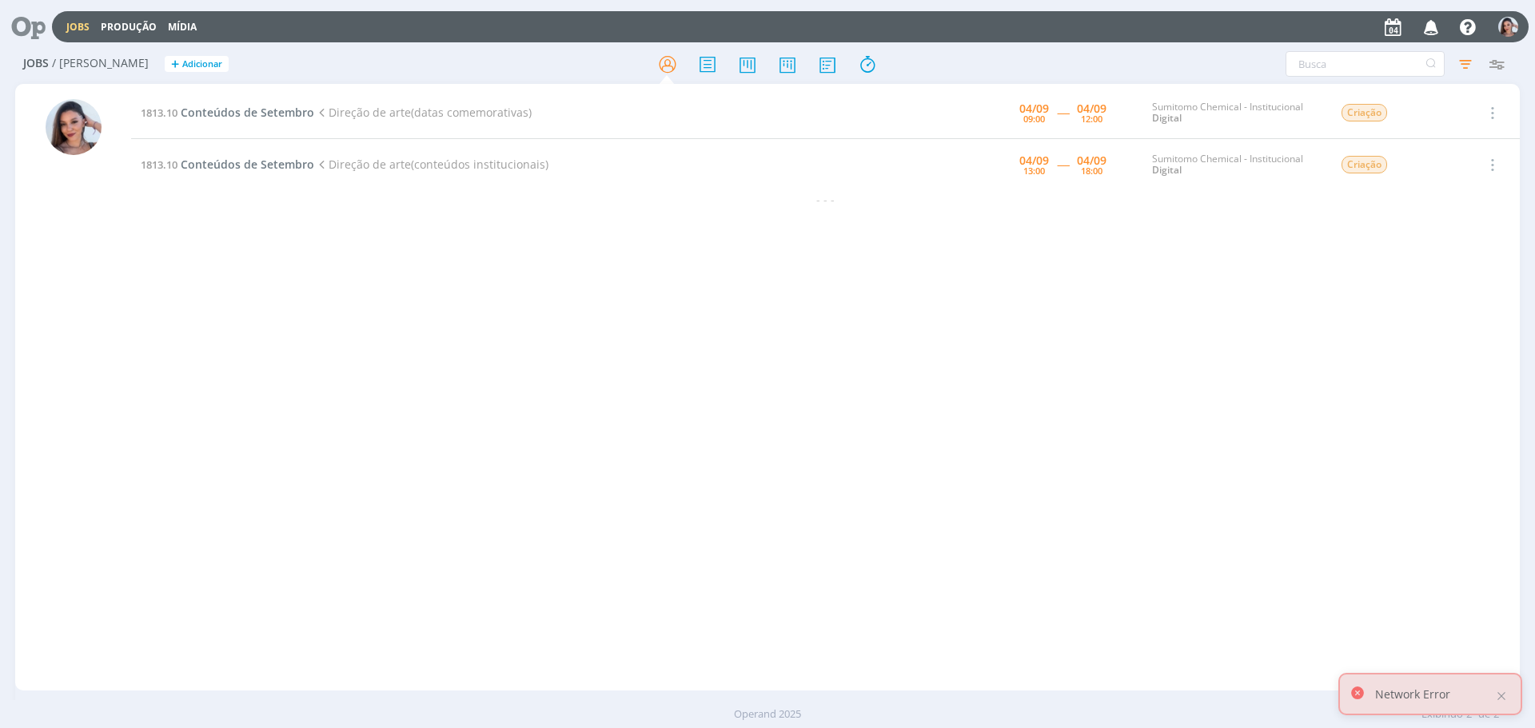
click at [553, 395] on div "1813.10 Conteúdos de Setembro Direção de arte(datas comemorativas) 04/09 09:00 …" at bounding box center [825, 387] width 1388 height 600
click at [1429, 31] on icon "button" at bounding box center [1431, 26] width 28 height 27
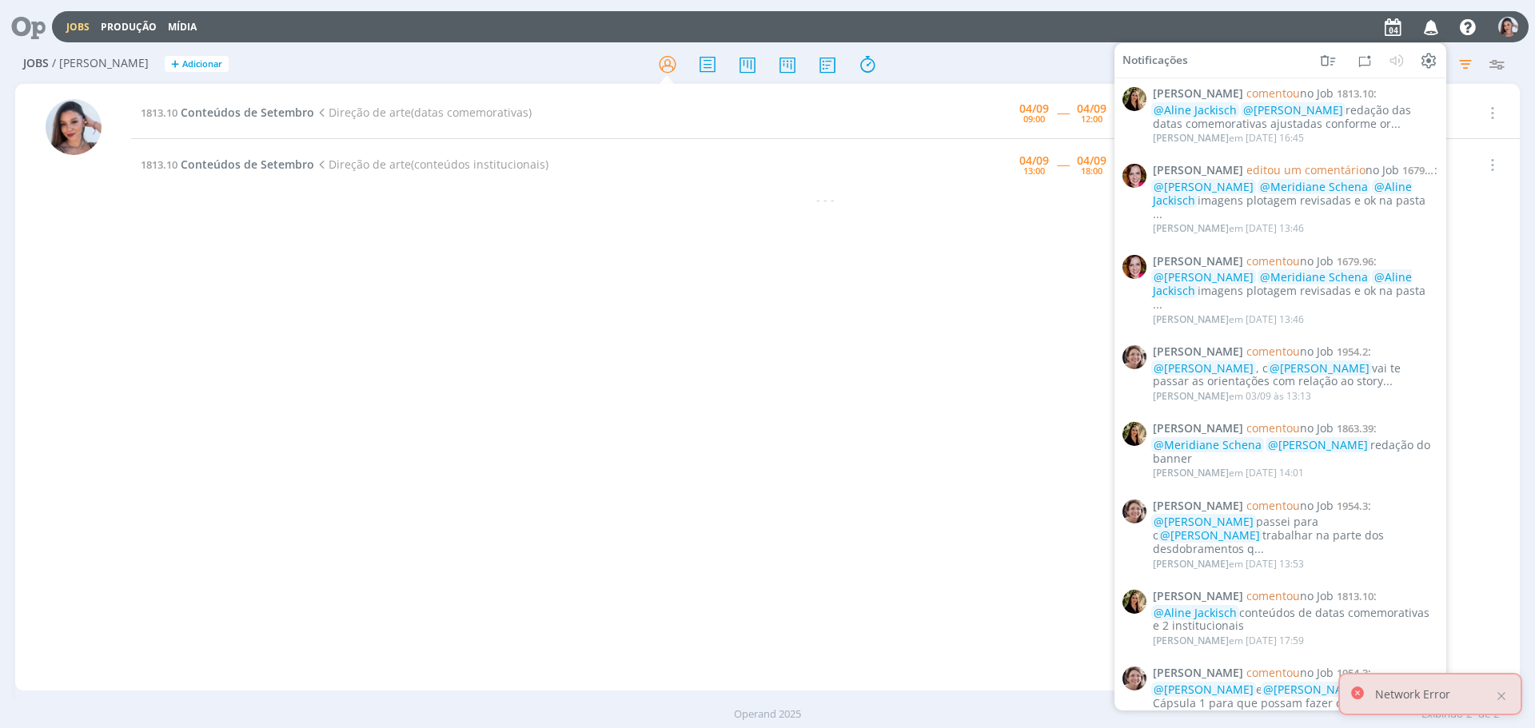
click at [961, 430] on div "1813.10 Conteúdos de Setembro Direção de arte(datas comemorativas) 04/09 09:00 …" at bounding box center [825, 387] width 1388 height 600
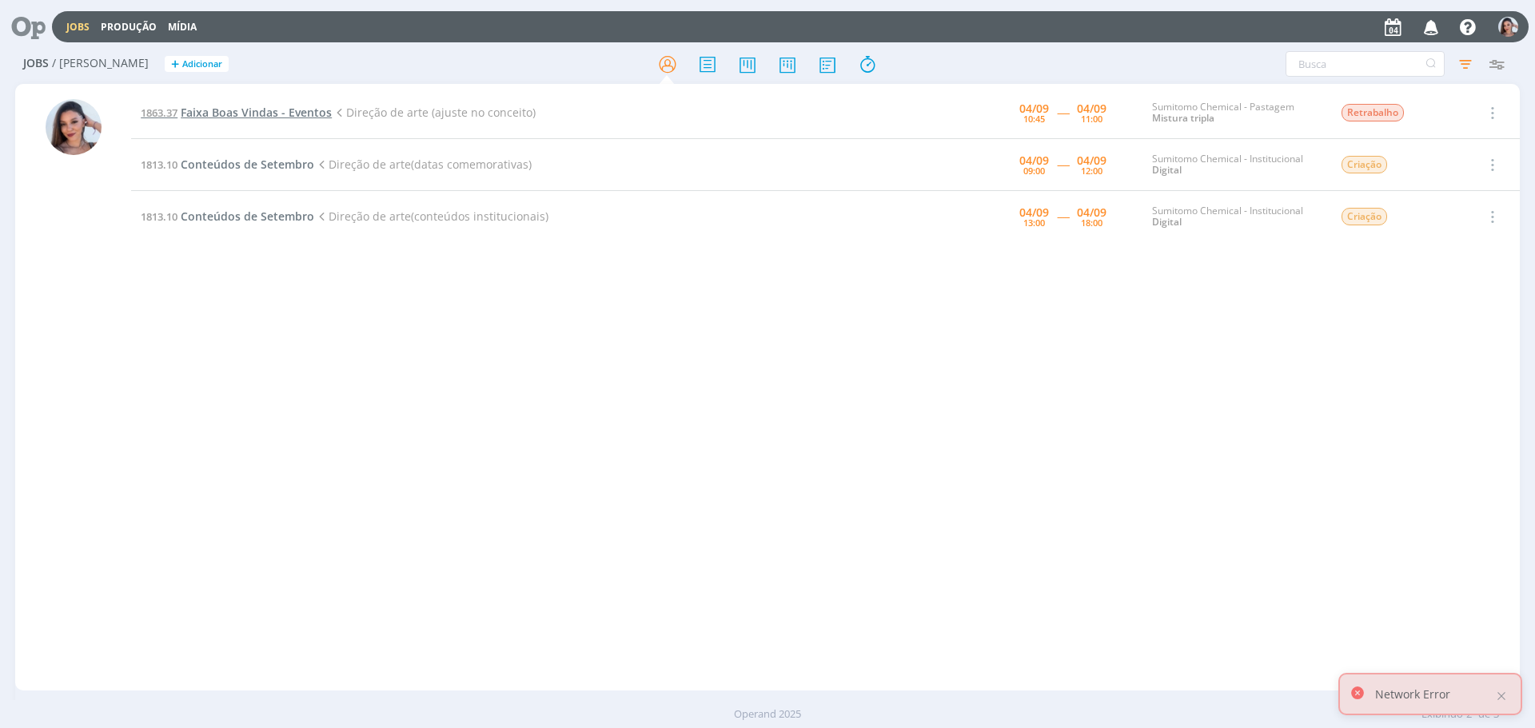
click at [301, 113] on span "Faixa Boas Vindas - Eventos" at bounding box center [256, 112] width 151 height 15
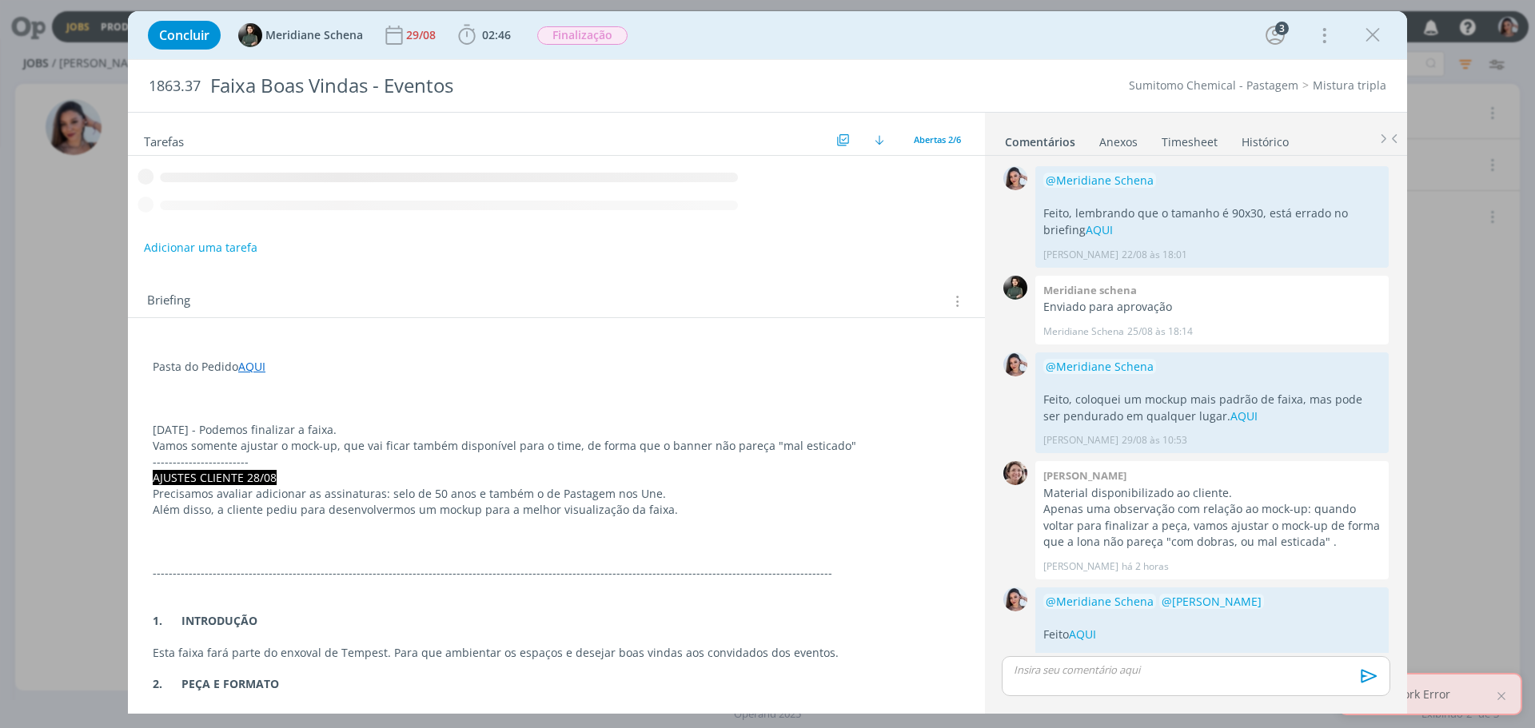
scroll to position [72, 0]
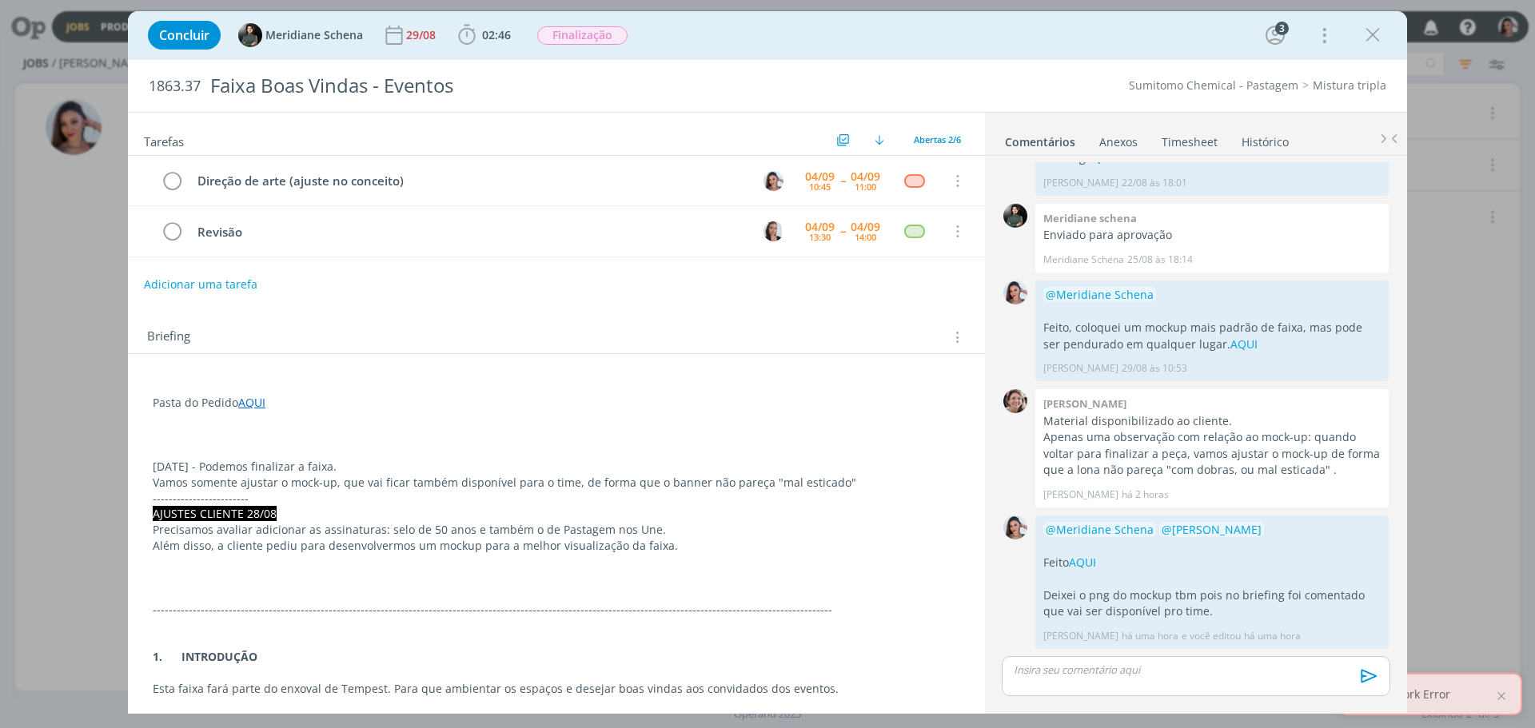
click at [572, 512] on p "AJUSTES CLIENTE 28/08" at bounding box center [556, 514] width 807 height 16
click at [553, 520] on p "AJUSTES CLIENTE 28/08" at bounding box center [556, 515] width 806 height 16
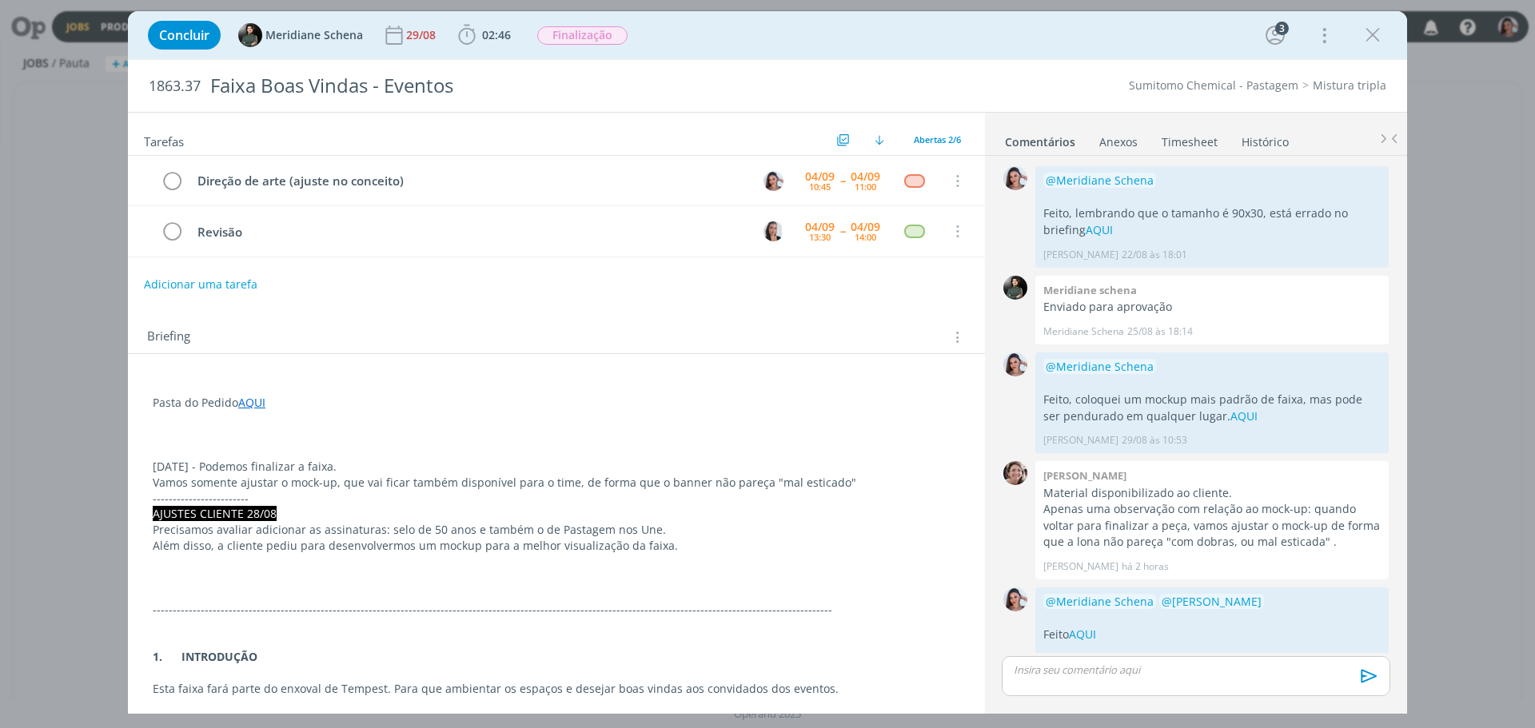
scroll to position [72, 0]
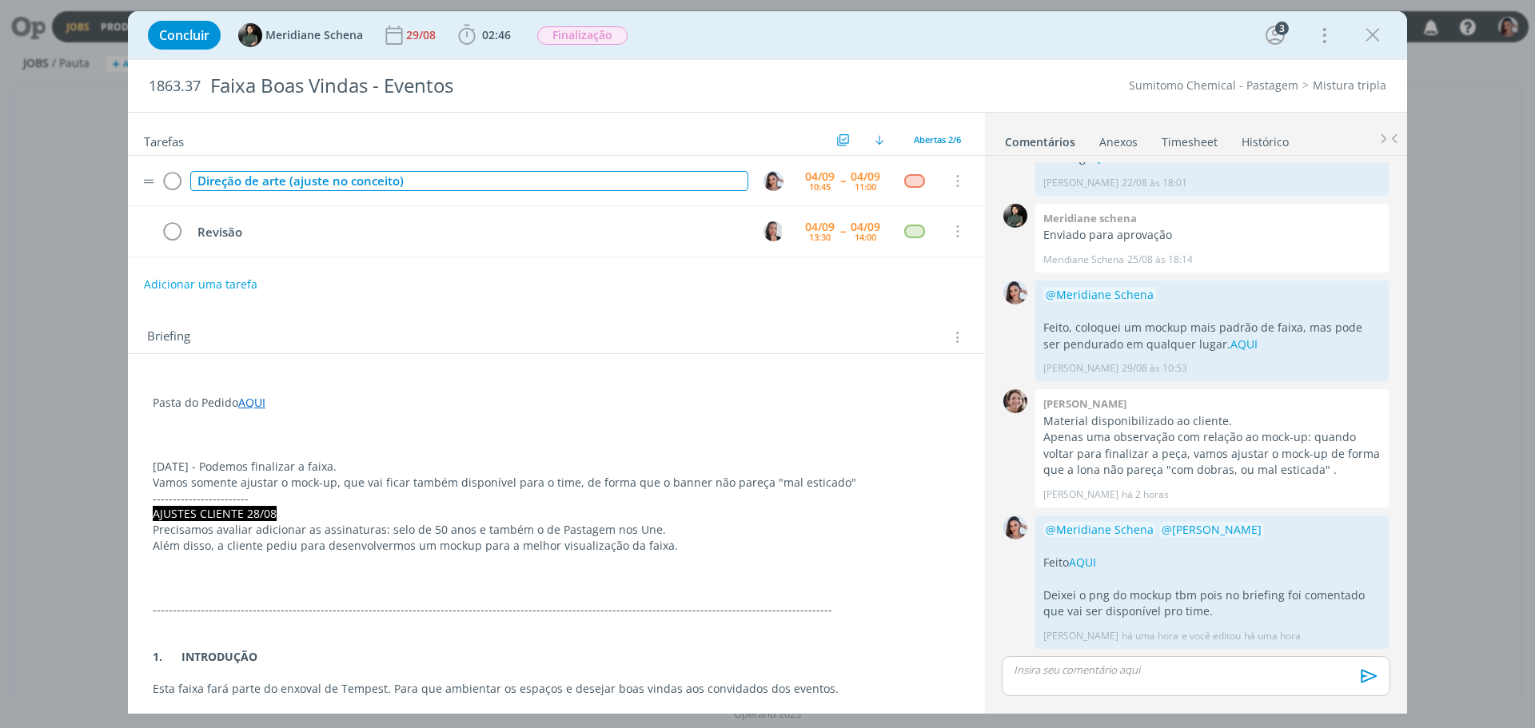
click at [344, 189] on div "Direção de arte (ajuste no conceito)" at bounding box center [469, 181] width 558 height 20
click at [346, 183] on div "Direção de arte (ajuste no conceito)" at bounding box center [469, 181] width 558 height 20
copy div "Direção de arte (ajuste no conceito)"
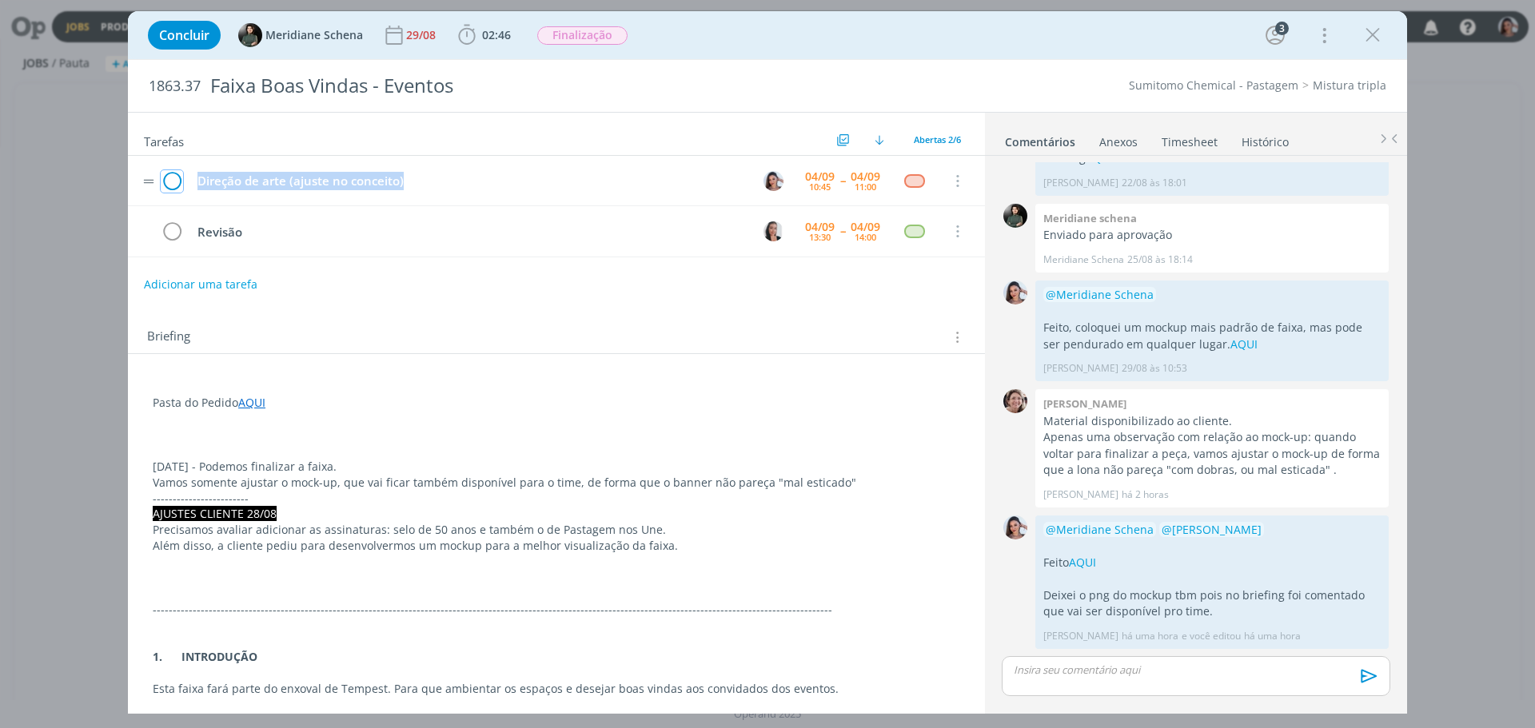
click at [171, 181] on icon "dialog" at bounding box center [172, 181] width 22 height 24
click at [1184, 139] on link "Timesheet" at bounding box center [1189, 138] width 58 height 23
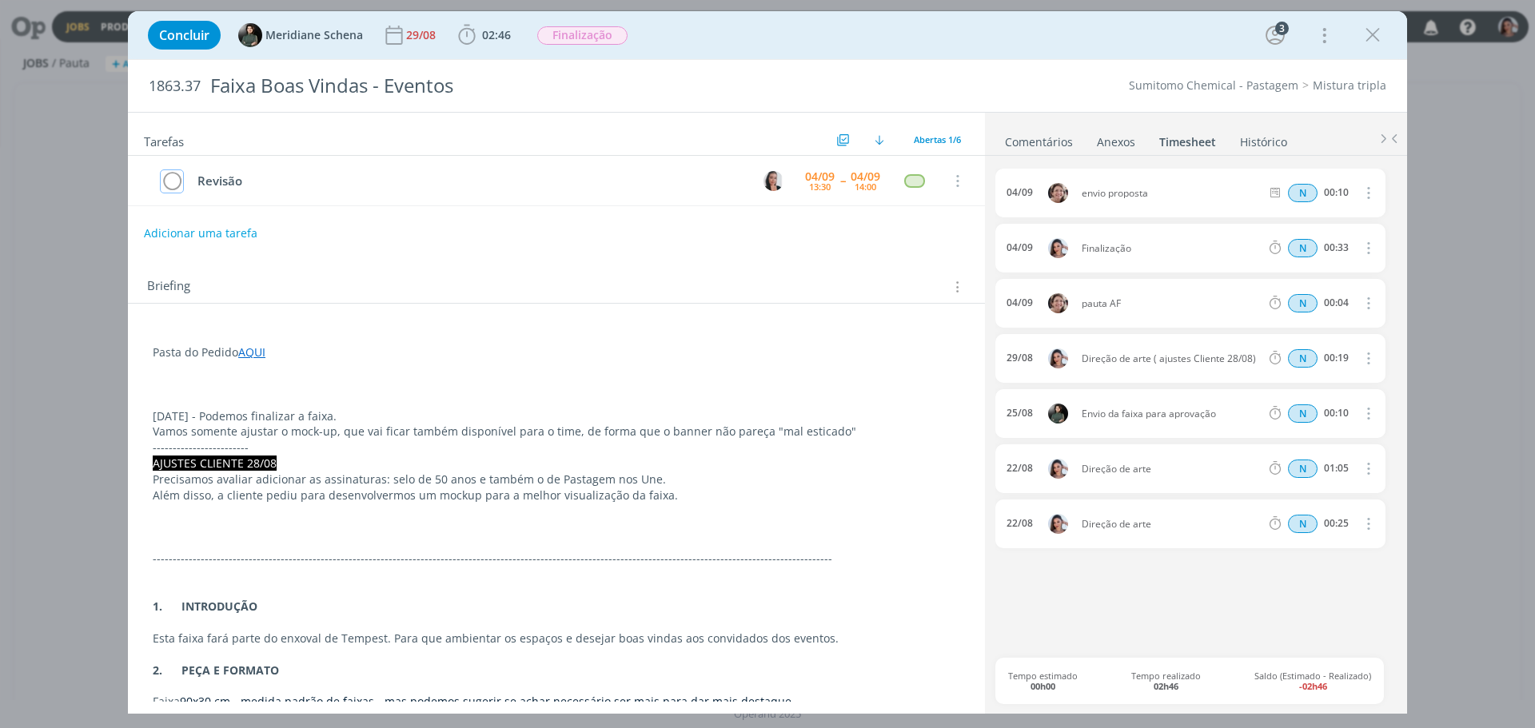
click at [1371, 194] on icon "dialog" at bounding box center [1367, 192] width 18 height 19
click at [869, 398] on p "dialog" at bounding box center [556, 400] width 807 height 16
click at [1024, 144] on link "Comentários" at bounding box center [1039, 138] width 70 height 23
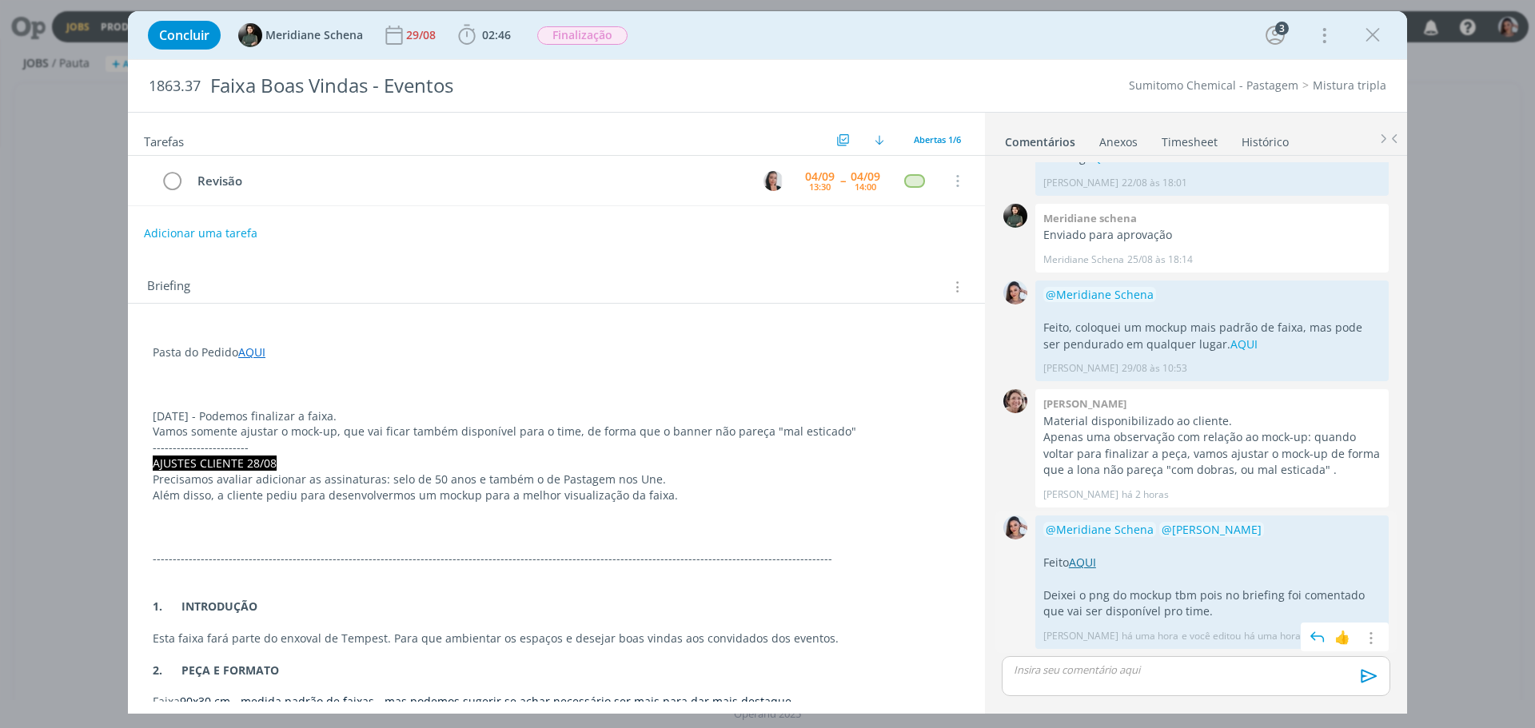
click at [1085, 569] on link "AQUI" at bounding box center [1082, 562] width 27 height 15
click at [1378, 38] on icon "dialog" at bounding box center [1372, 35] width 24 height 24
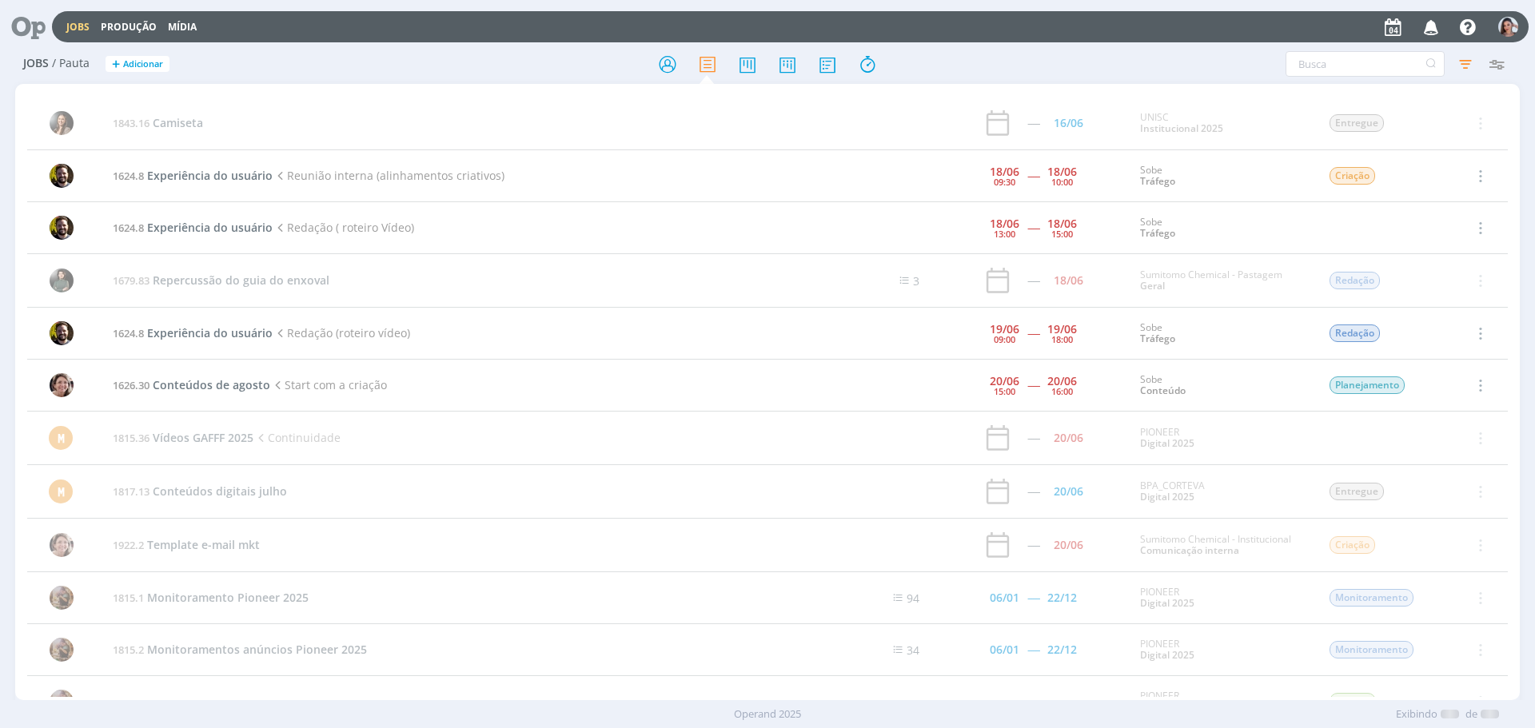
click at [39, 26] on icon at bounding box center [22, 26] width 33 height 31
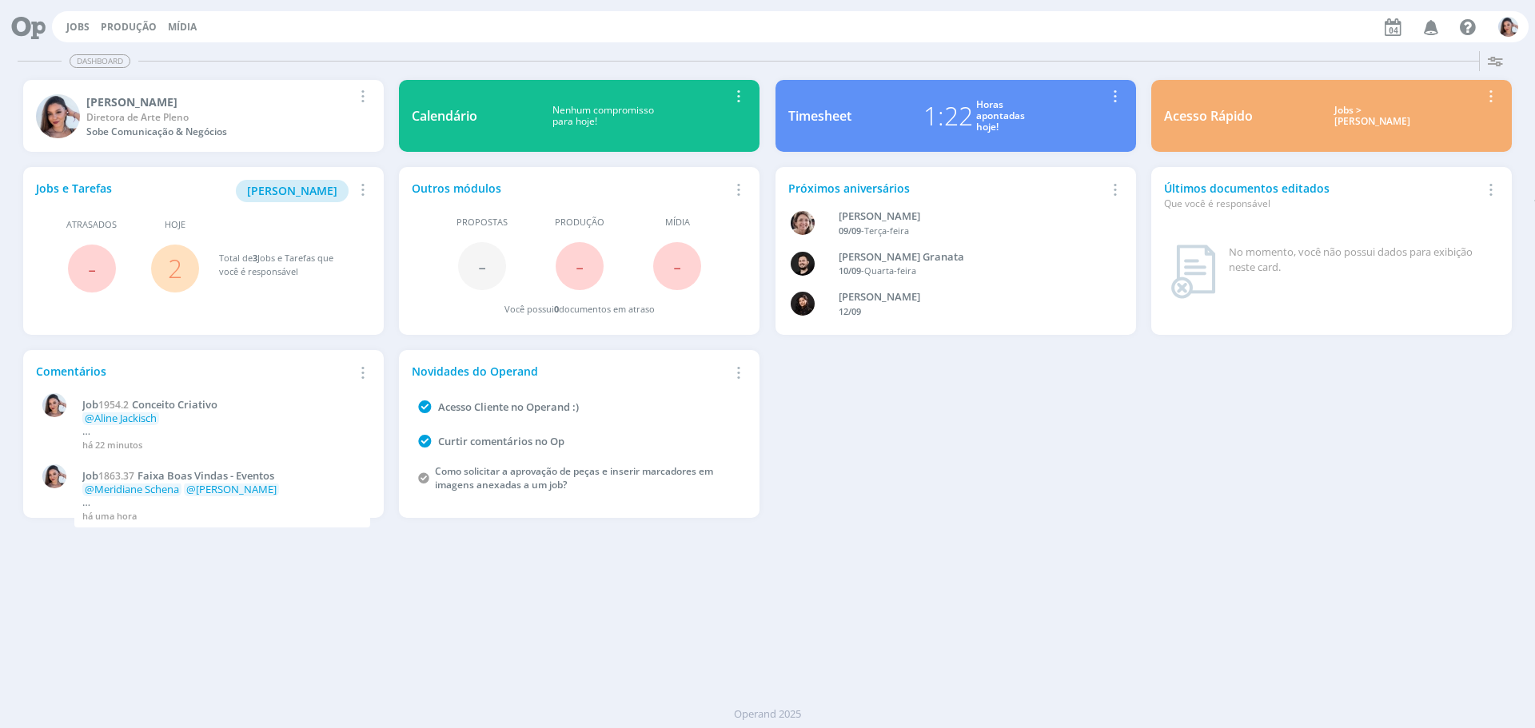
click at [180, 276] on link "2" at bounding box center [175, 268] width 14 height 34
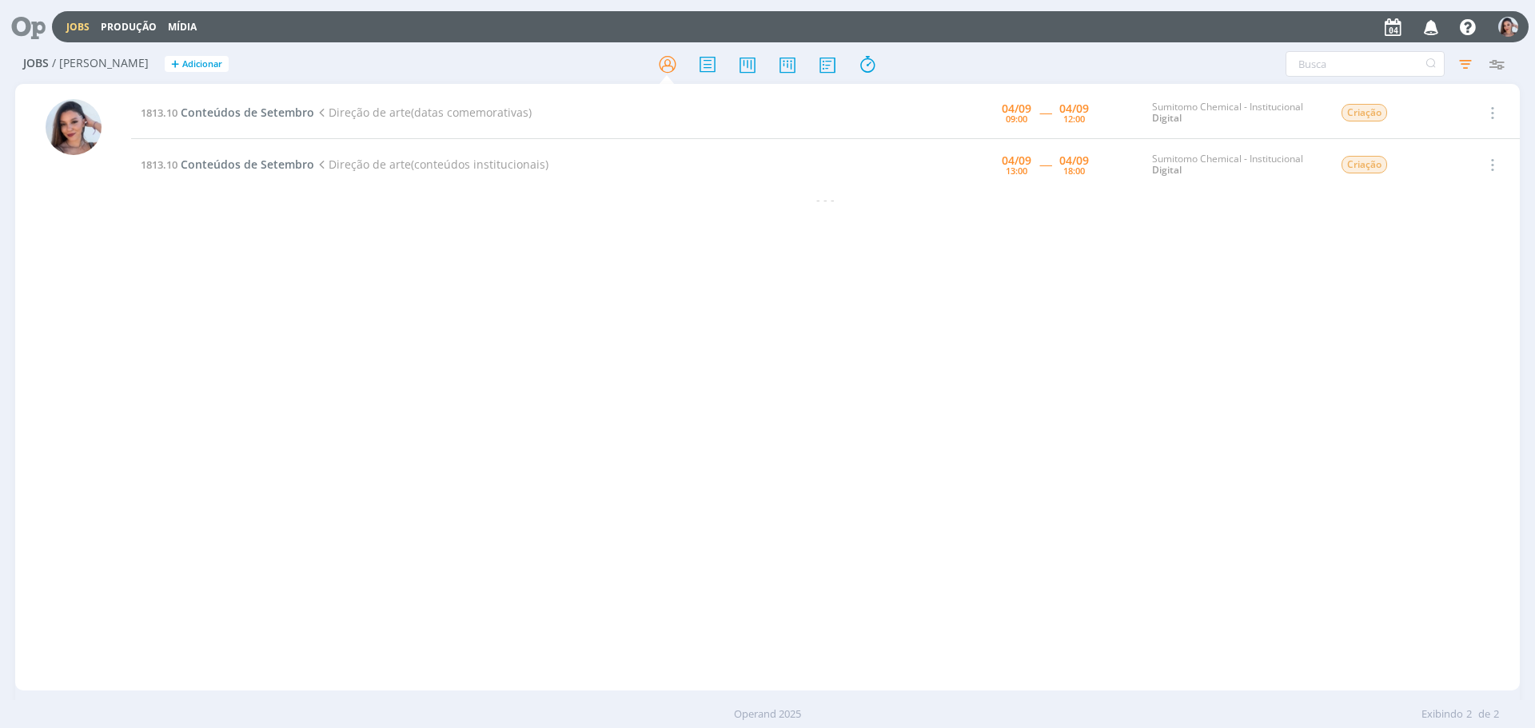
click at [31, 23] on icon at bounding box center [22, 26] width 33 height 31
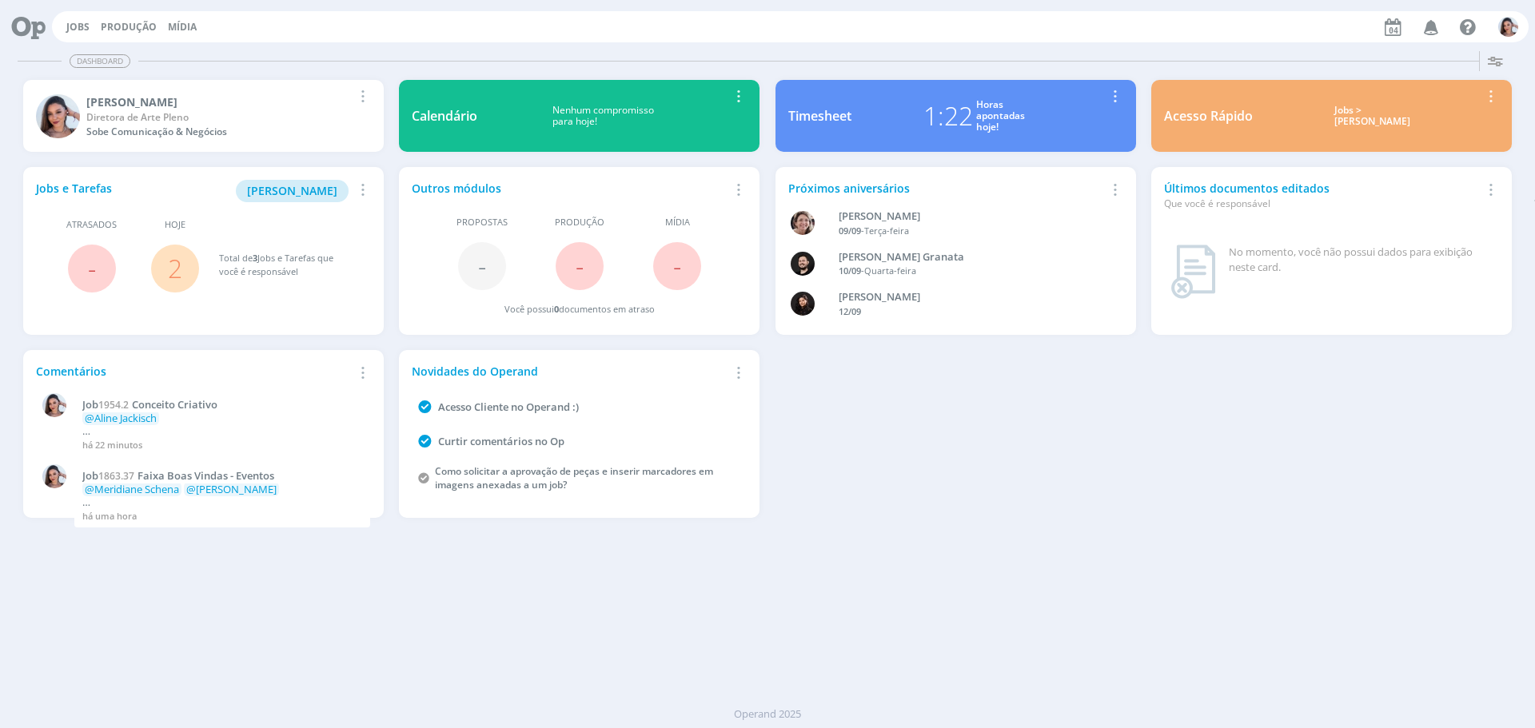
click at [165, 272] on span "2" at bounding box center [175, 269] width 48 height 48
click at [171, 276] on link "2" at bounding box center [175, 268] width 14 height 34
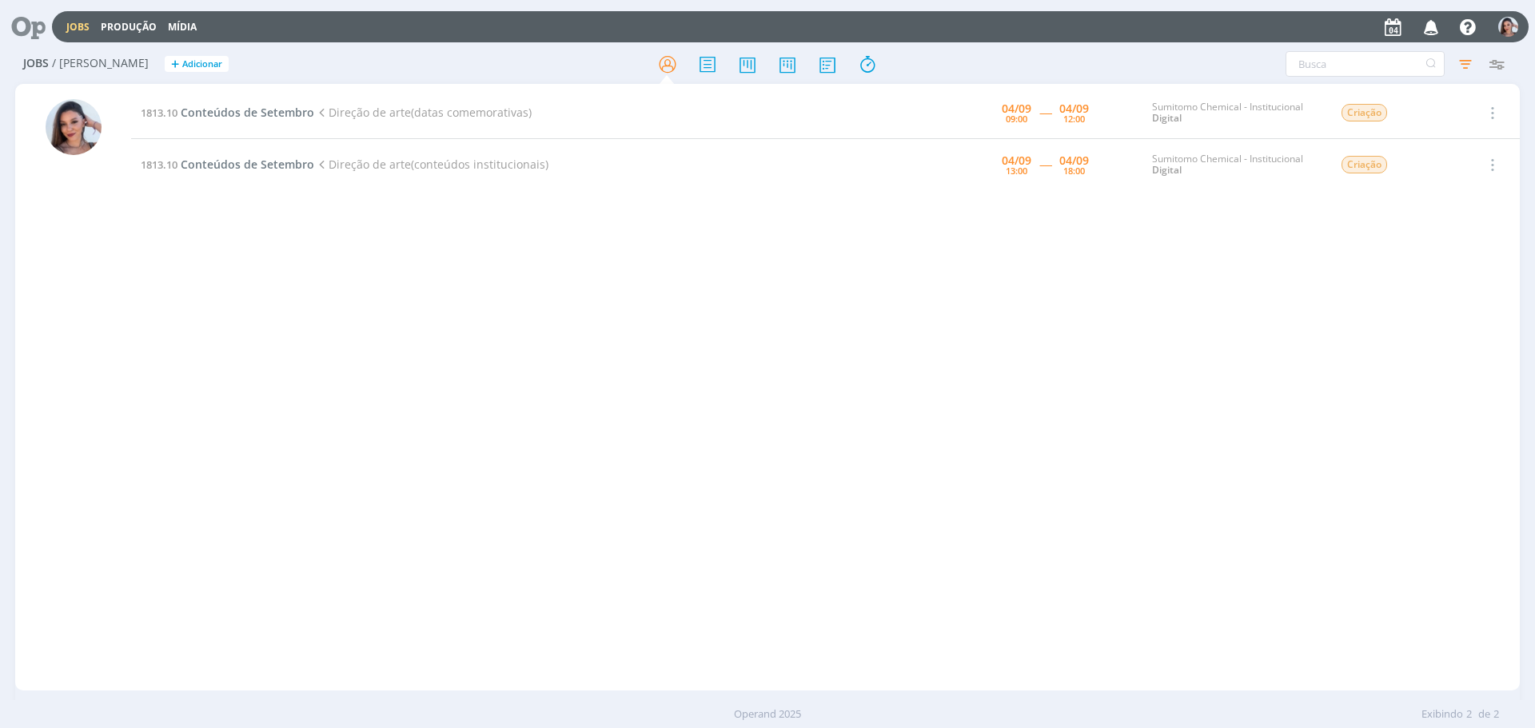
click at [21, 31] on icon at bounding box center [22, 26] width 33 height 31
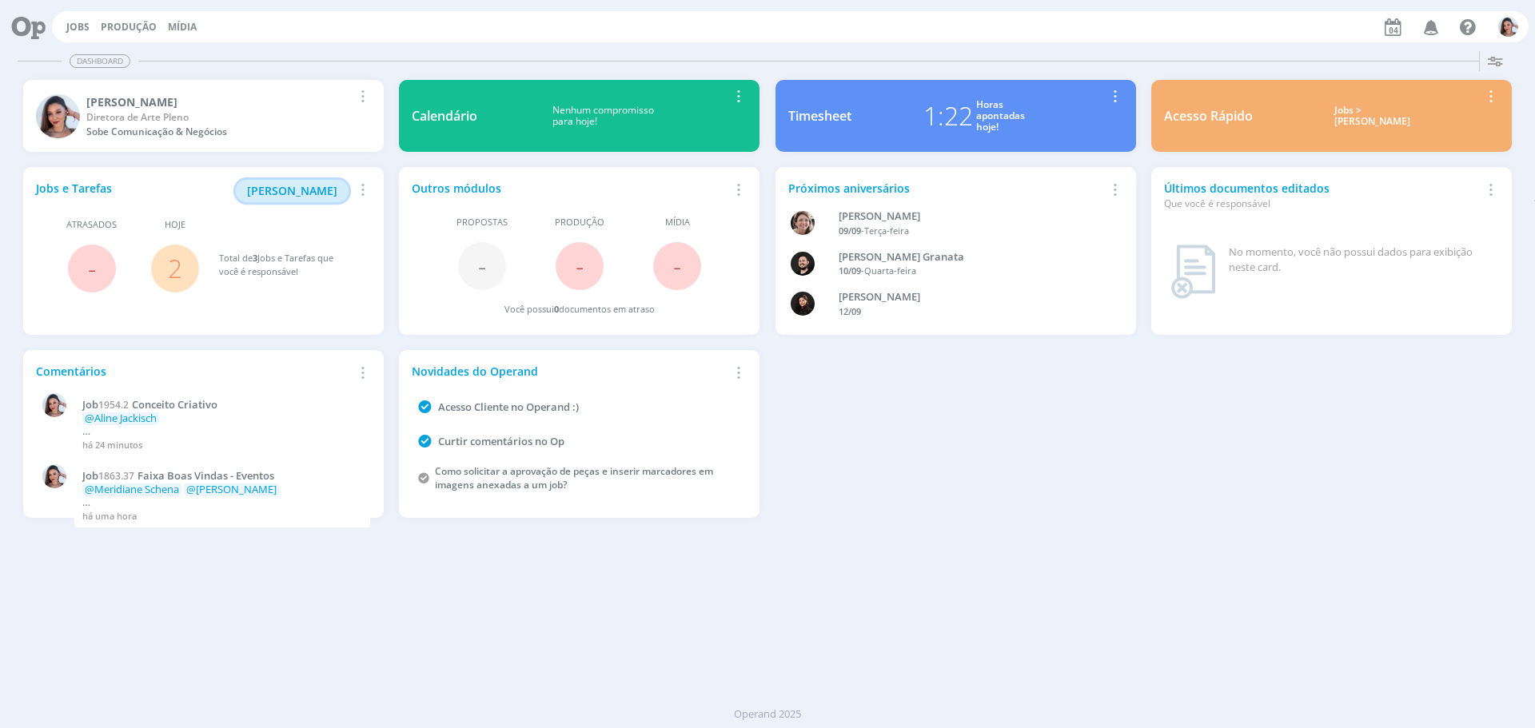
click at [301, 195] on span "Minha Pauta" at bounding box center [292, 190] width 90 height 15
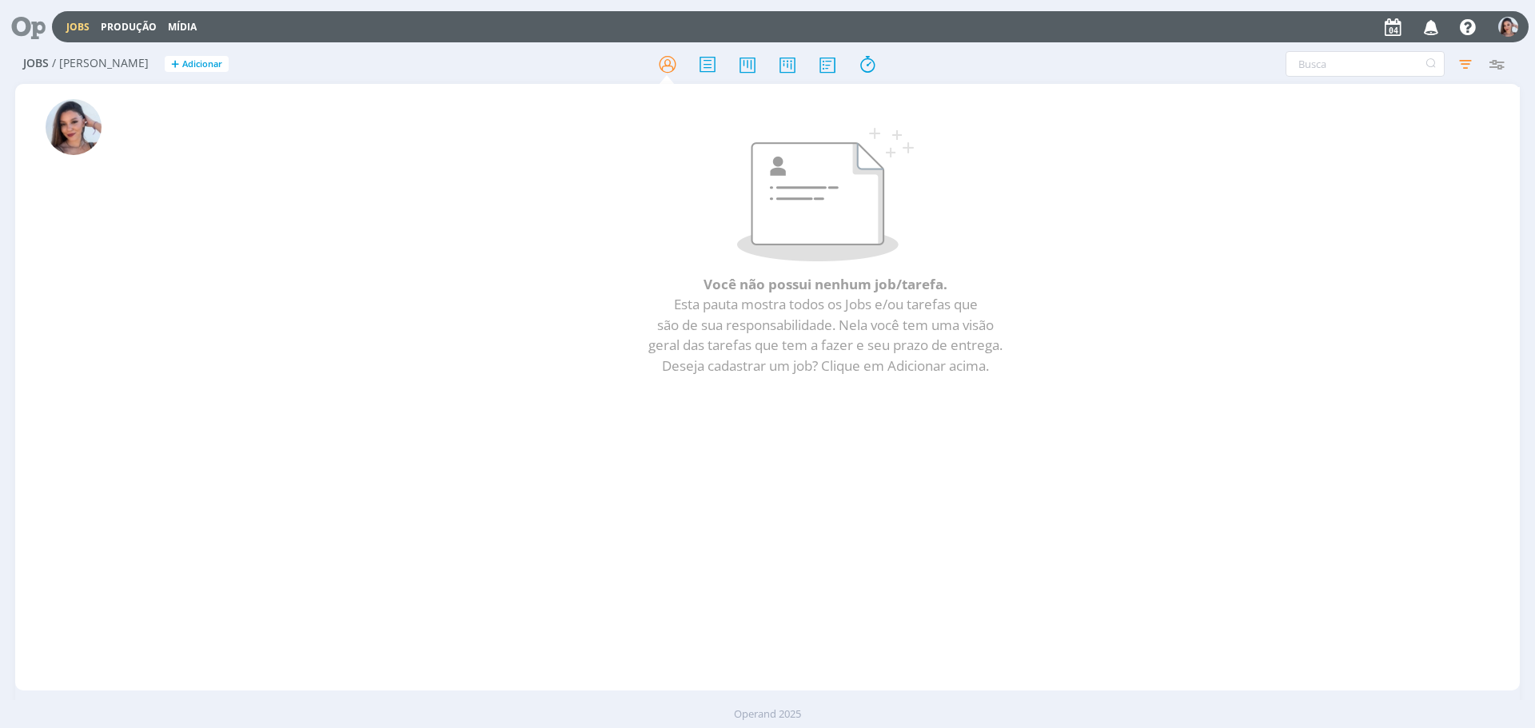
click at [25, 19] on icon at bounding box center [22, 26] width 33 height 31
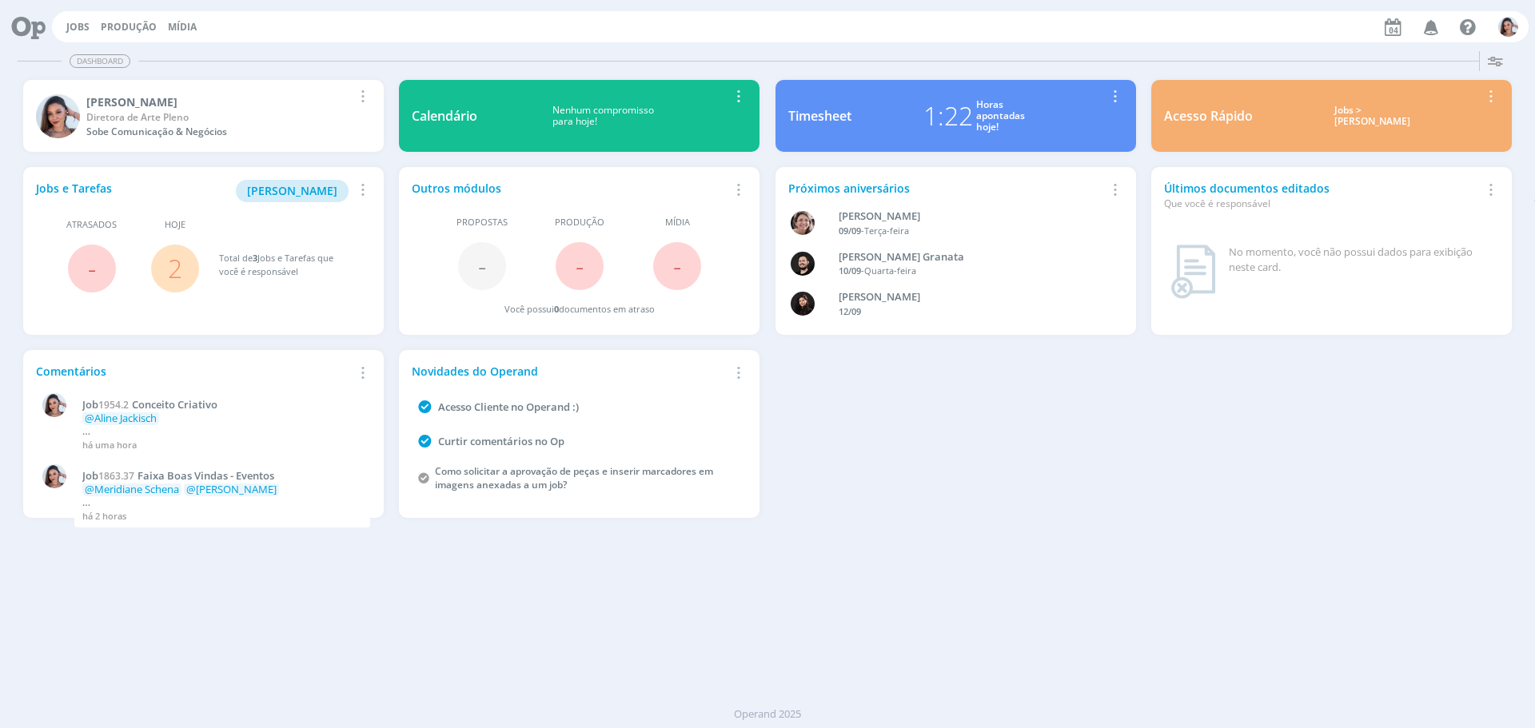
click at [185, 257] on span "2" at bounding box center [175, 269] width 48 height 48
click at [179, 275] on link "2" at bounding box center [175, 268] width 14 height 34
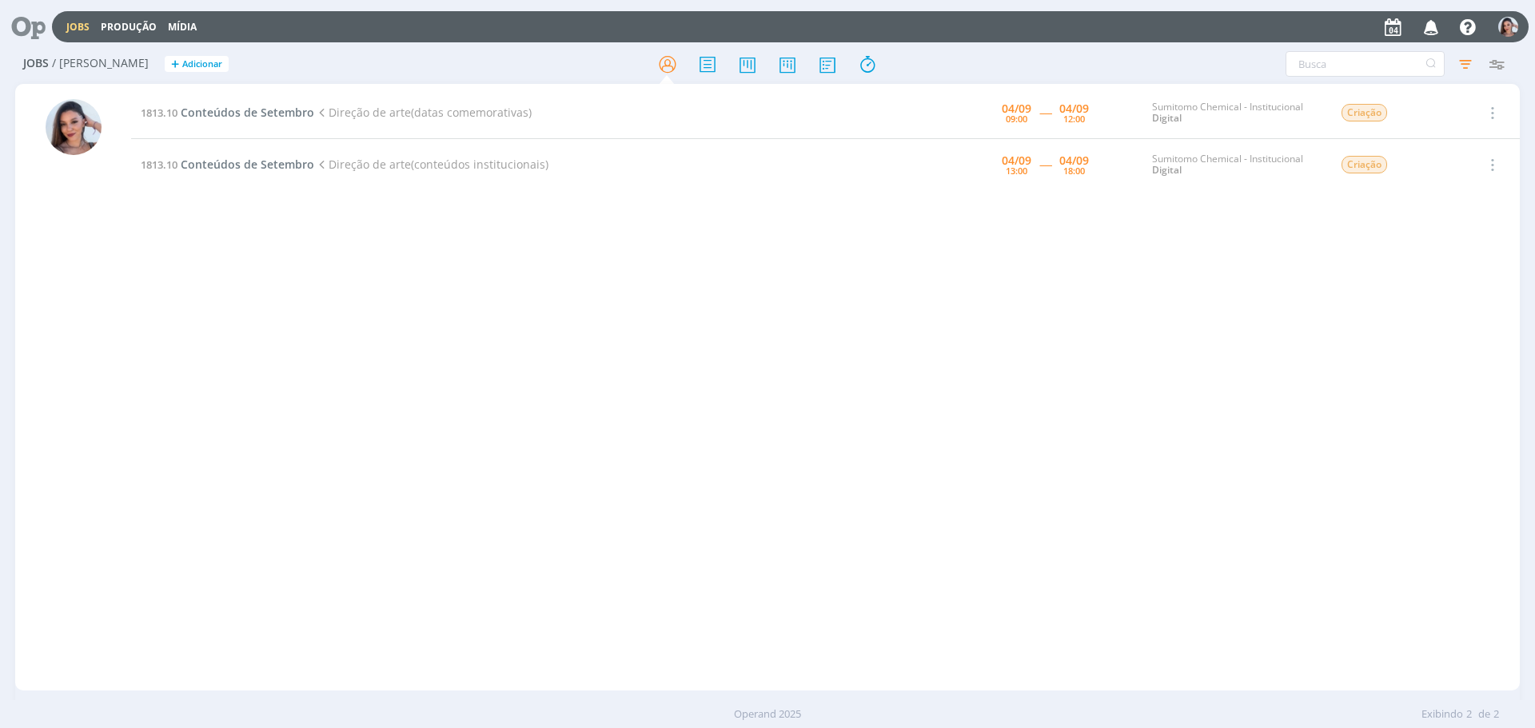
click at [1419, 30] on icon "button" at bounding box center [1431, 26] width 28 height 27
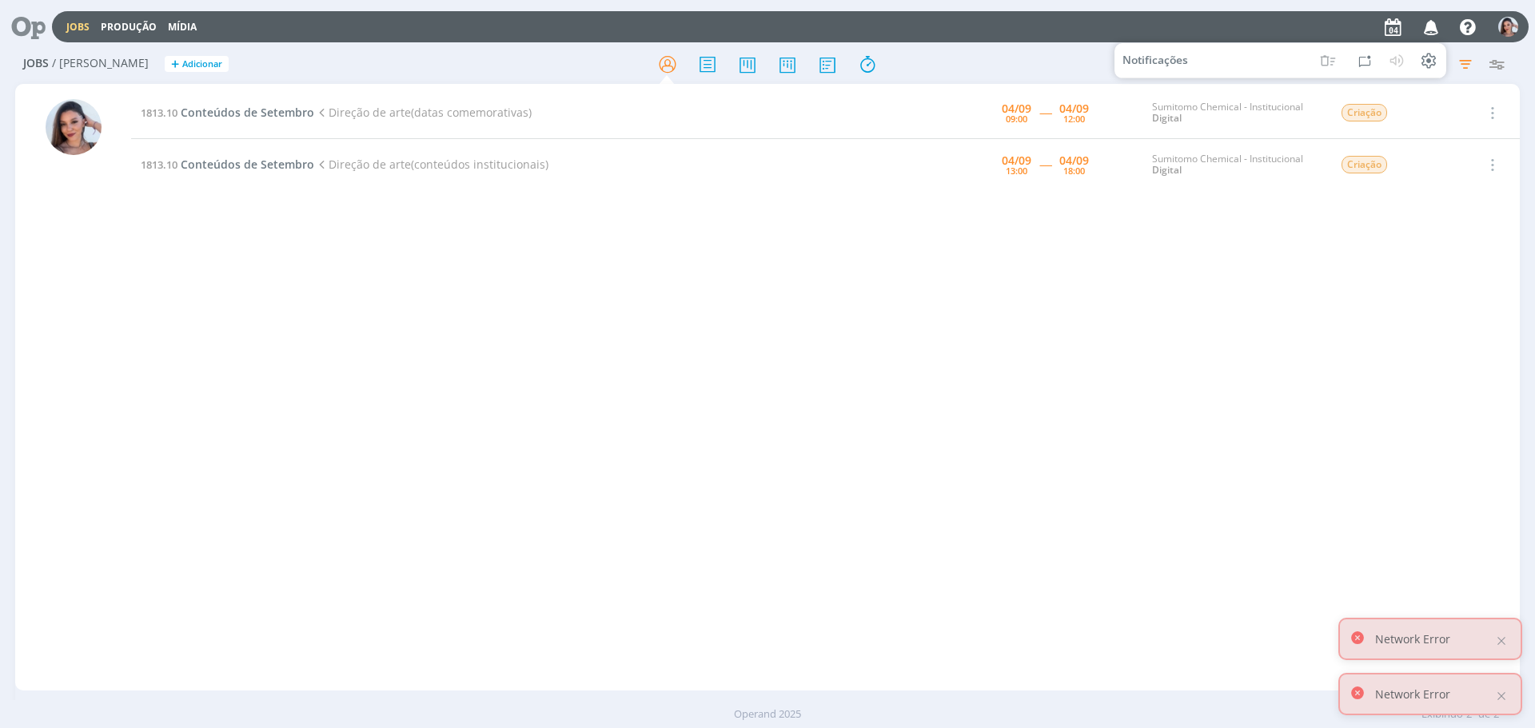
click at [1432, 28] on icon "button" at bounding box center [1431, 26] width 28 height 27
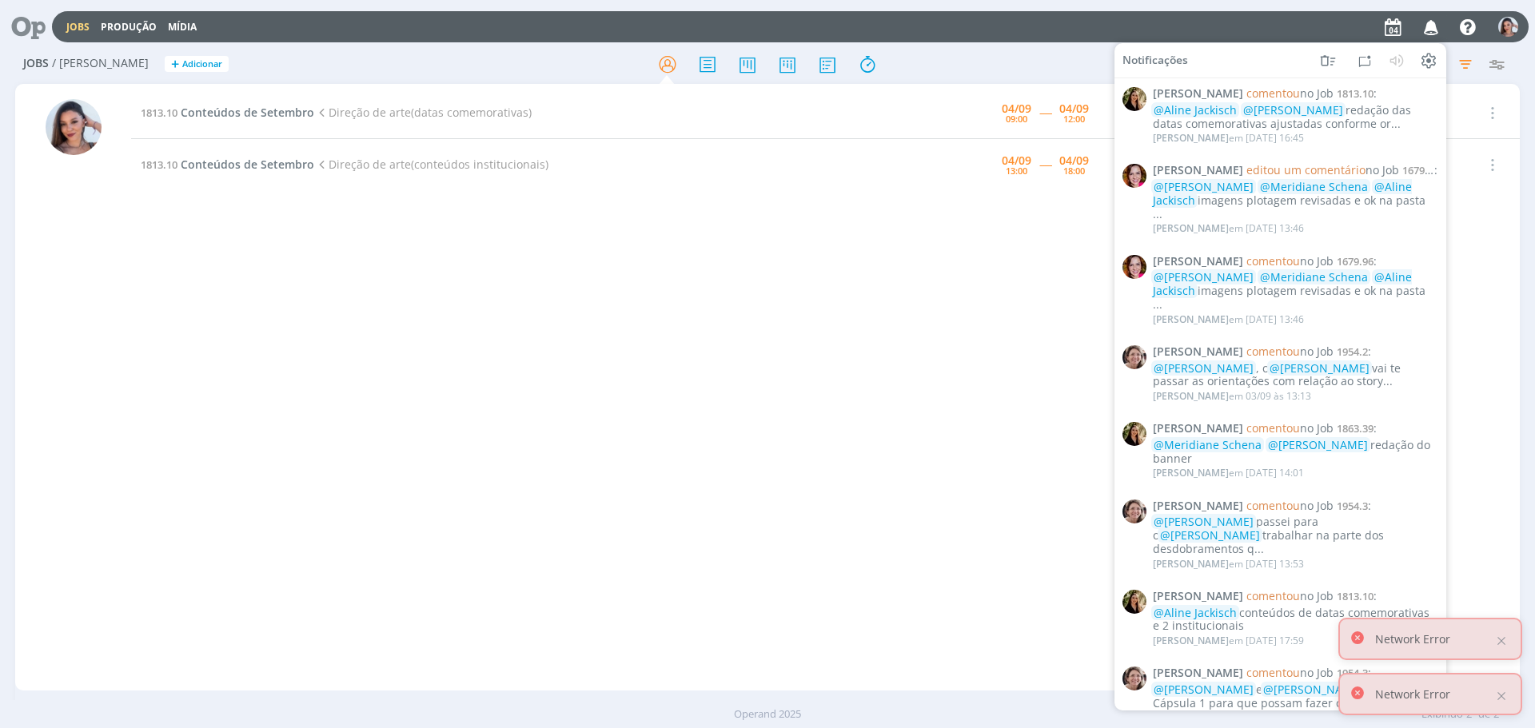
click at [938, 354] on div "1813.10 Conteúdos de Setembro Direção de arte(datas comemorativas) 04/09 09:00 …" at bounding box center [825, 387] width 1388 height 600
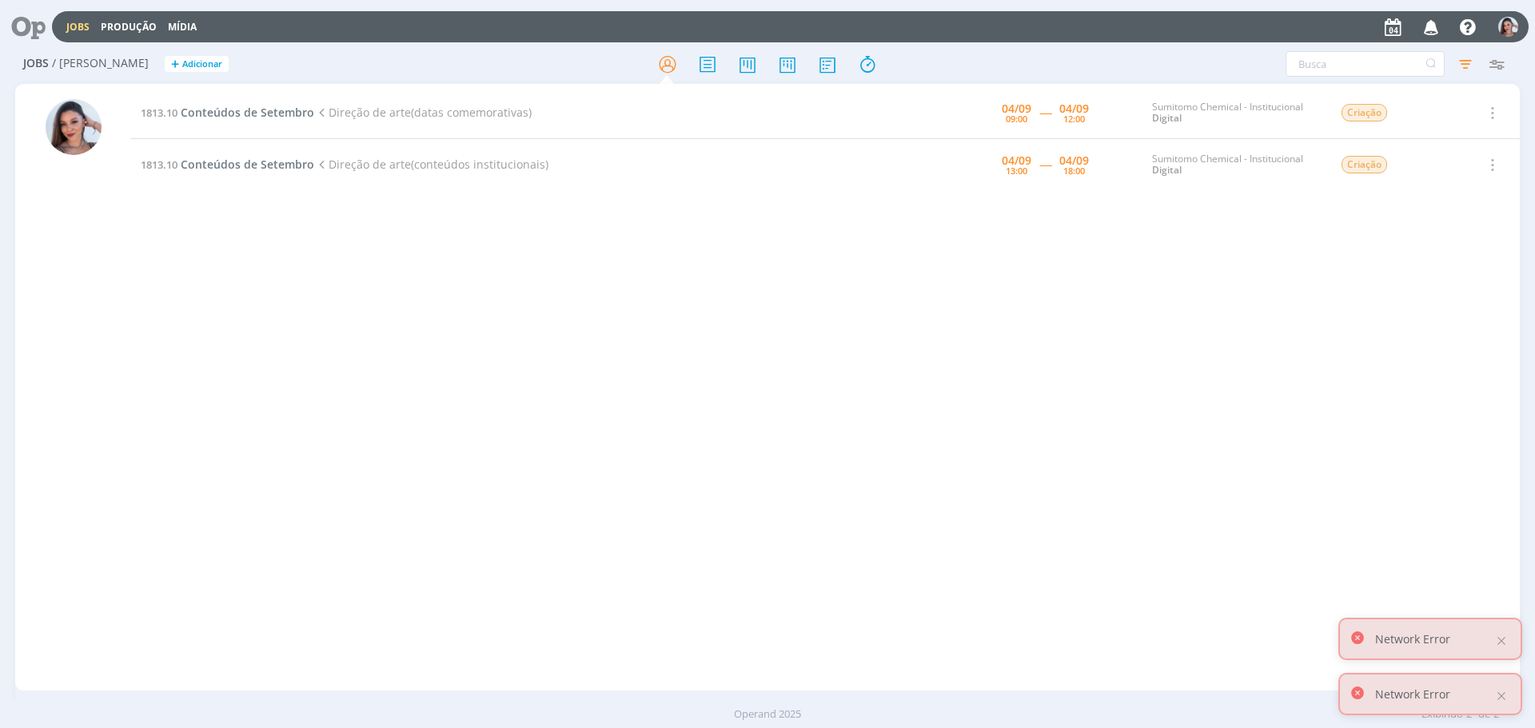
click at [38, 34] on icon at bounding box center [22, 26] width 33 height 31
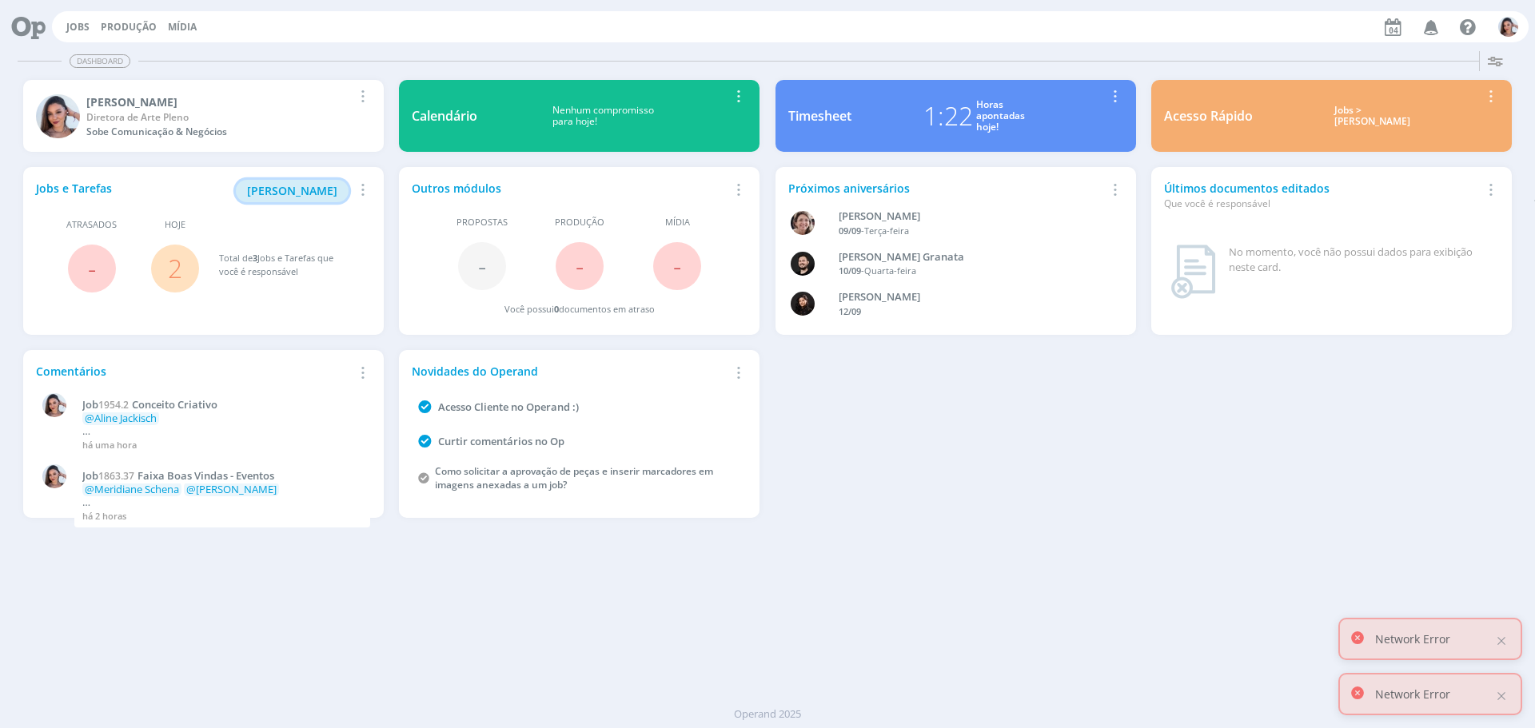
click at [331, 189] on span "Minha Pauta" at bounding box center [292, 190] width 90 height 15
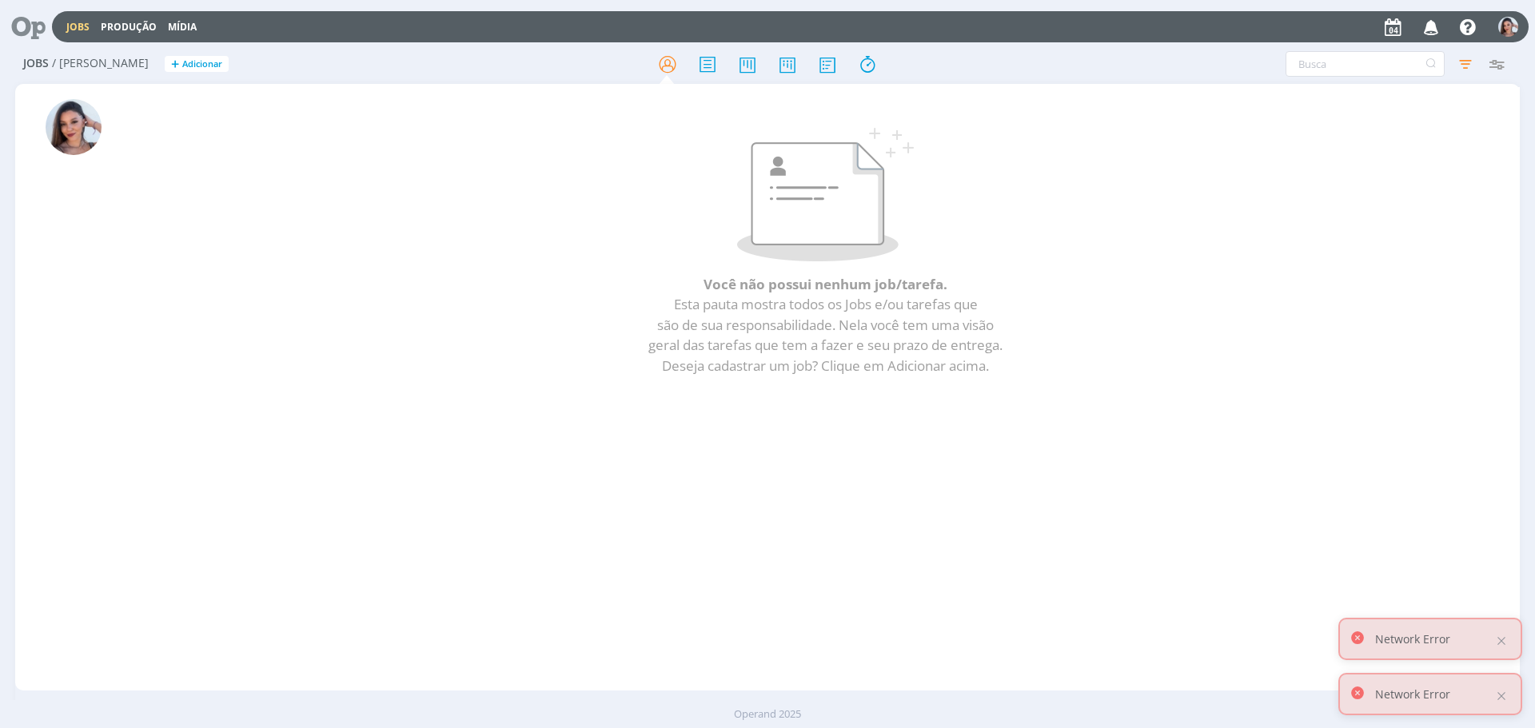
click at [1463, 465] on div "Você não possui nenhum job/tarefa. Esta pauta mostra todos os Jobs e/ou tarefas…" at bounding box center [825, 387] width 1388 height 600
click at [1504, 635] on div at bounding box center [1501, 641] width 14 height 14
click at [1498, 690] on div at bounding box center [1501, 696] width 14 height 14
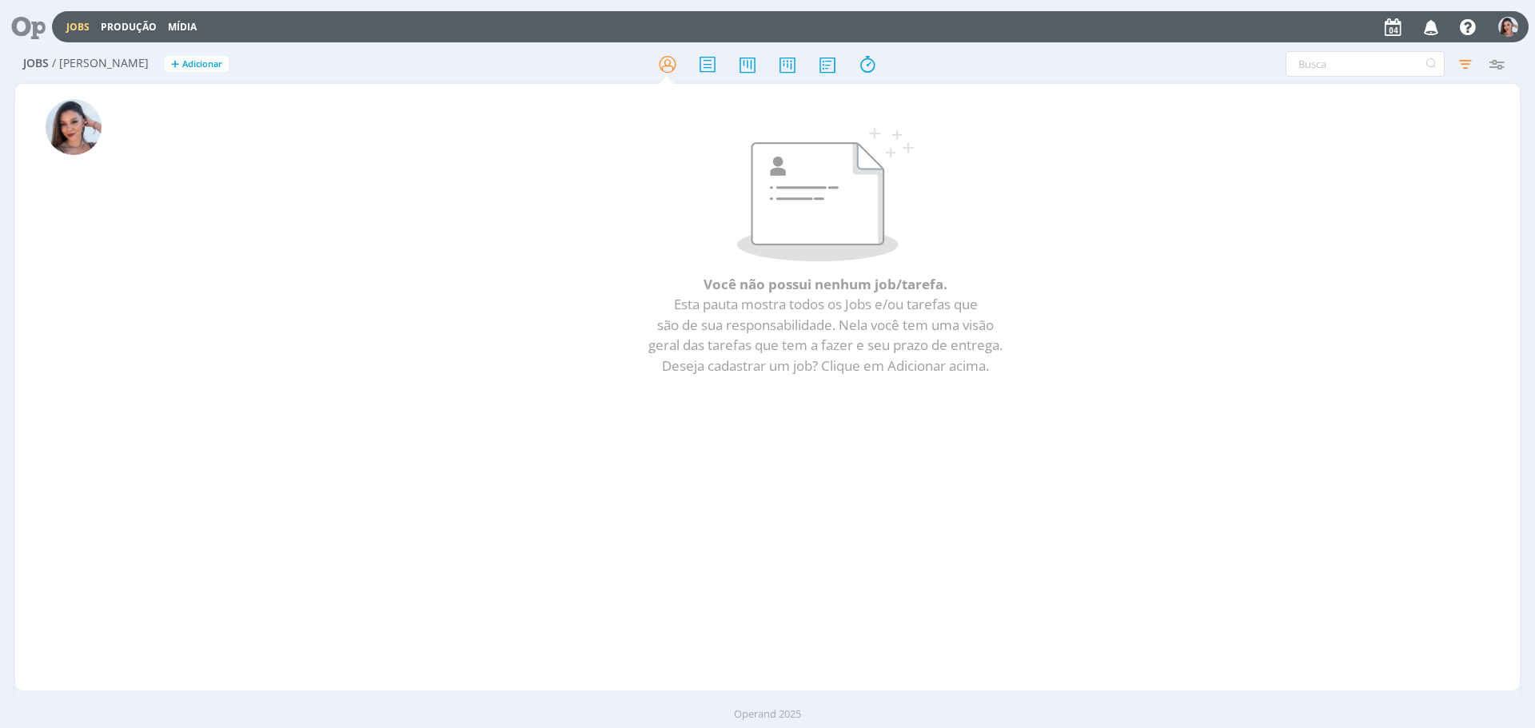
click at [25, 36] on icon at bounding box center [22, 26] width 33 height 31
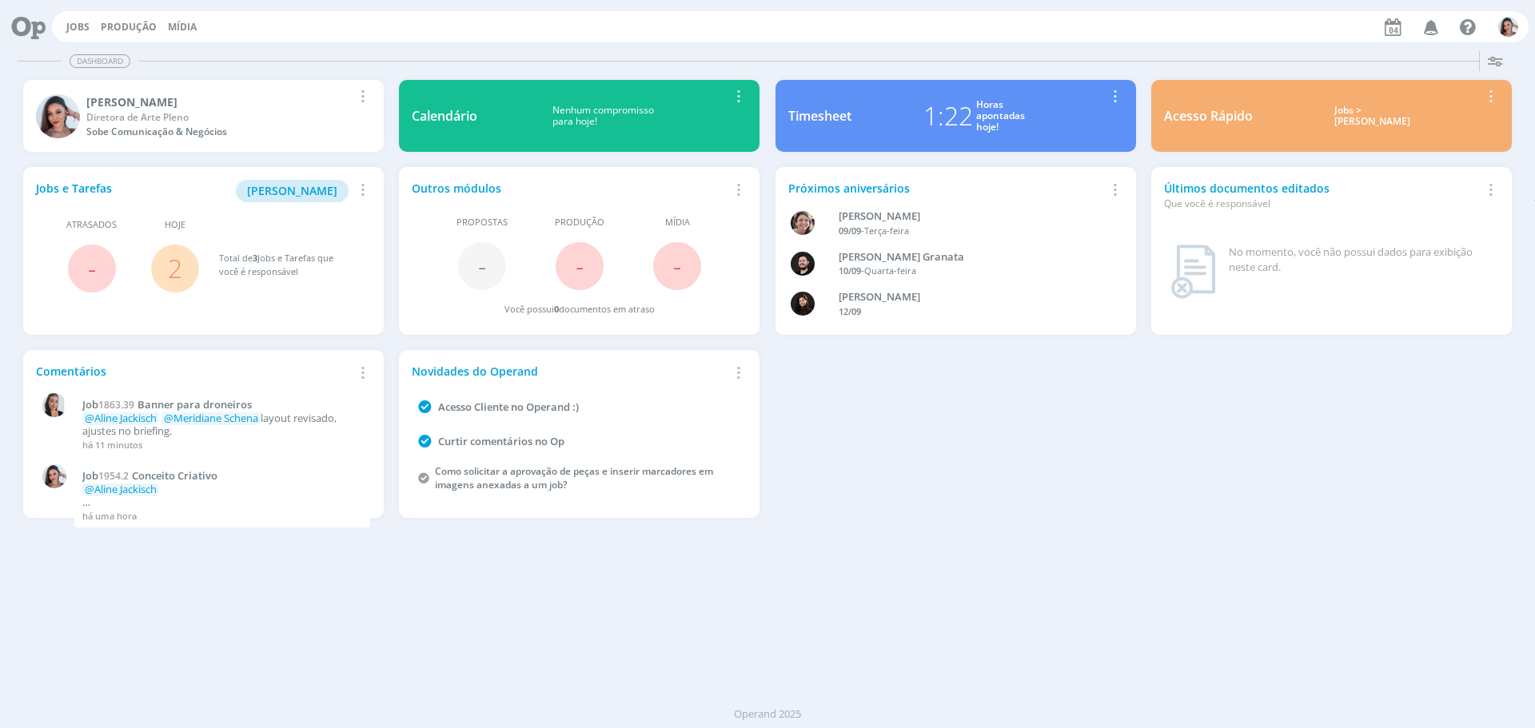
click at [173, 274] on link "2" at bounding box center [175, 268] width 14 height 34
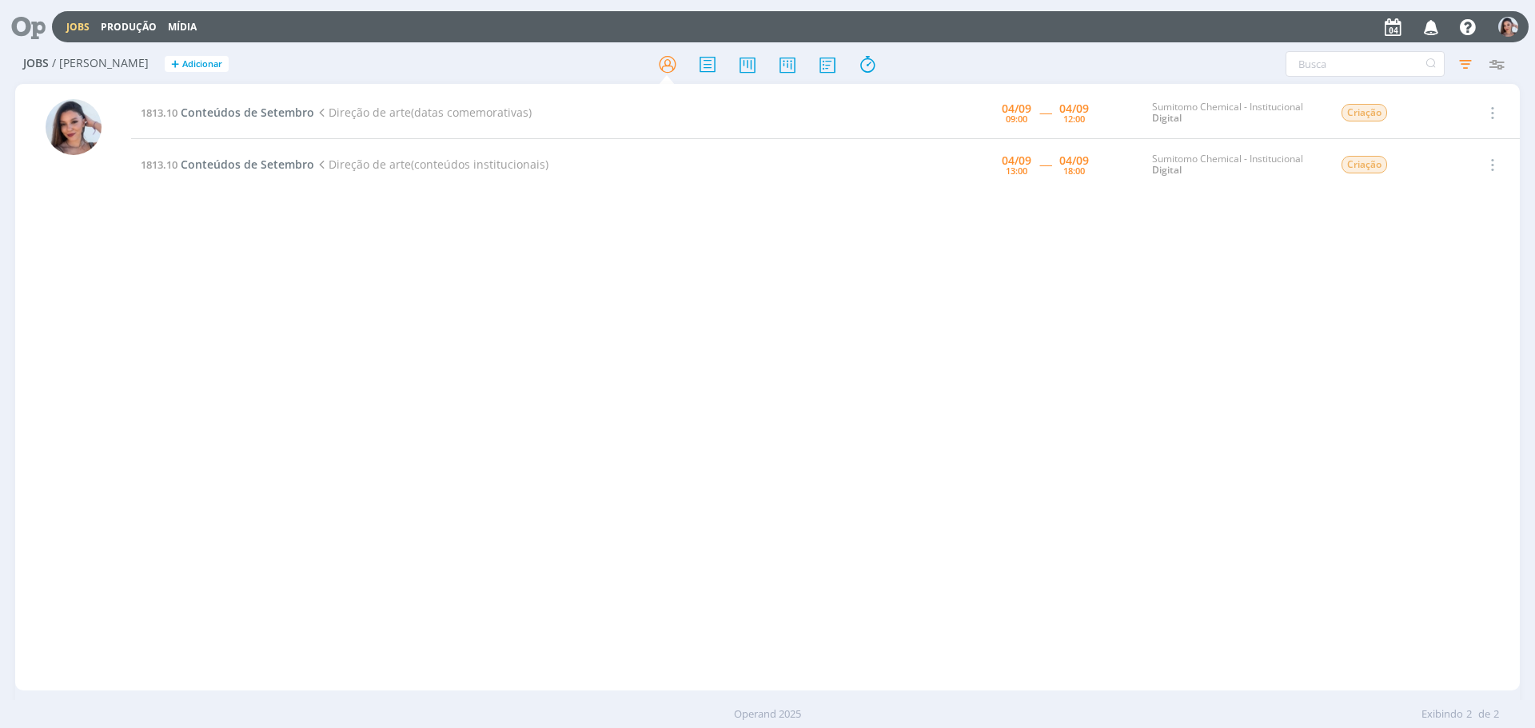
click at [25, 41] on icon at bounding box center [22, 26] width 33 height 31
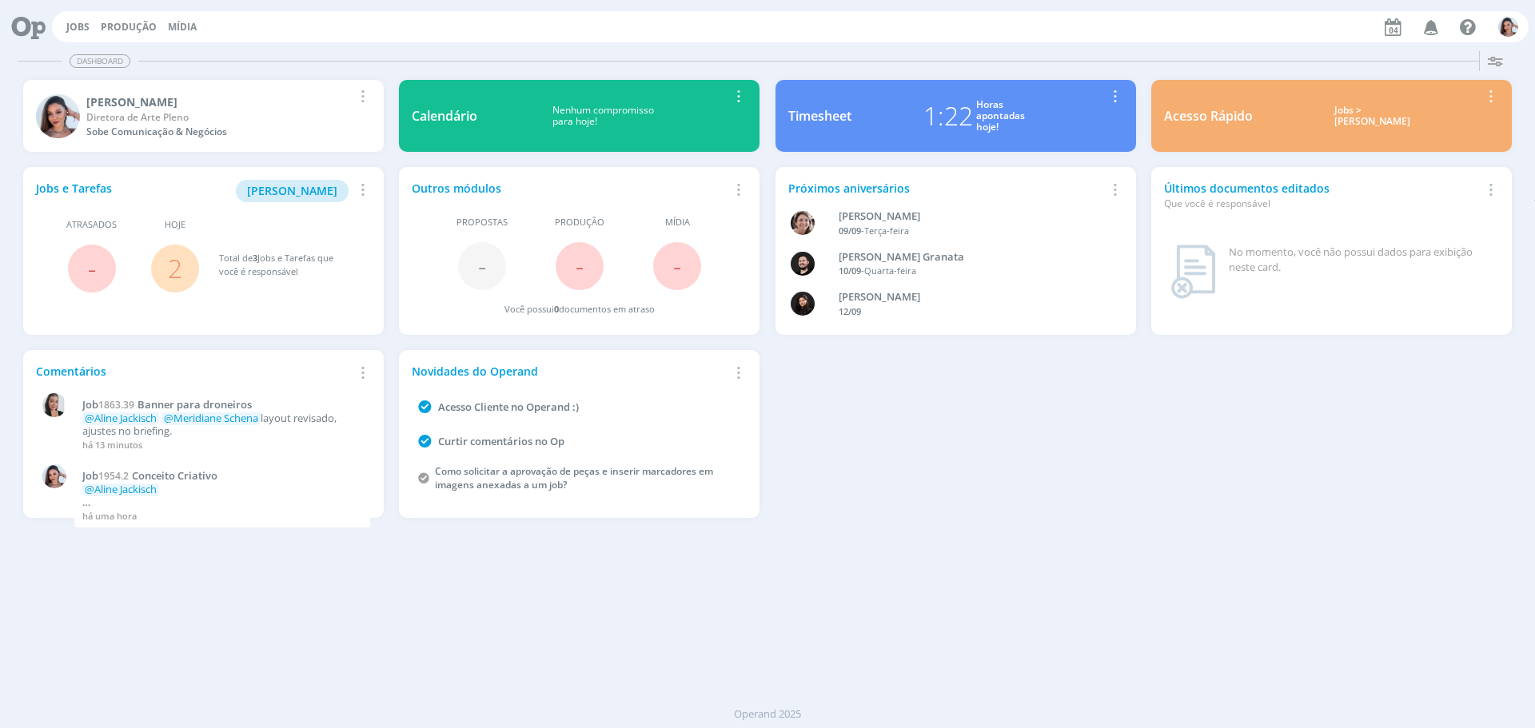
click at [1439, 27] on icon "button" at bounding box center [1431, 26] width 28 height 27
click at [169, 273] on link "2" at bounding box center [175, 268] width 14 height 34
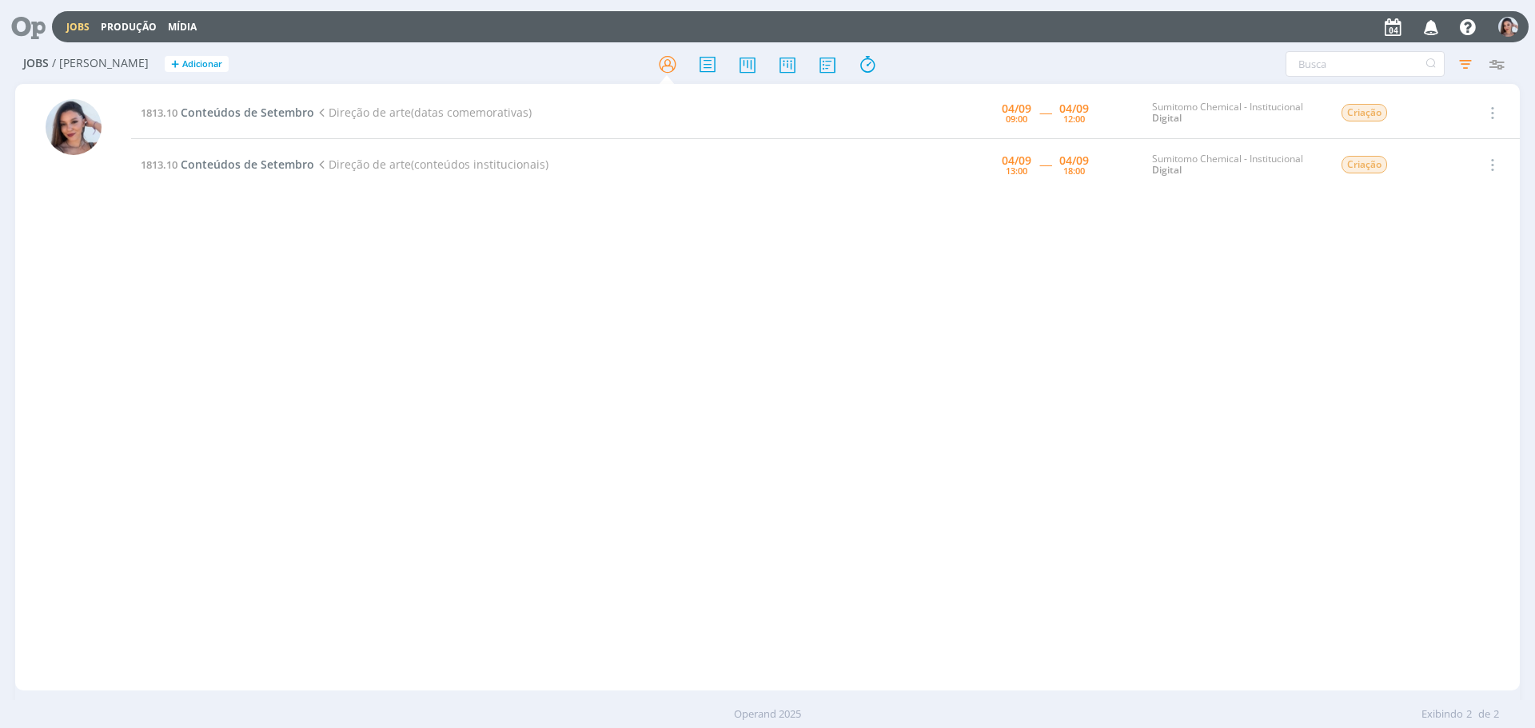
click at [46, 31] on div at bounding box center [29, 27] width 46 height 35
click at [35, 26] on icon at bounding box center [22, 26] width 33 height 31
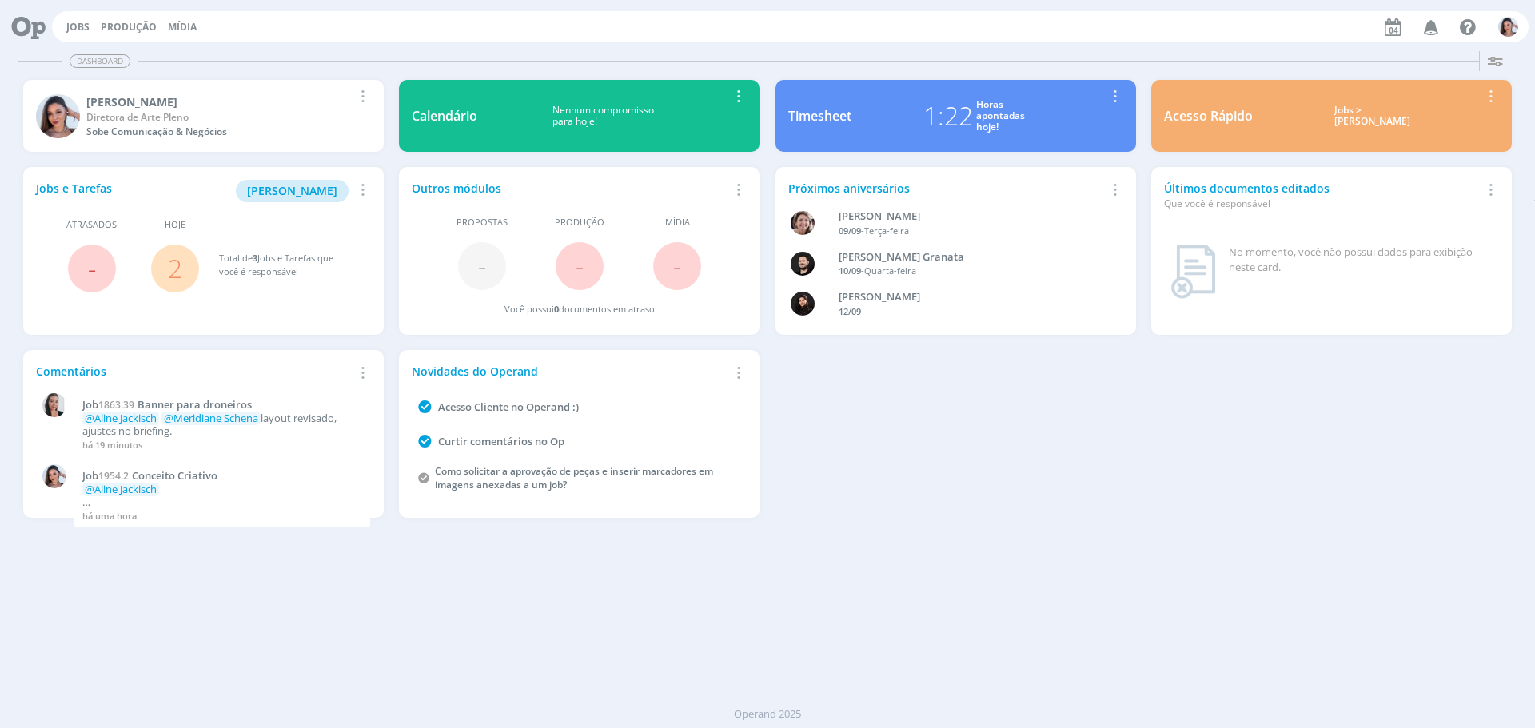
click at [176, 276] on link "2" at bounding box center [175, 268] width 14 height 34
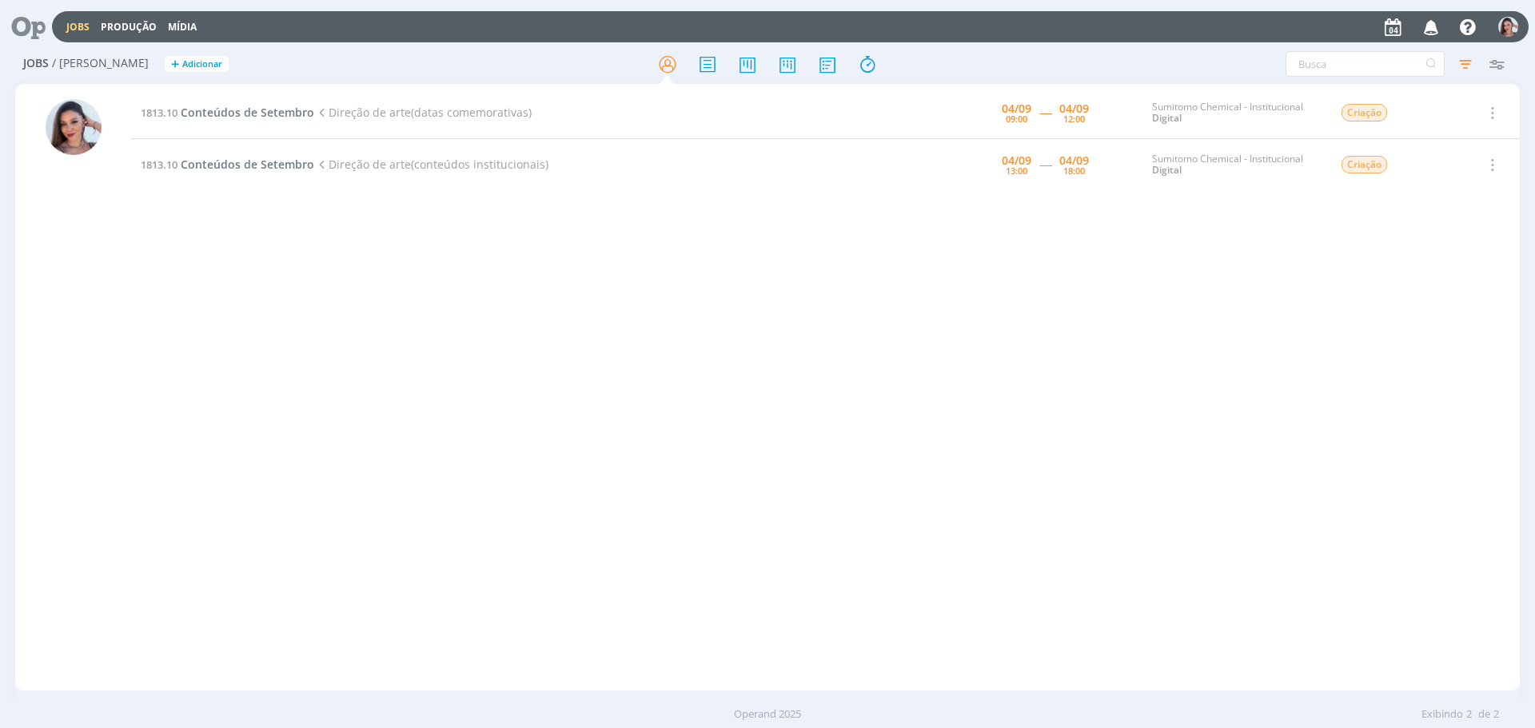
click at [32, 37] on icon at bounding box center [22, 26] width 33 height 31
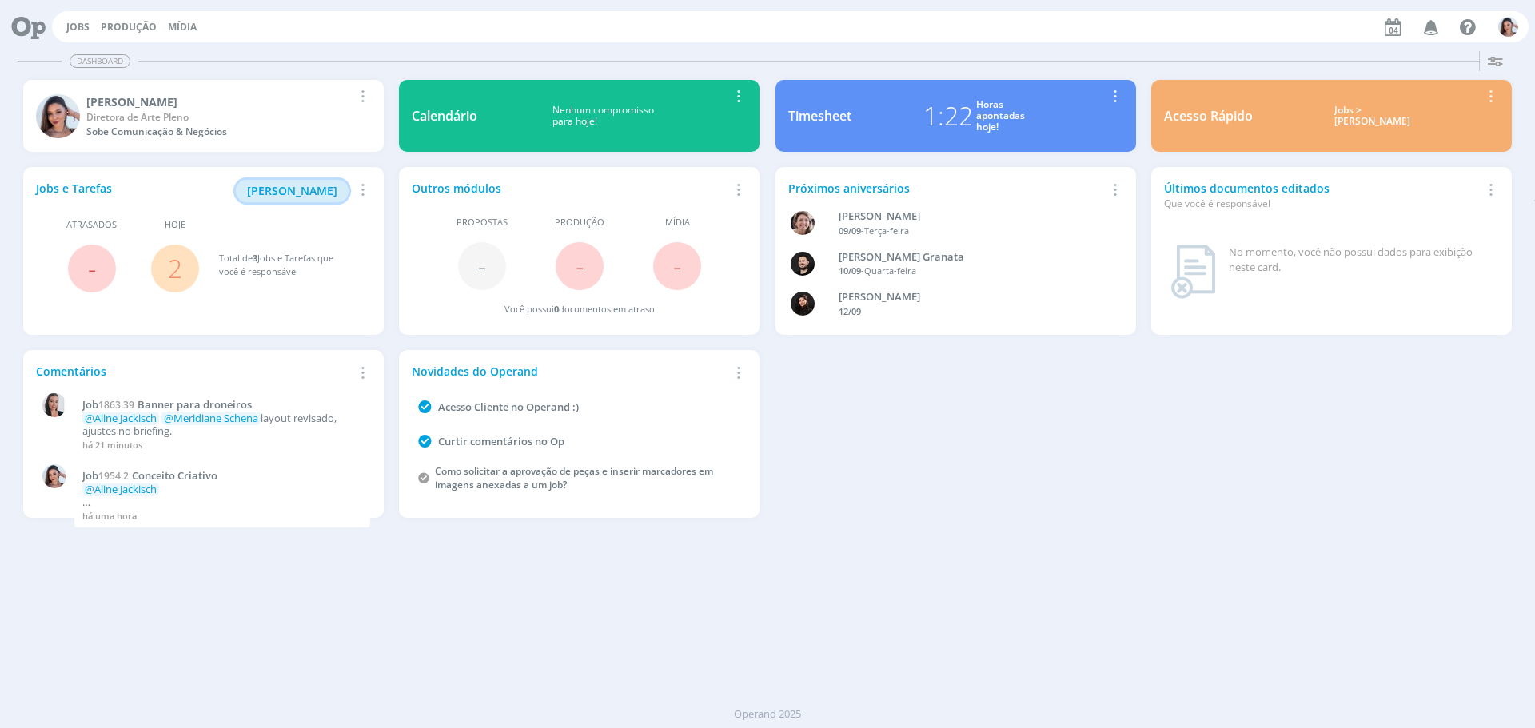
click at [306, 194] on span "Minha Pauta" at bounding box center [292, 190] width 90 height 15
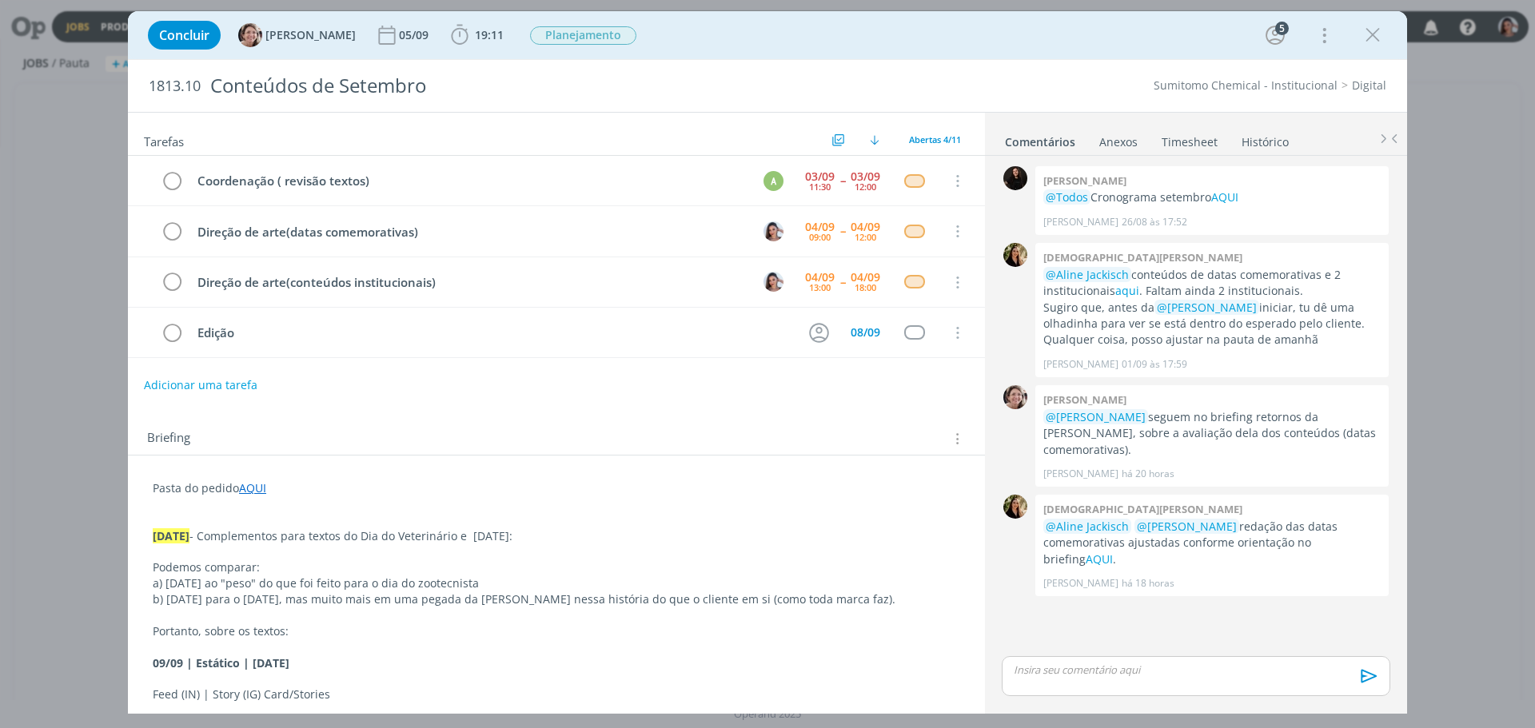
click at [681, 534] on p "03.09.25 - Complementos para textos do Dia do Veterinário e Dia do cliente:" at bounding box center [556, 536] width 807 height 16
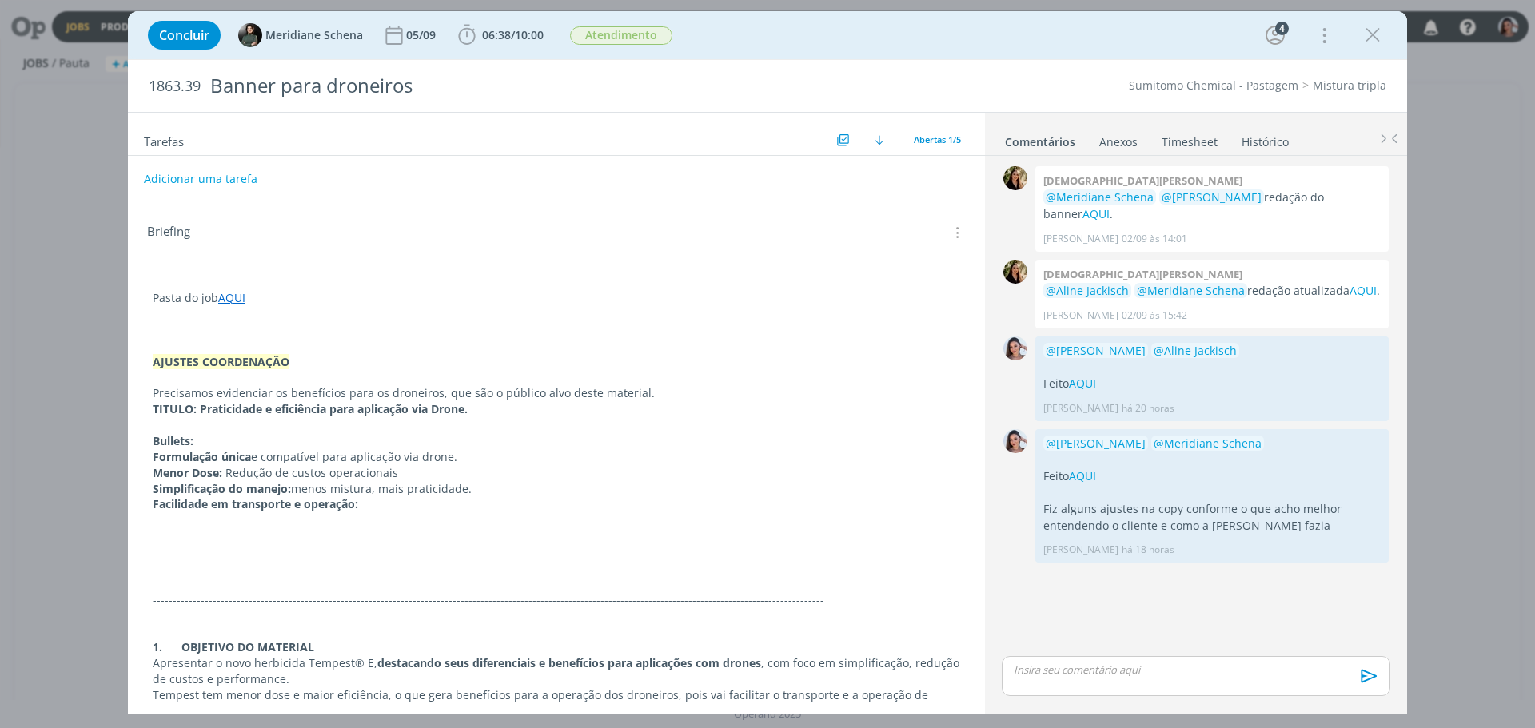
scroll to position [80, 0]
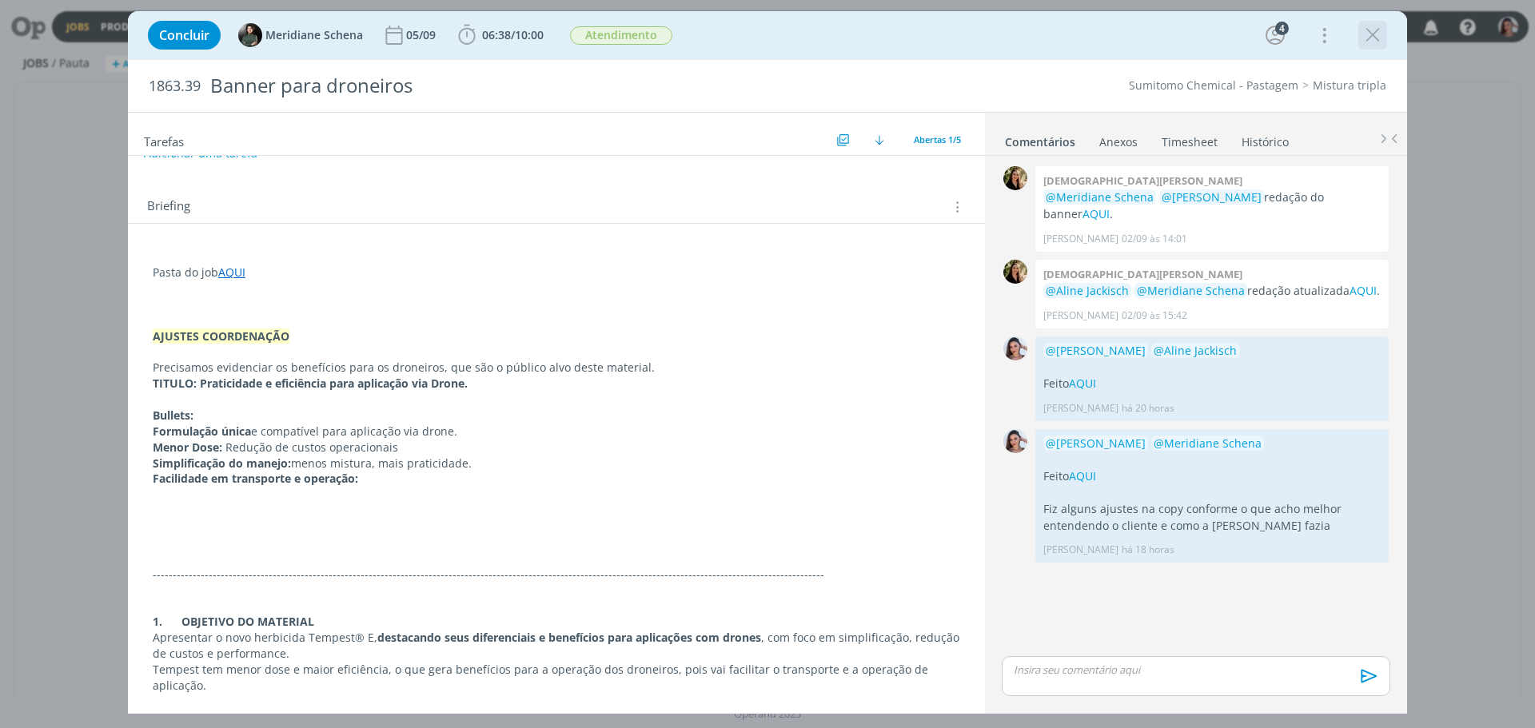
click at [1359, 36] on div "dialog" at bounding box center [1372, 35] width 29 height 29
click at [1366, 38] on icon "dialog" at bounding box center [1372, 35] width 24 height 24
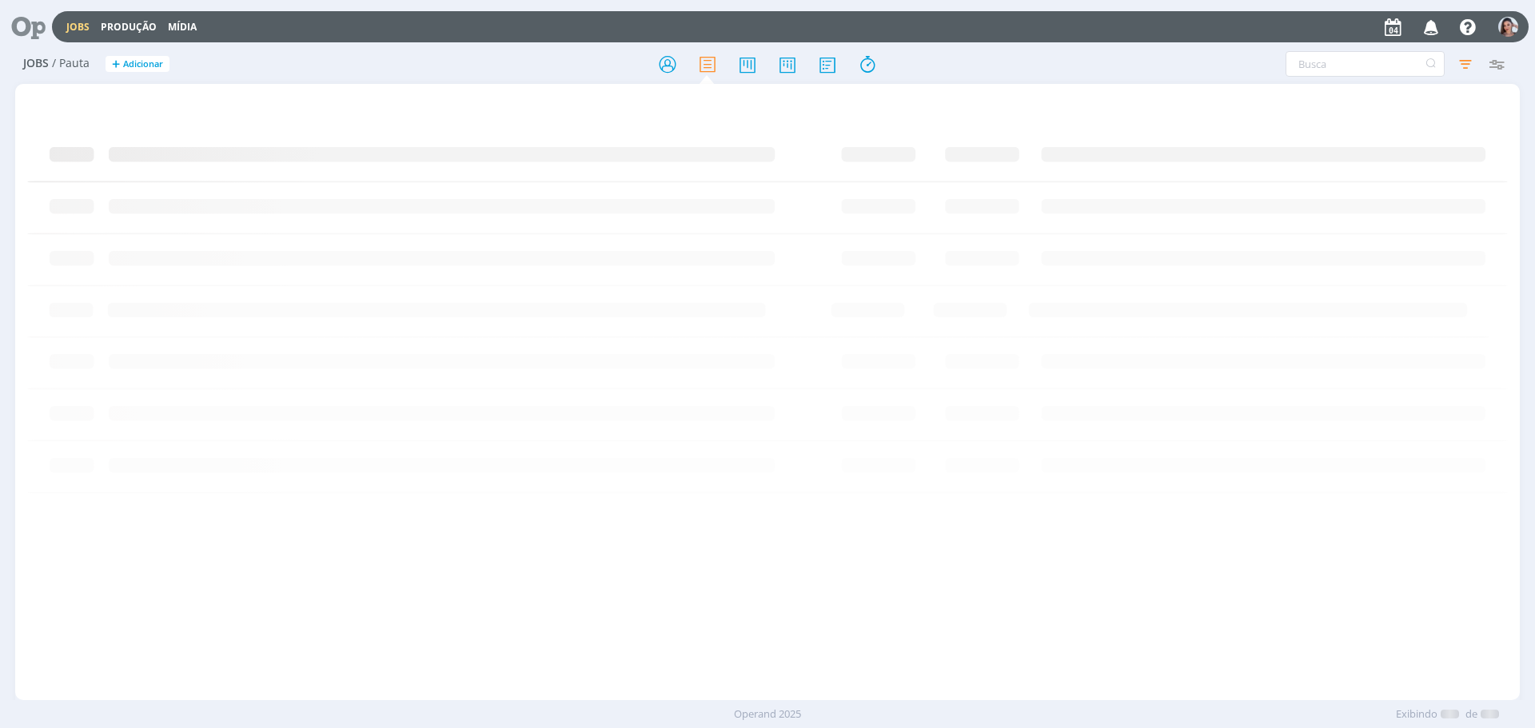
click at [14, 30] on icon at bounding box center [22, 26] width 33 height 31
